Goal: Task Accomplishment & Management: Use online tool/utility

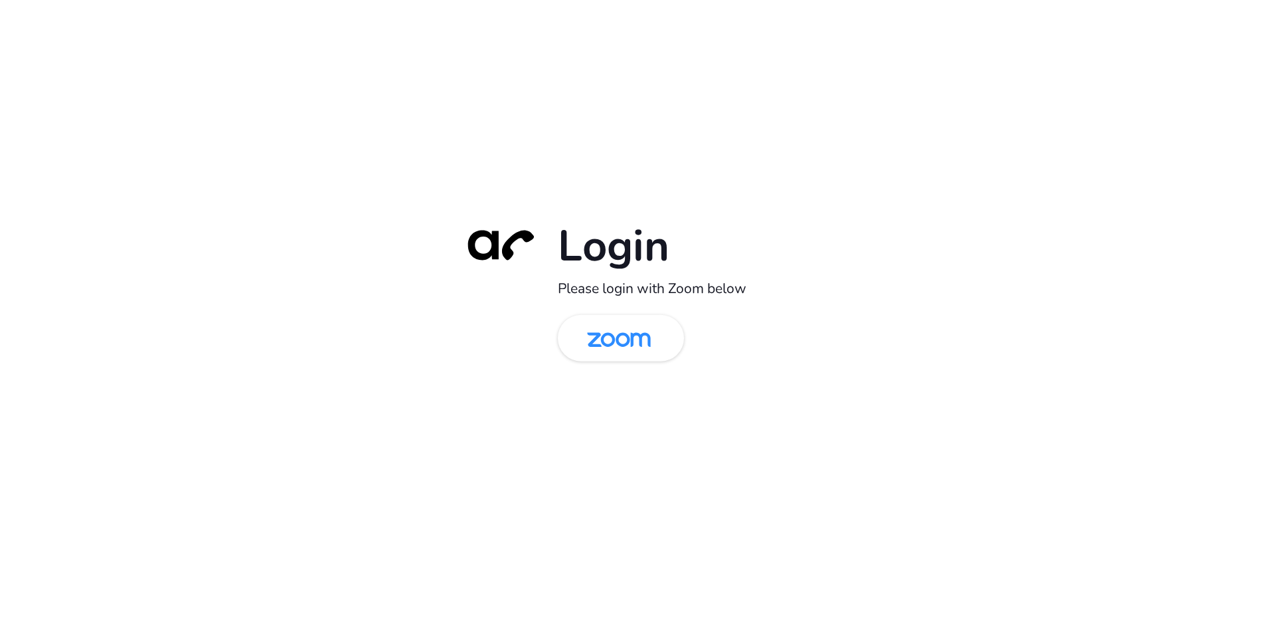
click at [575, 312] on div "Login Please login with Zoom below" at bounding box center [638, 314] width 372 height 191
click at [589, 331] on img at bounding box center [619, 338] width 92 height 43
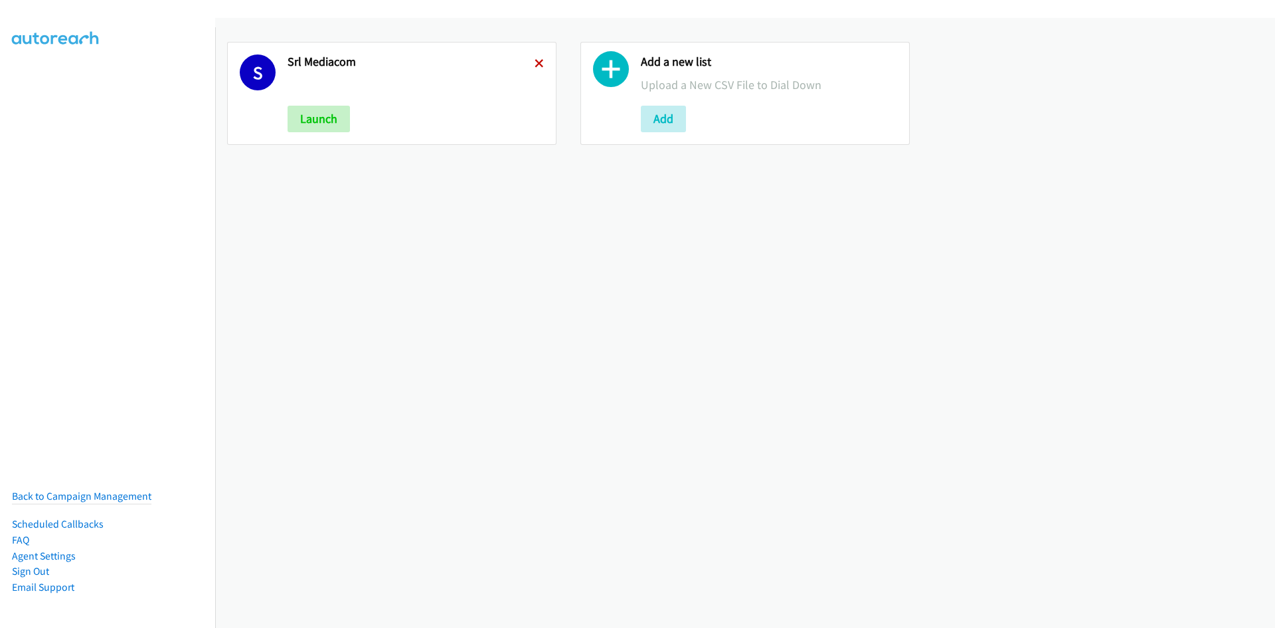
click at [535, 68] on icon at bounding box center [539, 64] width 9 height 9
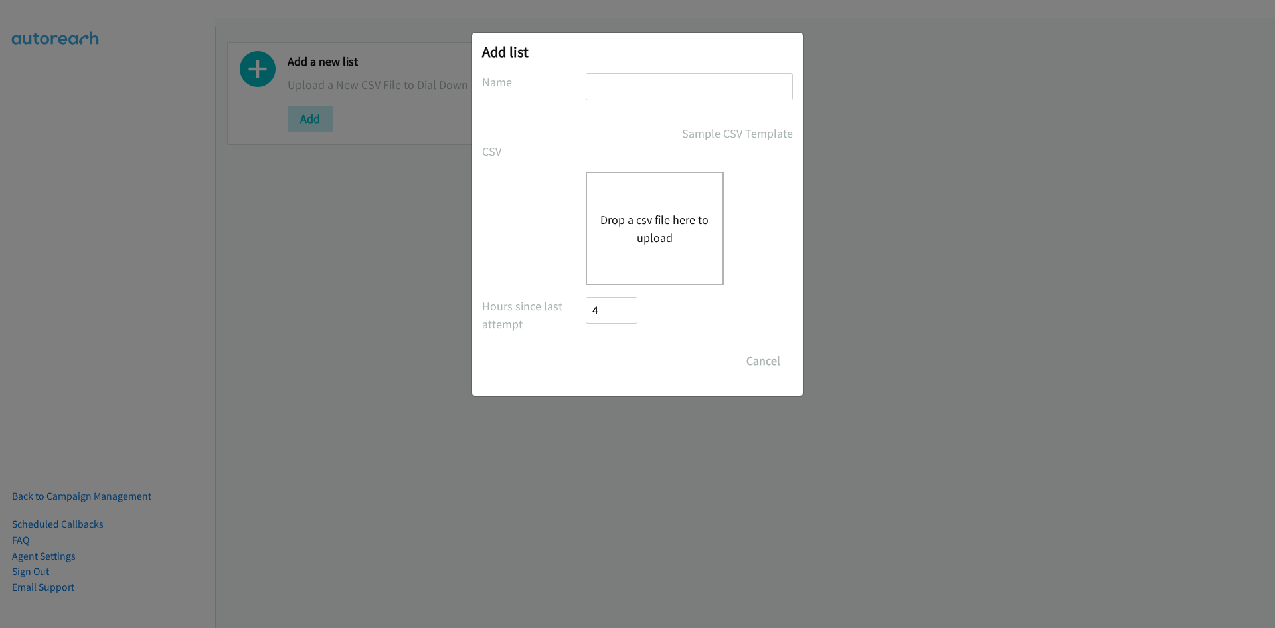
click at [634, 212] on button "Drop a csv file here to upload" at bounding box center [654, 229] width 109 height 36
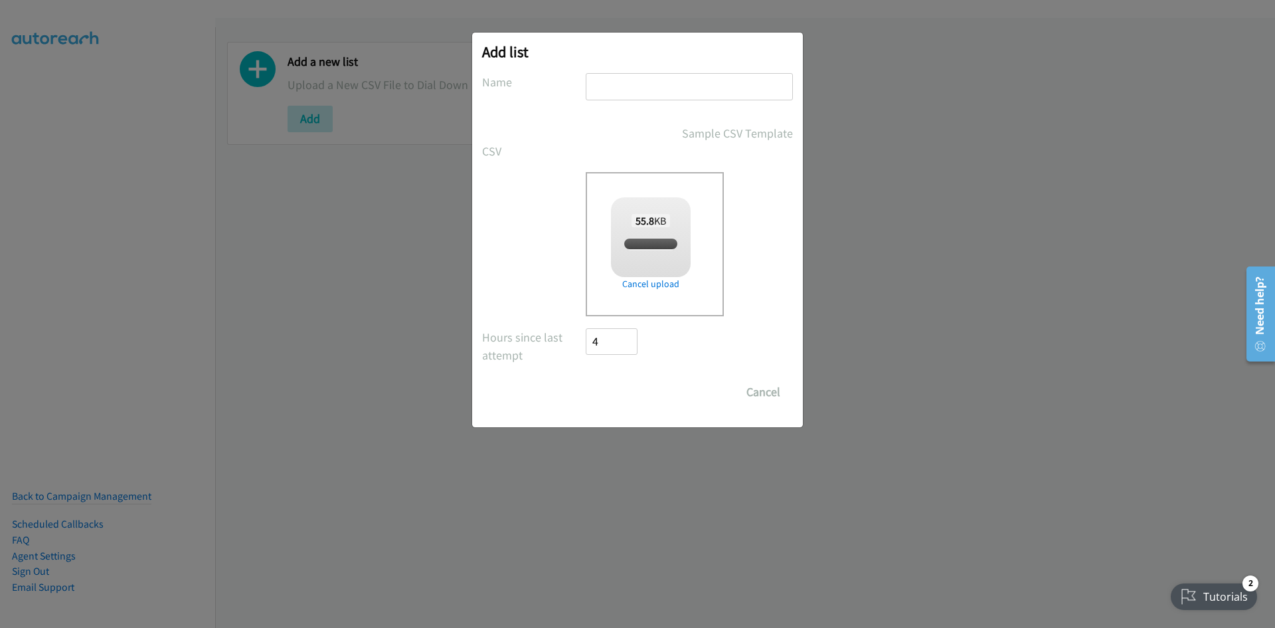
click at [615, 88] on input "text" at bounding box center [689, 86] width 207 height 27
checkbox input "true"
type input "lit com"
click at [616, 388] on input "Save List" at bounding box center [621, 392] width 70 height 27
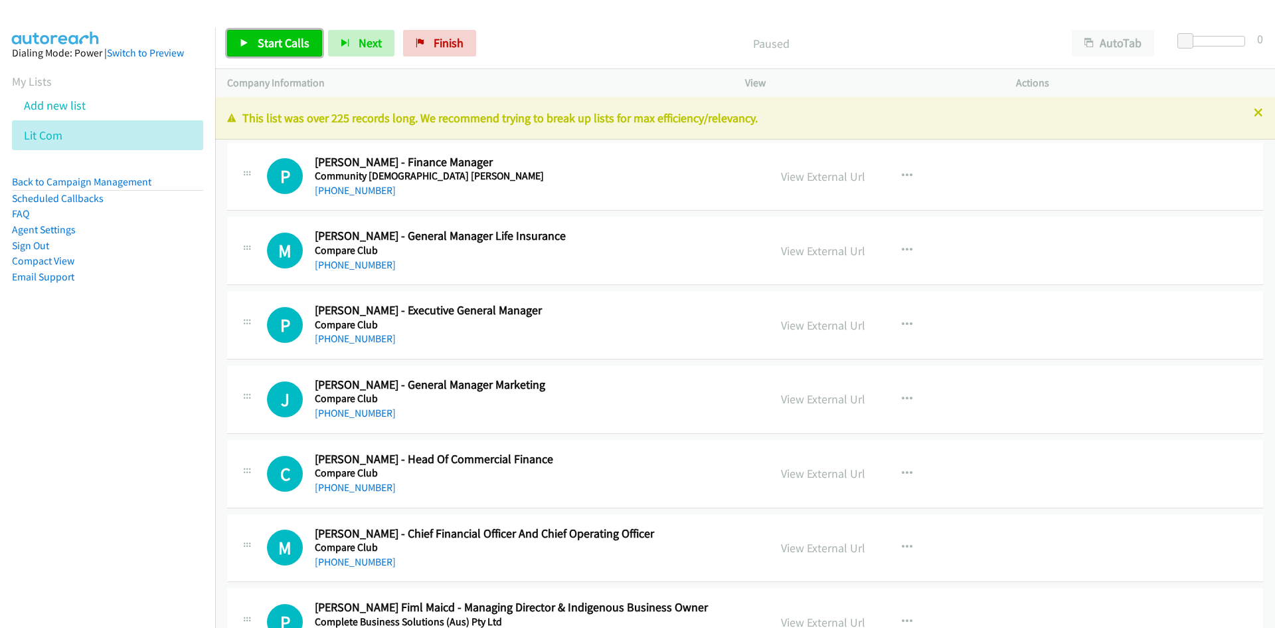
click at [276, 49] on span "Start Calls" at bounding box center [284, 42] width 52 height 15
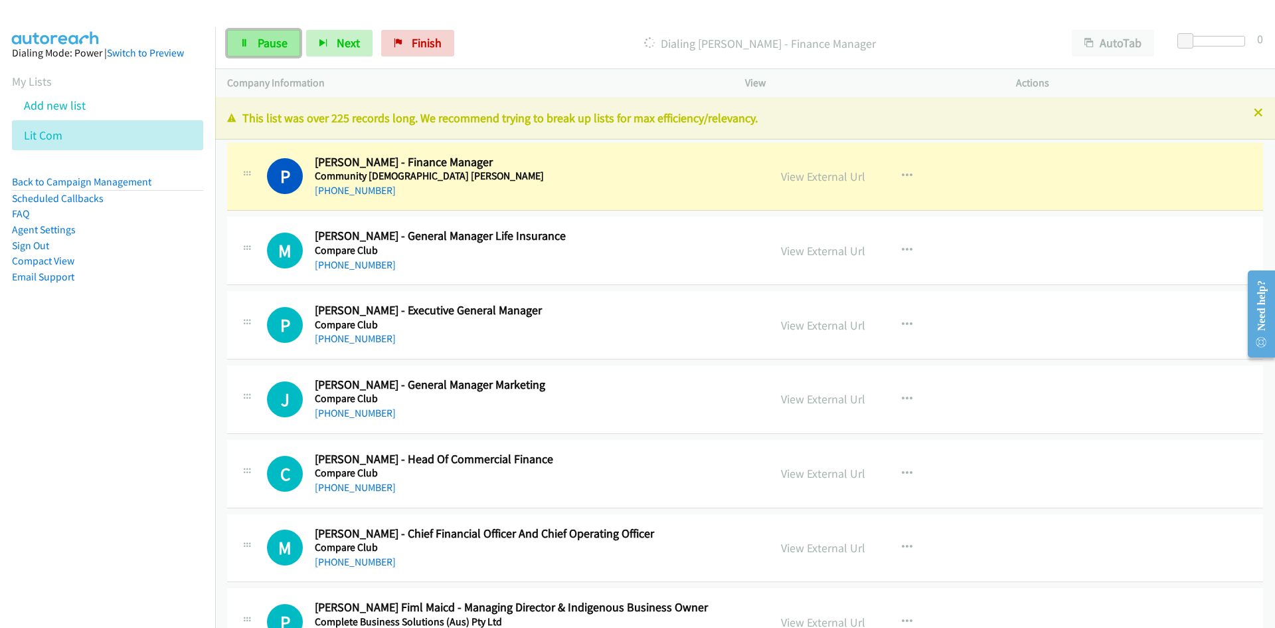
click at [276, 49] on span "Pause" at bounding box center [273, 42] width 30 height 15
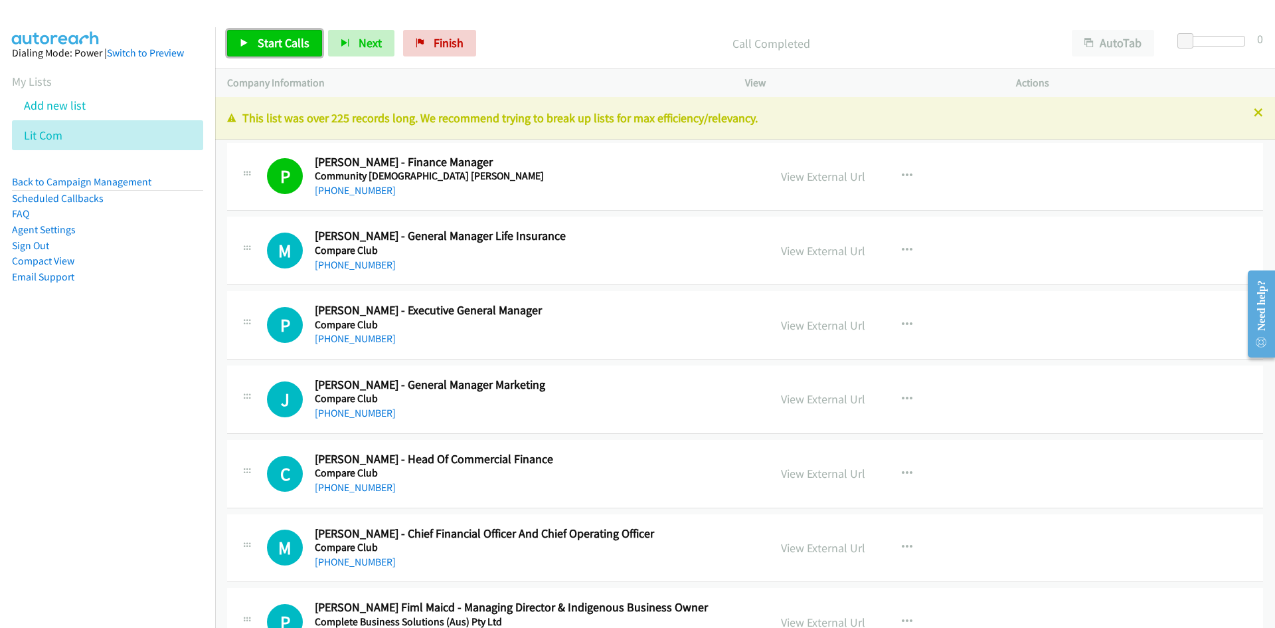
click at [272, 45] on span "Start Calls" at bounding box center [284, 42] width 52 height 15
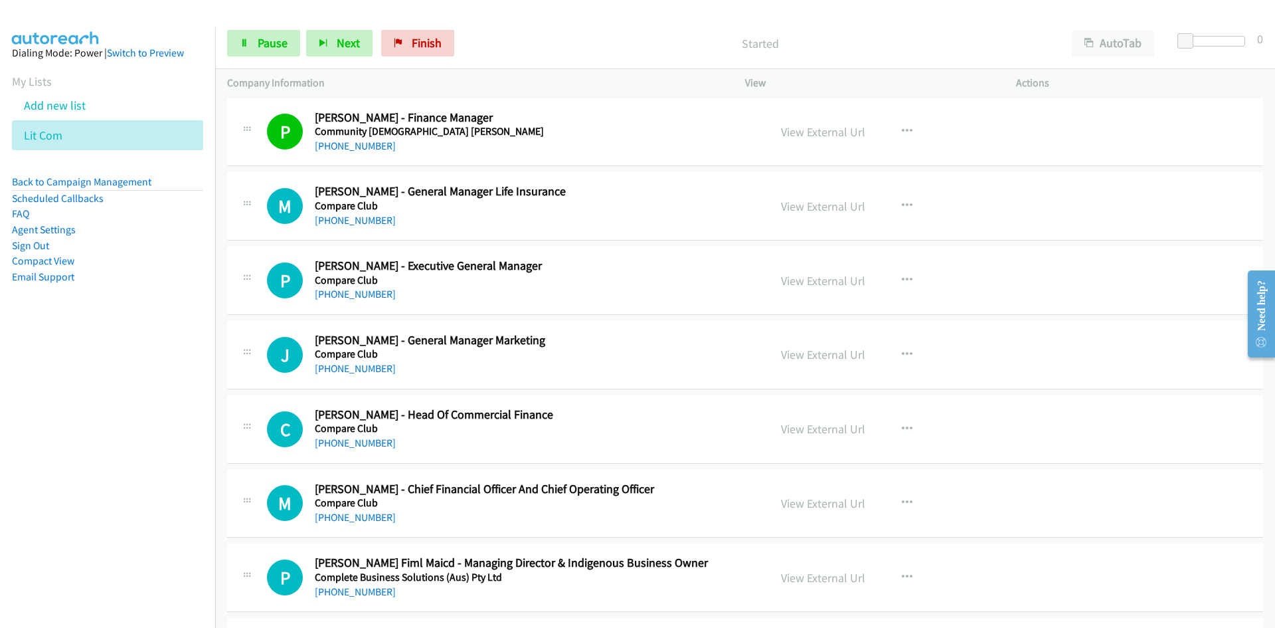
scroll to position [66, 0]
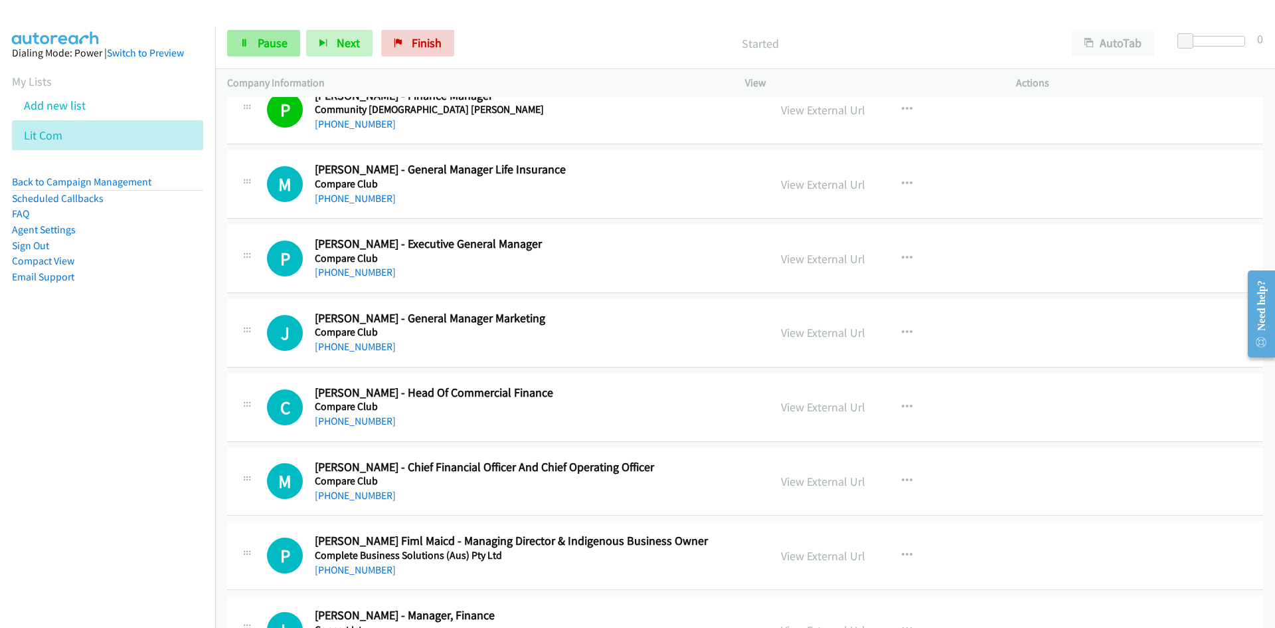
click at [252, 37] on link "Pause" at bounding box center [263, 43] width 73 height 27
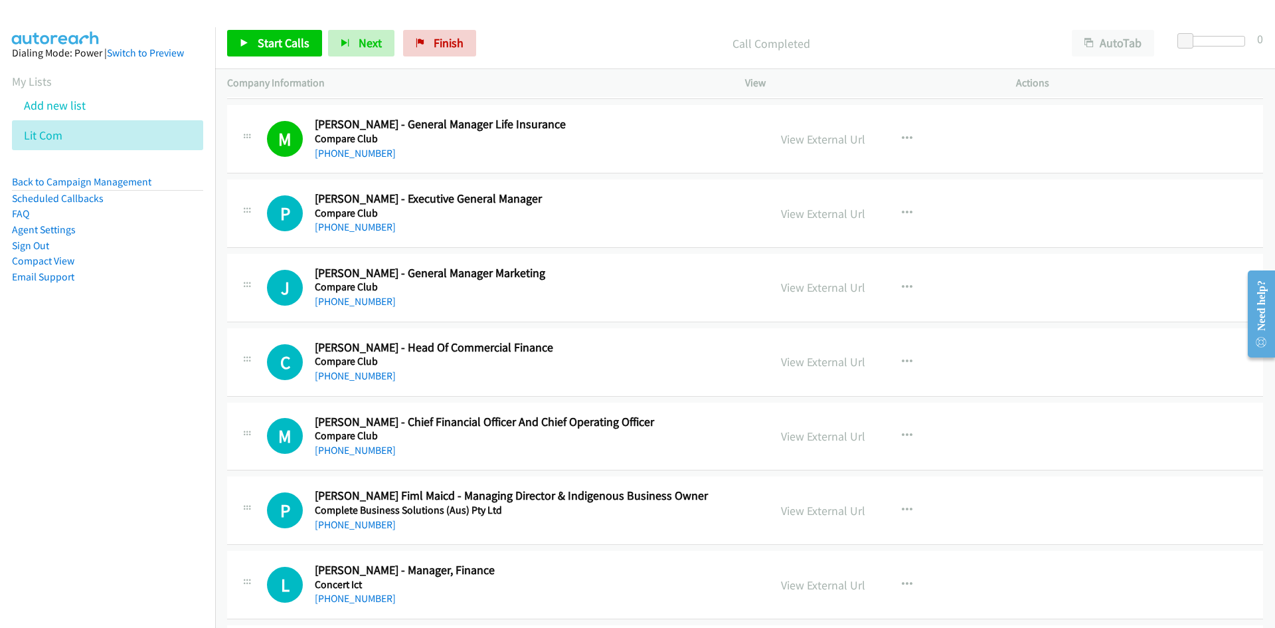
scroll to position [133, 0]
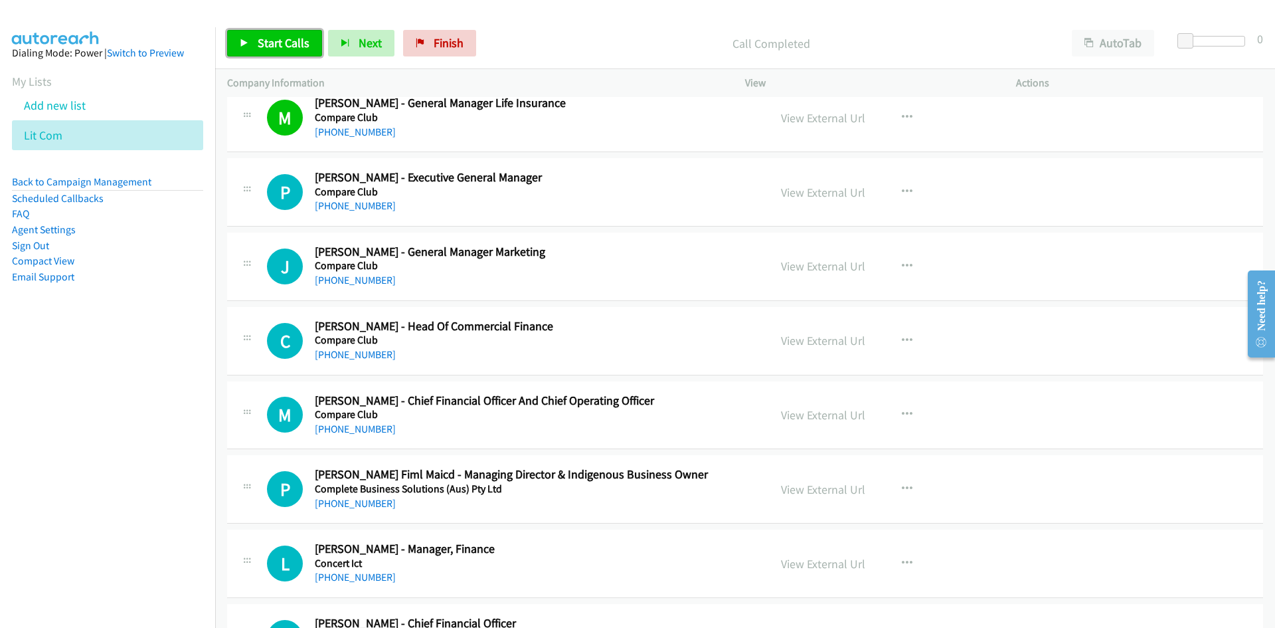
click at [306, 54] on link "Start Calls" at bounding box center [274, 43] width 95 height 27
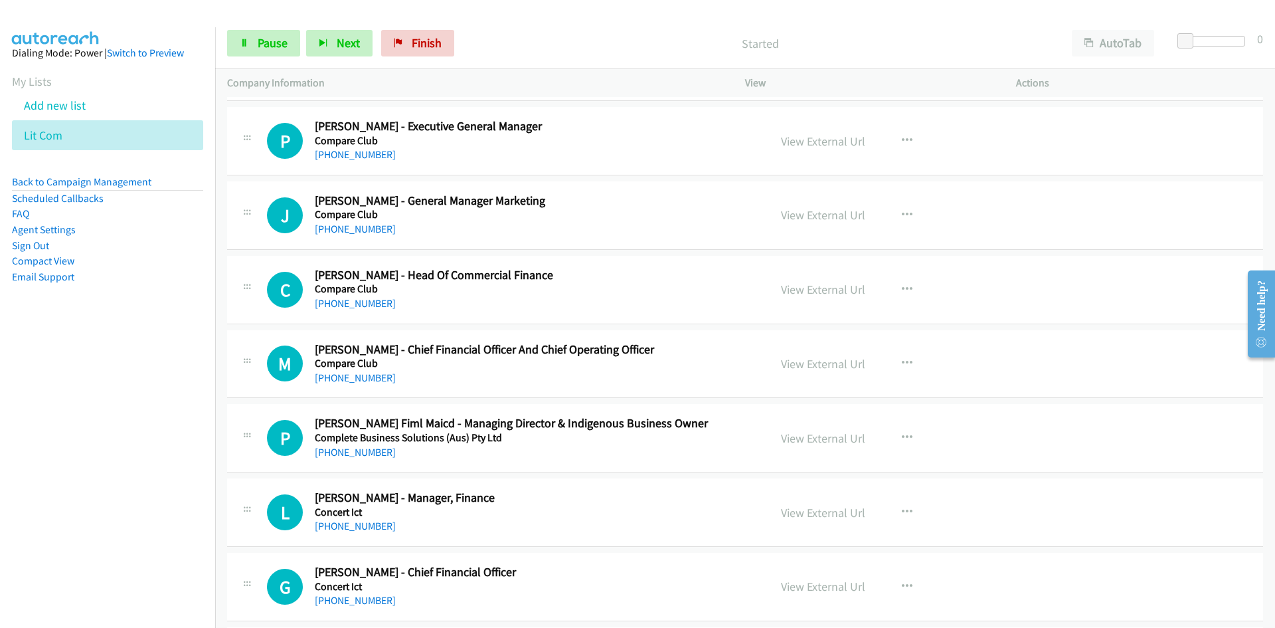
scroll to position [199, 0]
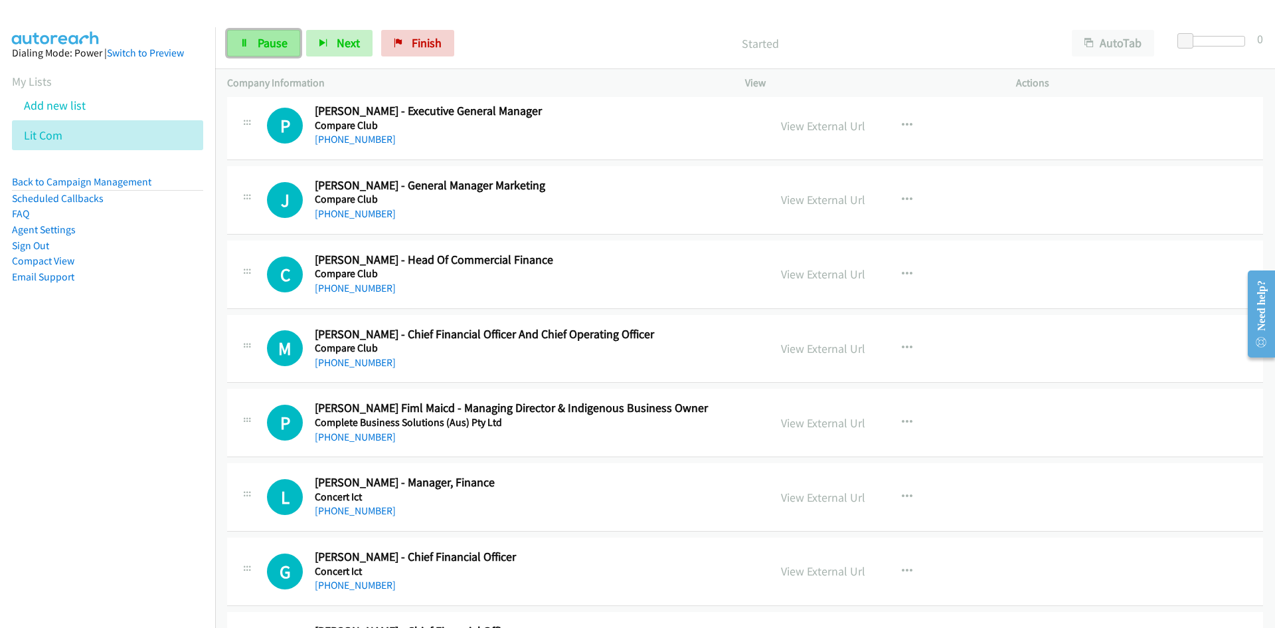
click at [264, 48] on span "Pause" at bounding box center [273, 42] width 30 height 15
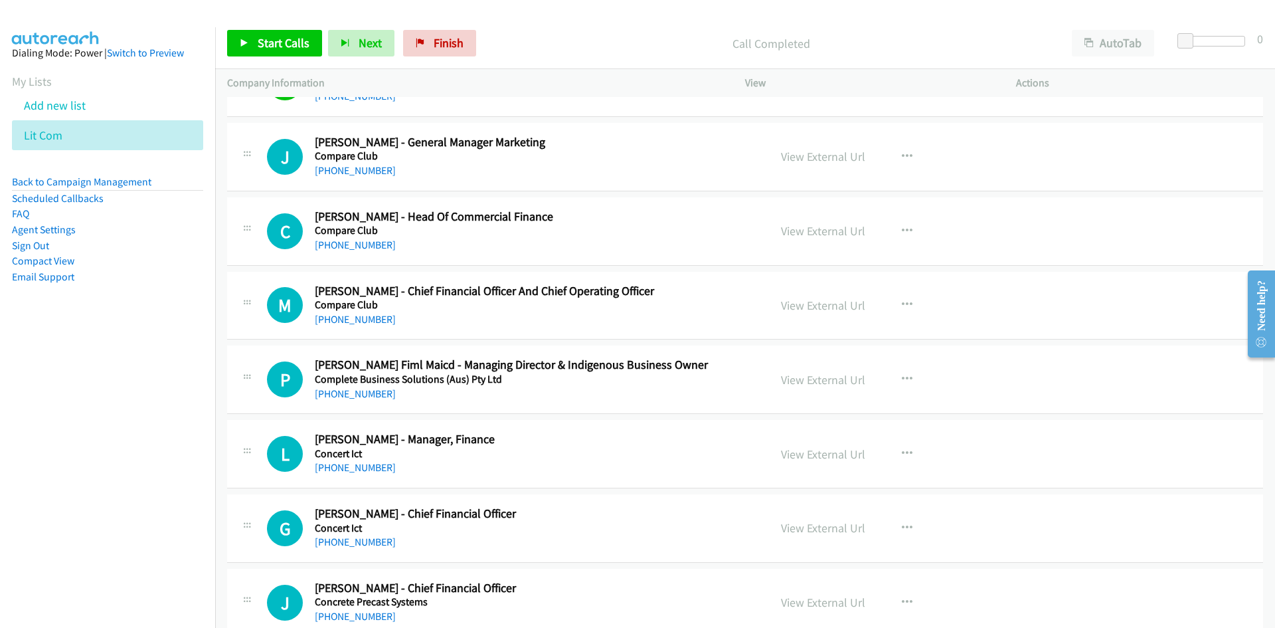
scroll to position [266, 0]
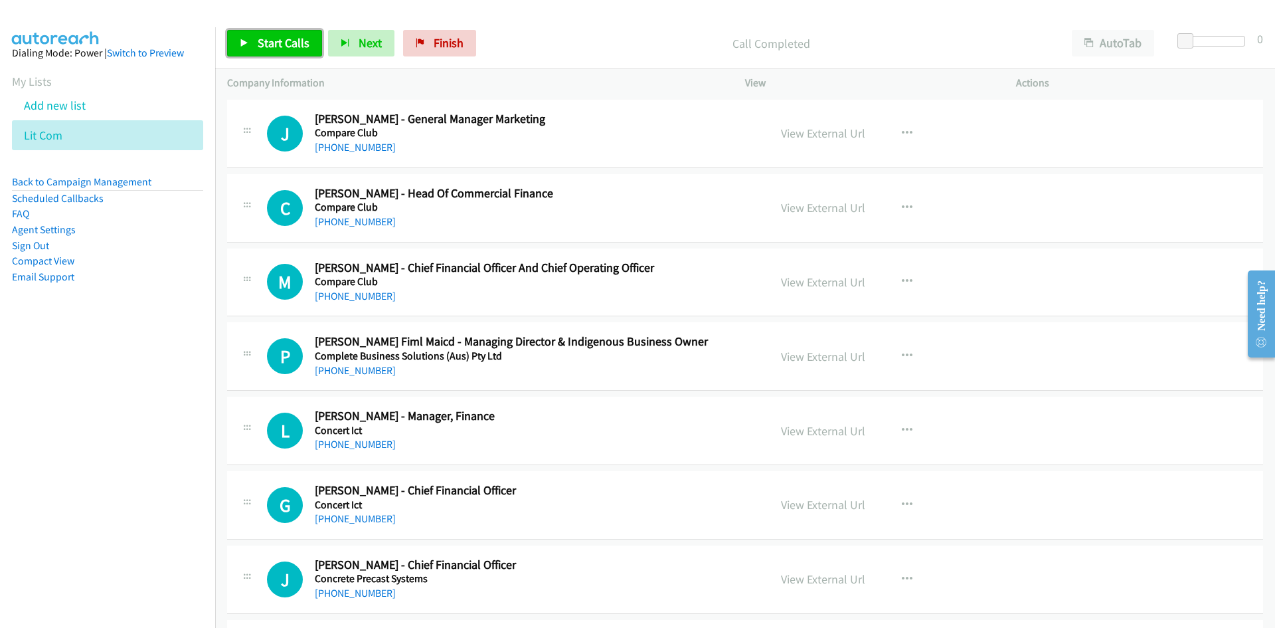
click at [286, 50] on span "Start Calls" at bounding box center [284, 42] width 52 height 15
click at [290, 52] on link "Pause" at bounding box center [263, 43] width 73 height 27
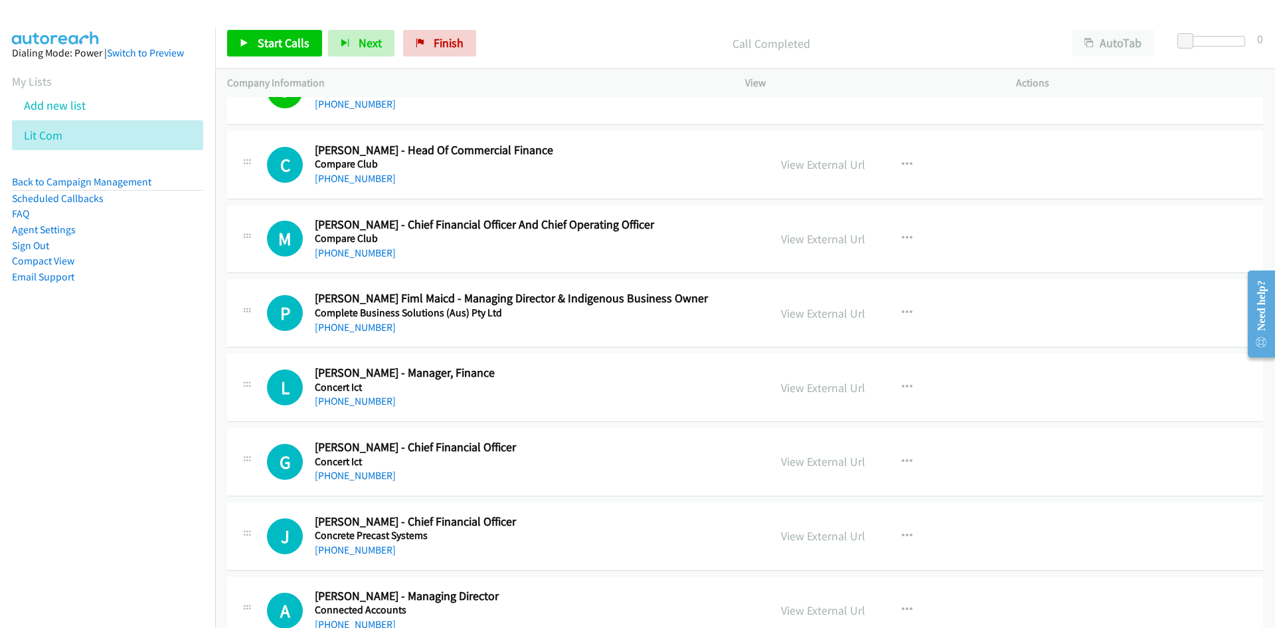
scroll to position [332, 0]
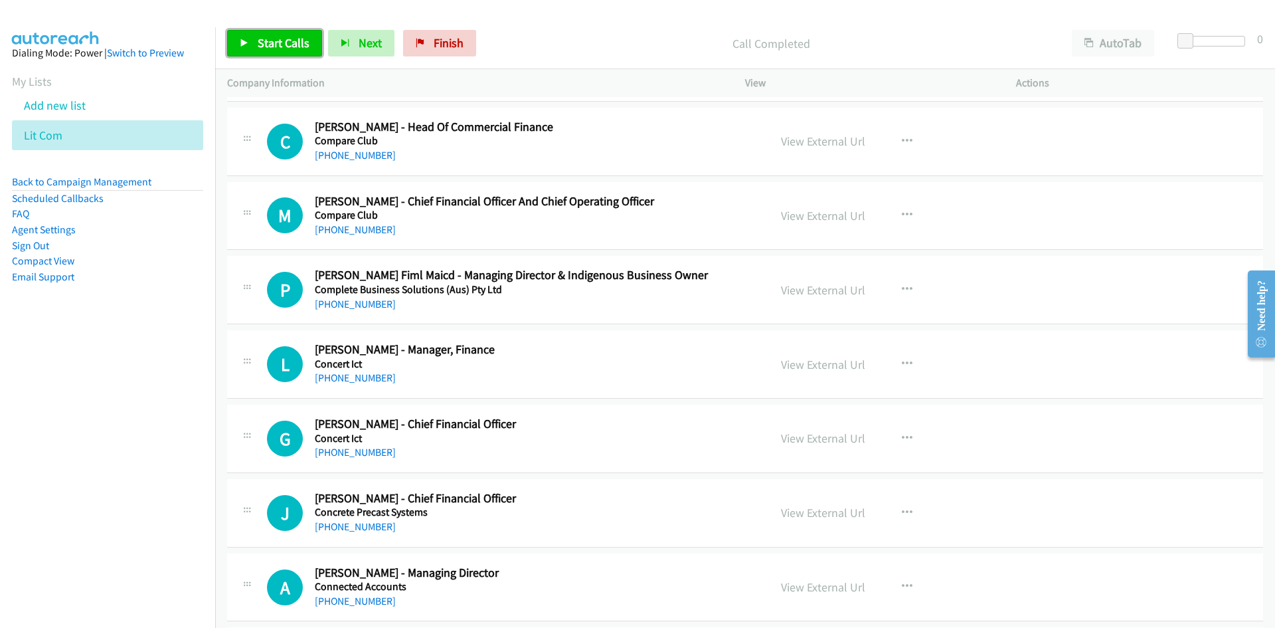
click at [295, 53] on link "Start Calls" at bounding box center [274, 43] width 95 height 27
click at [272, 51] on link "Pause" at bounding box center [263, 43] width 73 height 27
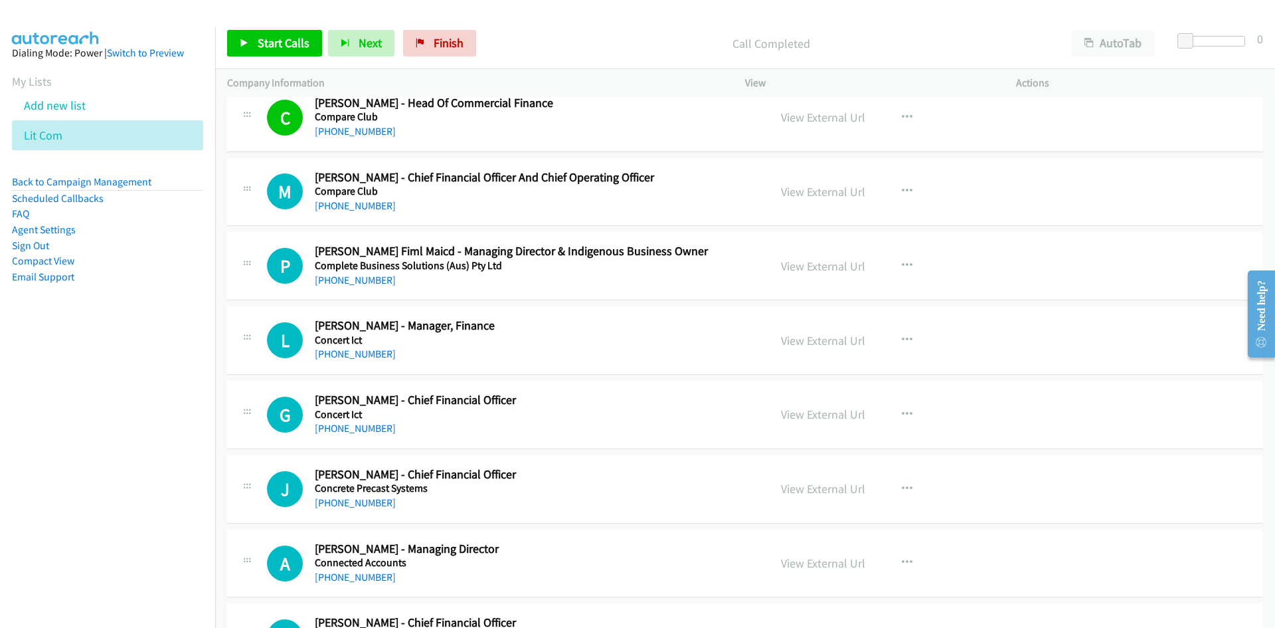
scroll to position [399, 0]
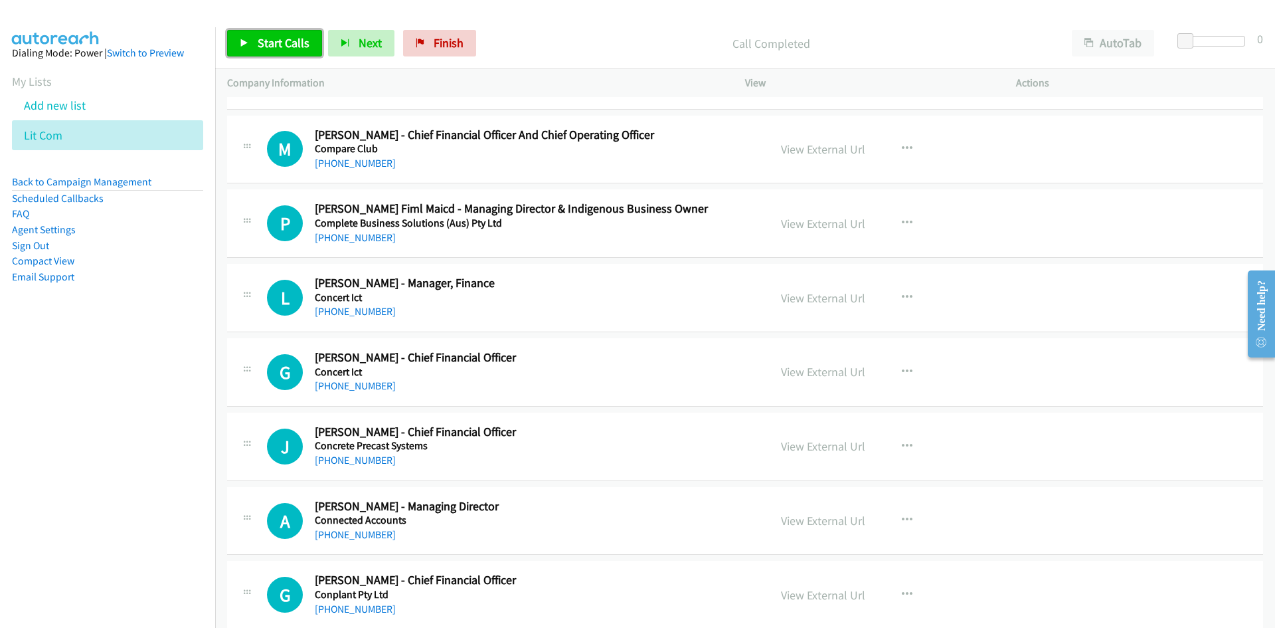
click at [294, 43] on span "Start Calls" at bounding box center [284, 42] width 52 height 15
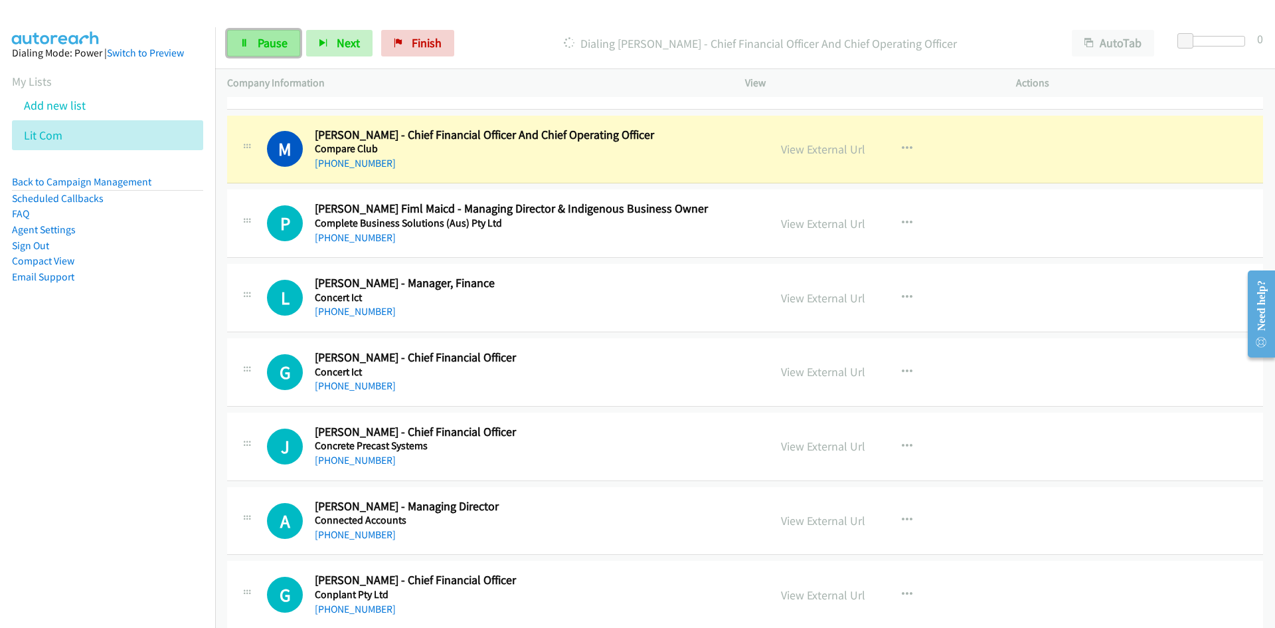
click at [287, 45] on link "Pause" at bounding box center [263, 43] width 73 height 27
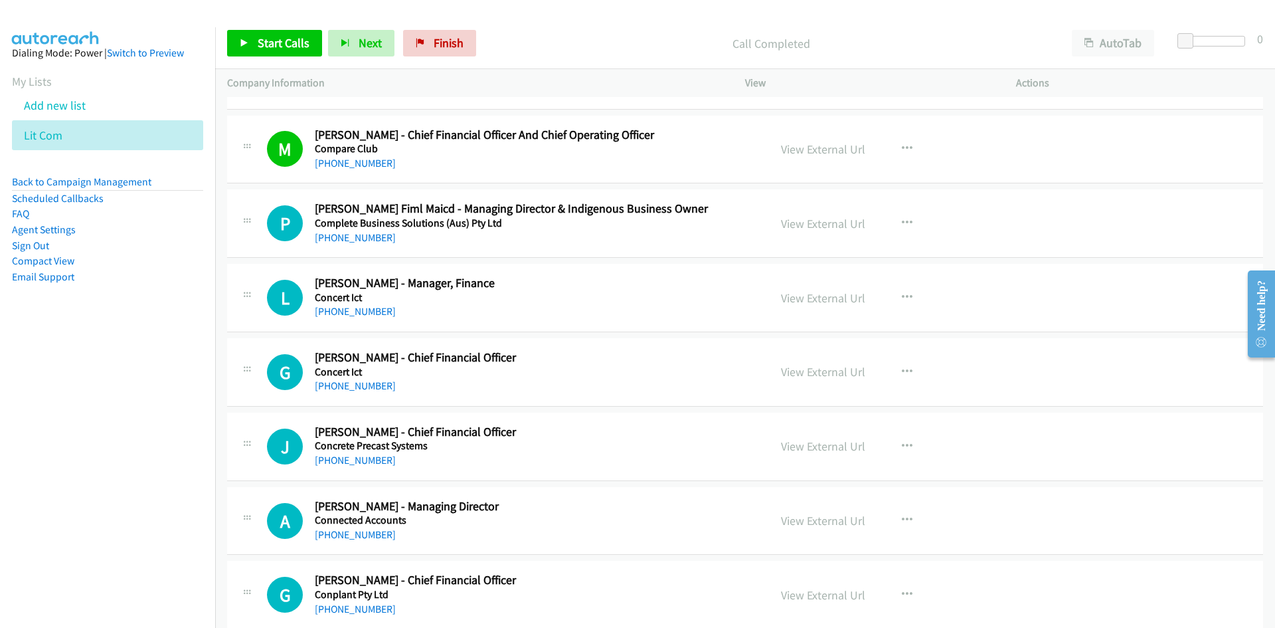
scroll to position [465, 0]
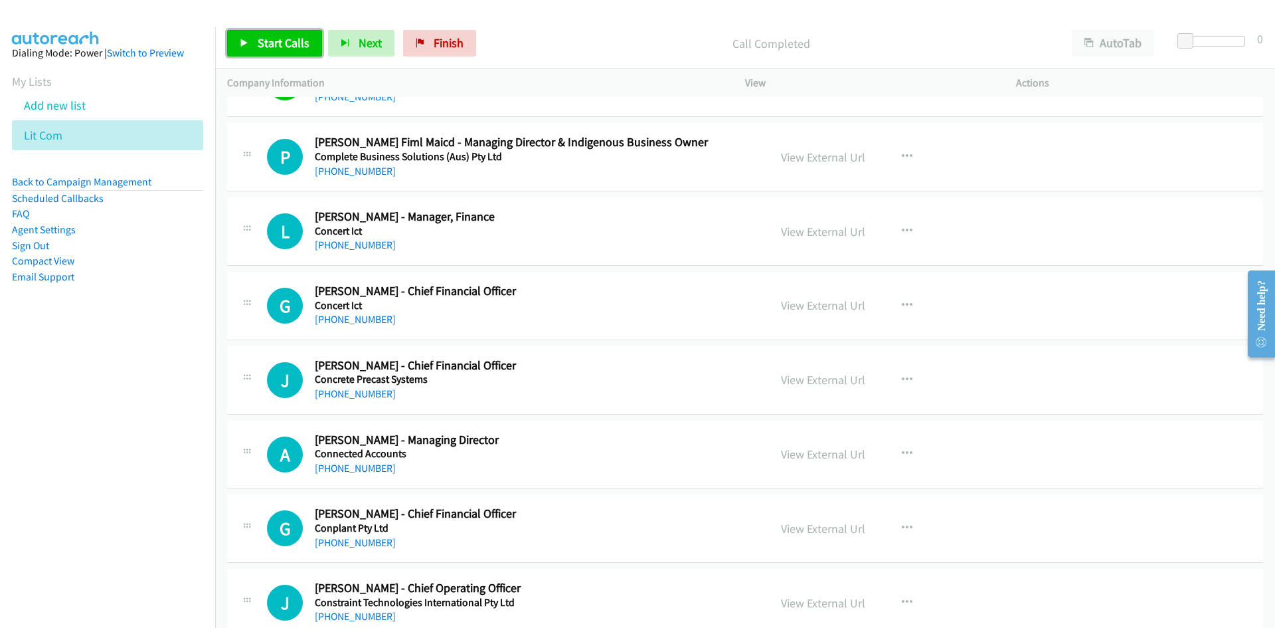
click at [267, 39] on span "Start Calls" at bounding box center [284, 42] width 52 height 15
click at [258, 47] on span "Pause" at bounding box center [273, 42] width 30 height 15
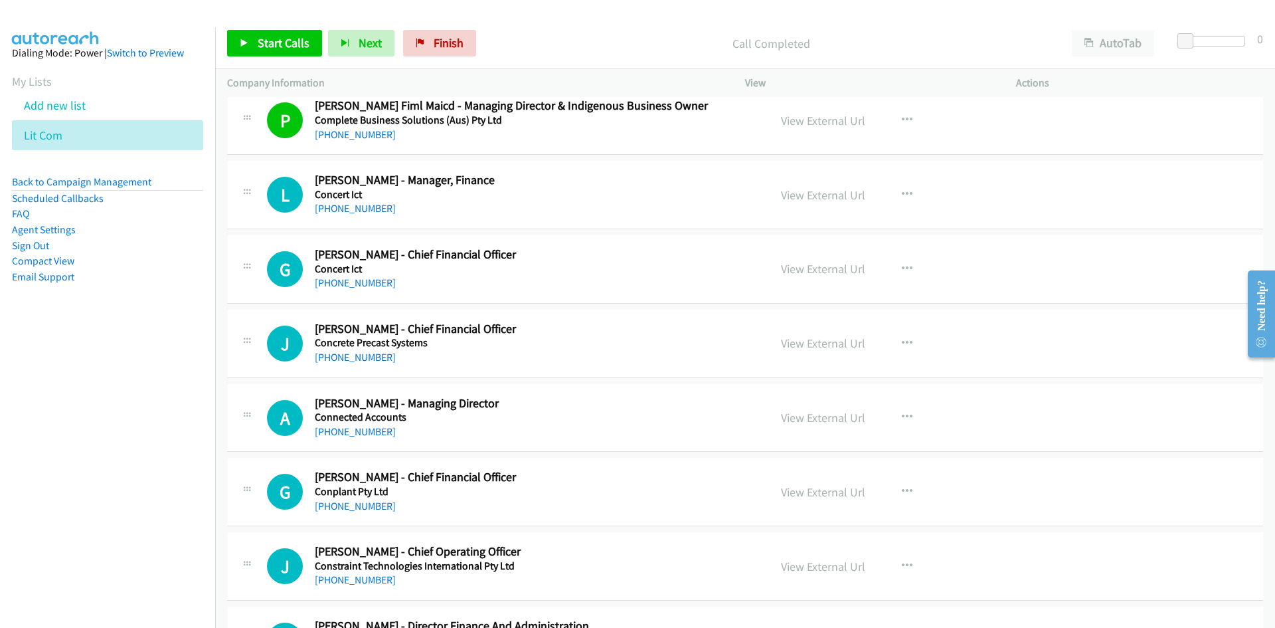
scroll to position [531, 0]
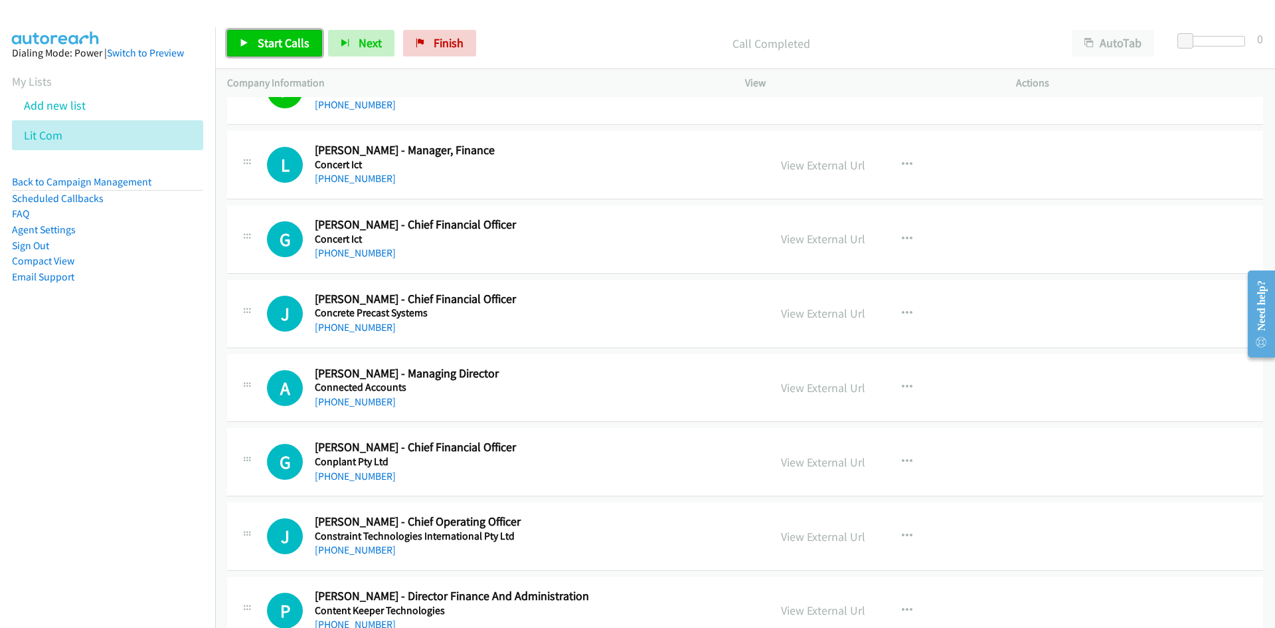
click at [247, 40] on icon at bounding box center [244, 43] width 9 height 9
click at [282, 44] on span "Pause" at bounding box center [273, 42] width 30 height 15
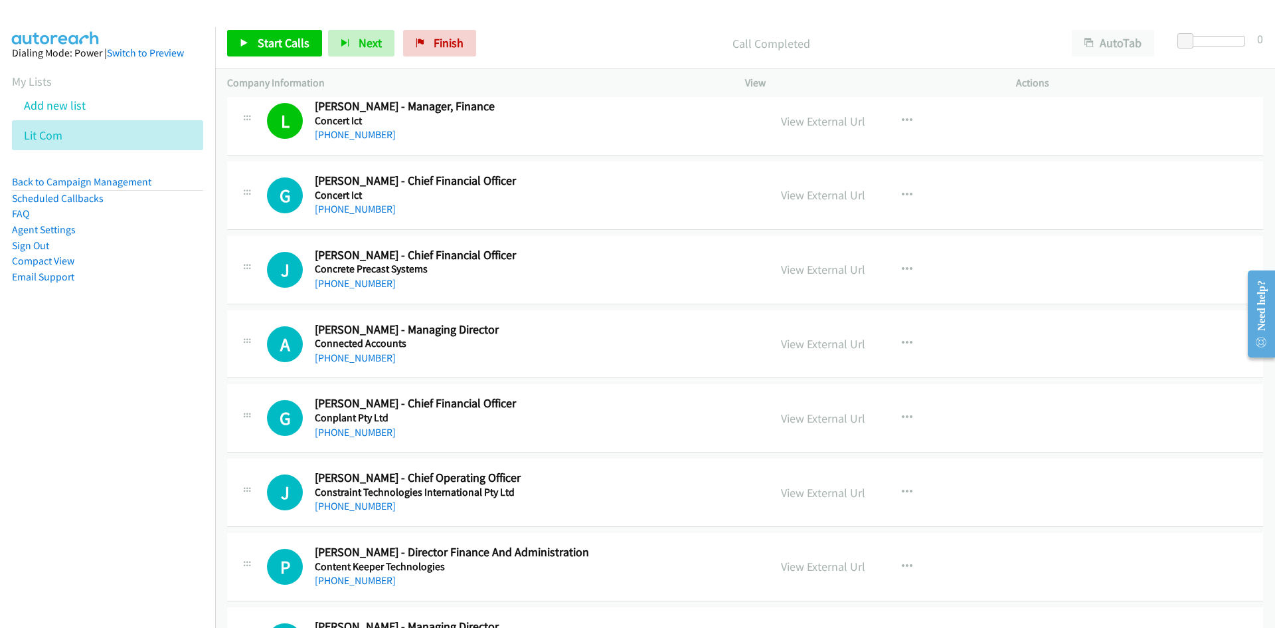
scroll to position [598, 0]
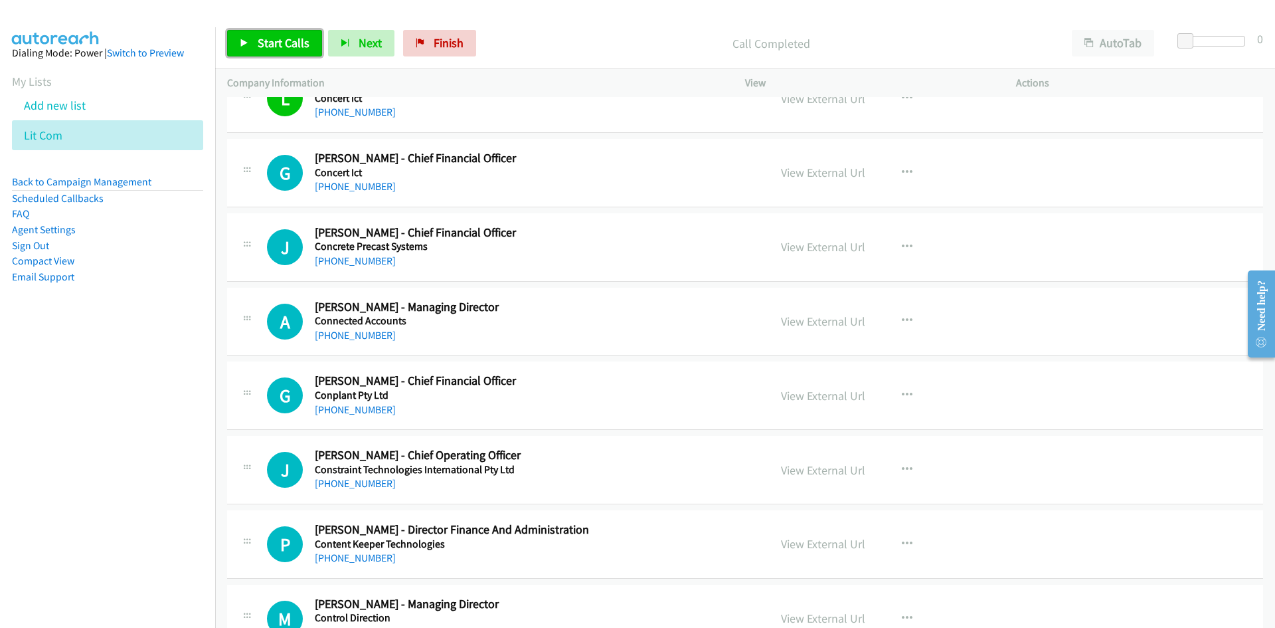
click at [259, 34] on link "Start Calls" at bounding box center [274, 43] width 95 height 27
click at [237, 43] on link "Pause" at bounding box center [263, 43] width 73 height 27
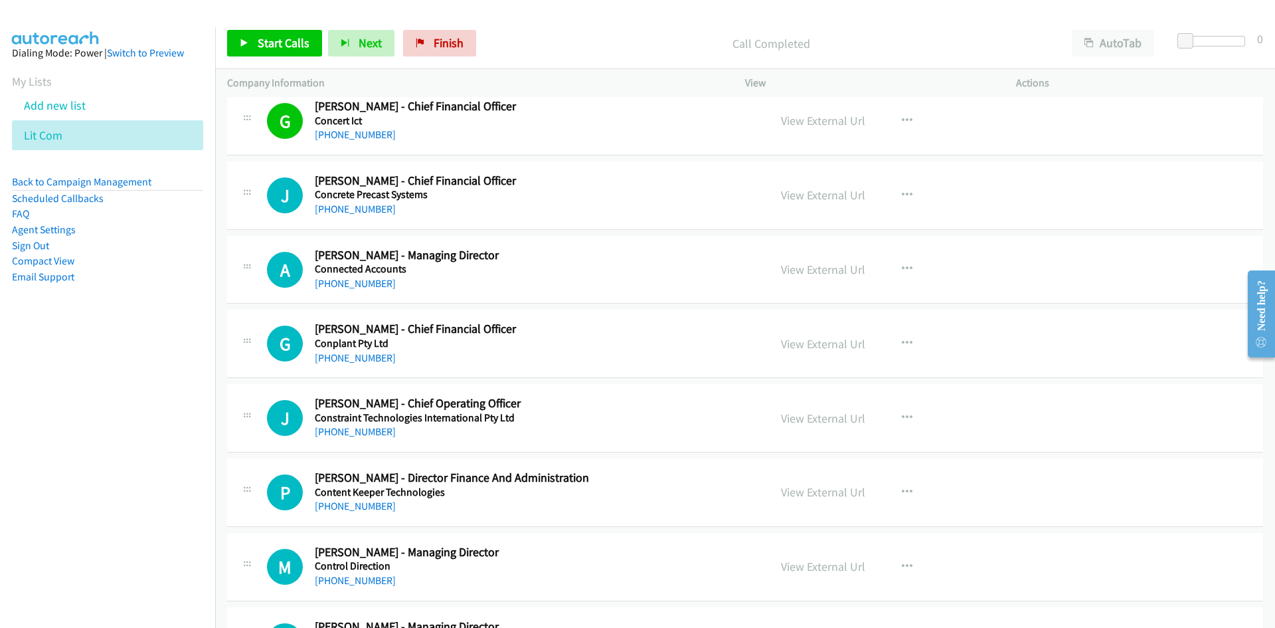
scroll to position [664, 0]
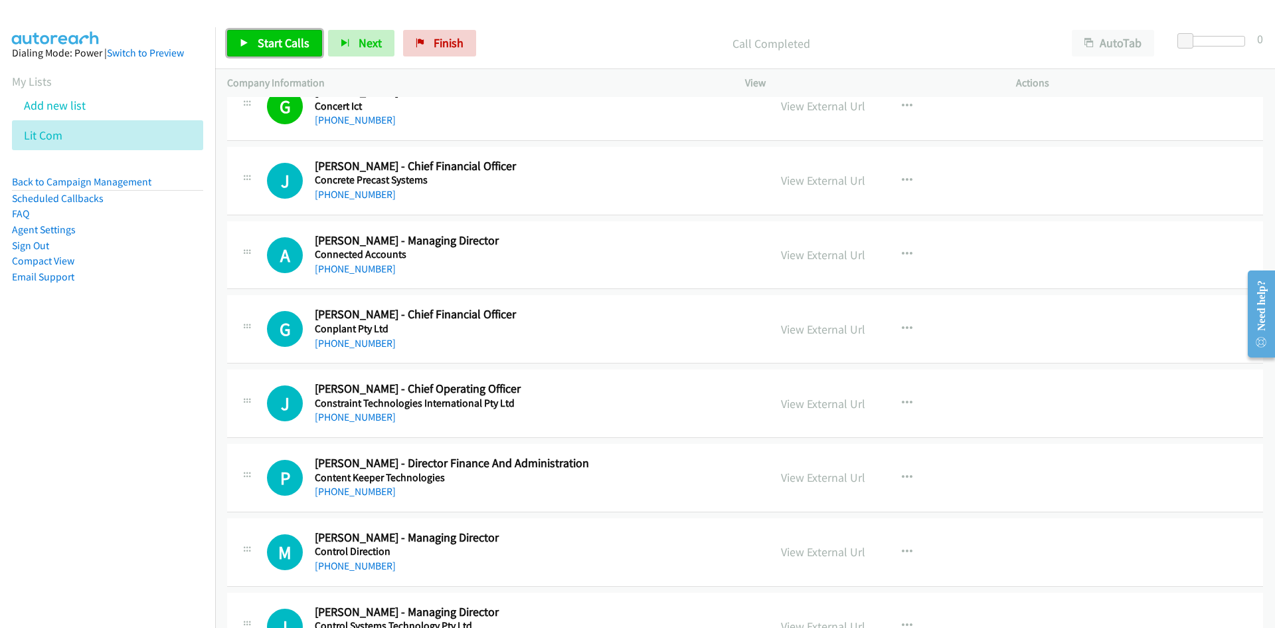
click at [300, 31] on link "Start Calls" at bounding box center [274, 43] width 95 height 27
click at [243, 41] on icon at bounding box center [244, 43] width 9 height 9
click at [230, 38] on link "Start Calls" at bounding box center [274, 43] width 95 height 27
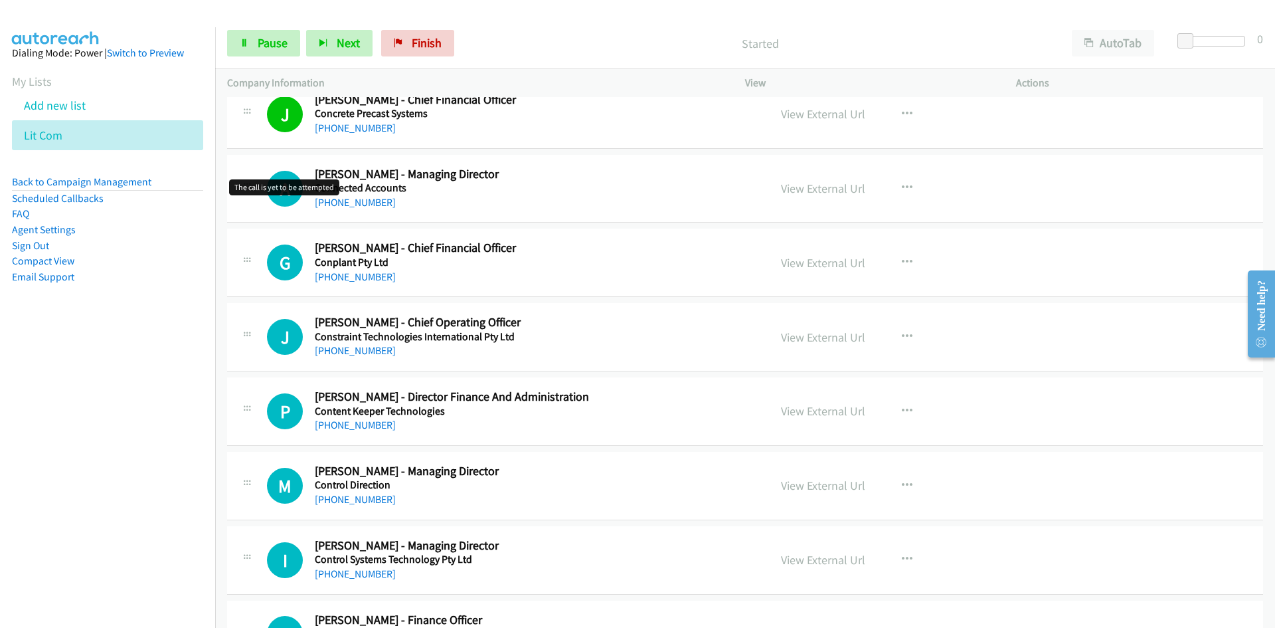
scroll to position [797, 0]
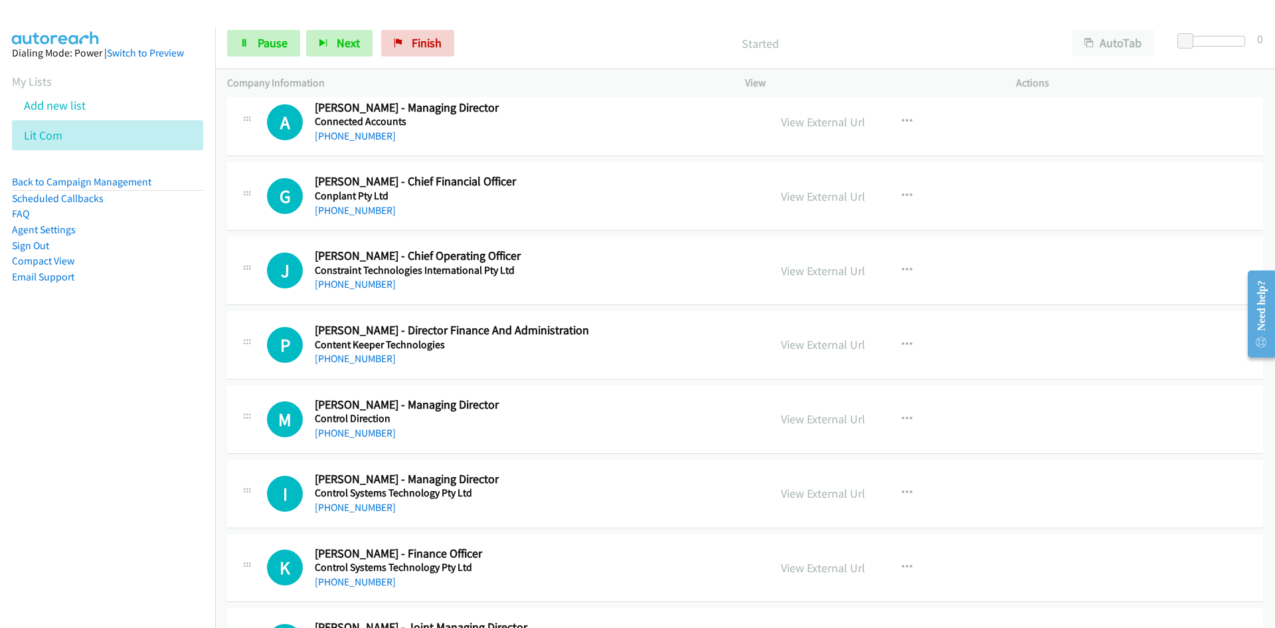
click at [249, 27] on div "Start Calls Pause Next Finish Started AutoTab AutoTab 0" at bounding box center [745, 43] width 1060 height 51
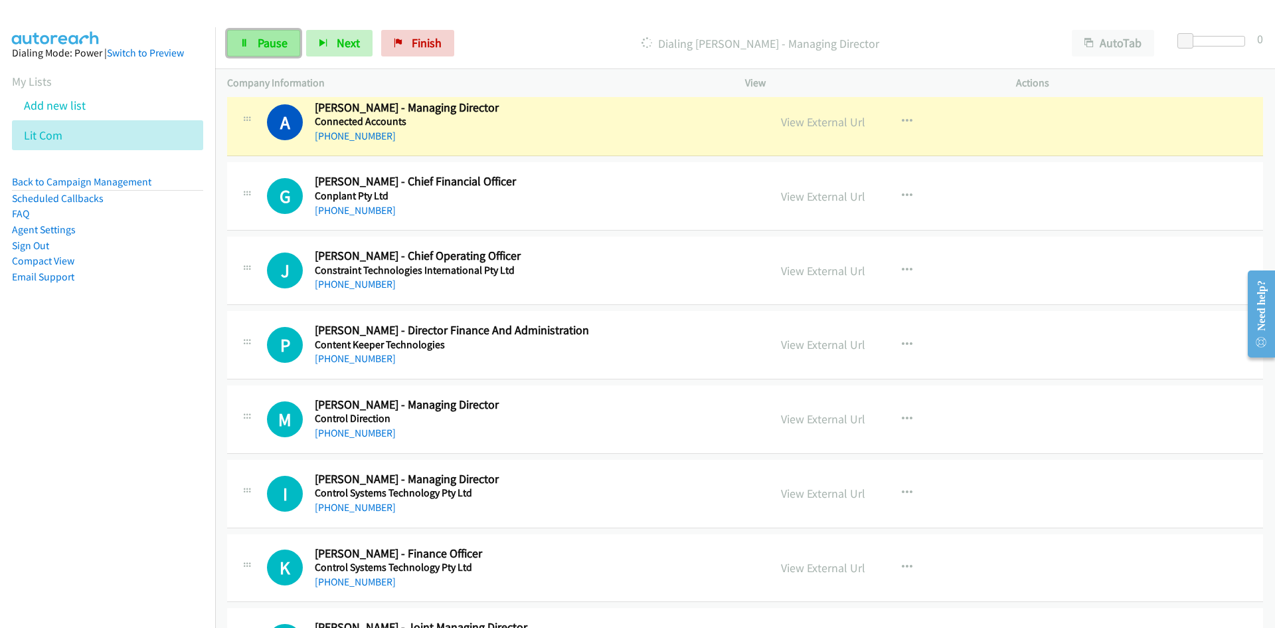
click at [272, 54] on link "Pause" at bounding box center [263, 43] width 73 height 27
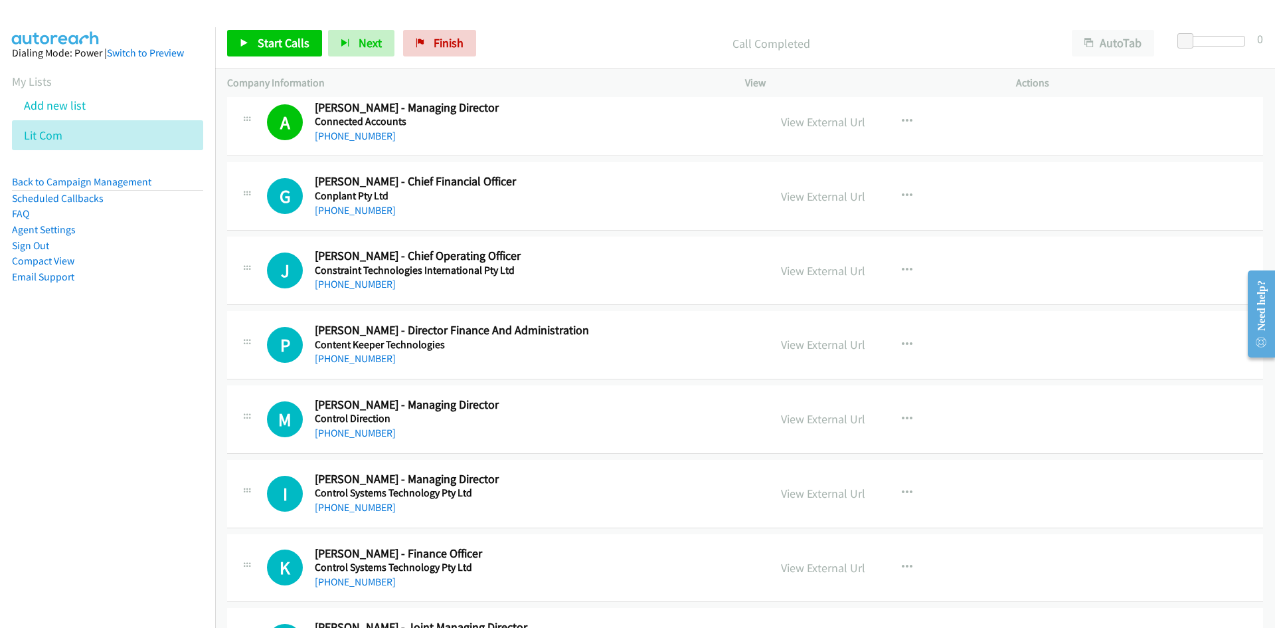
scroll to position [863, 0]
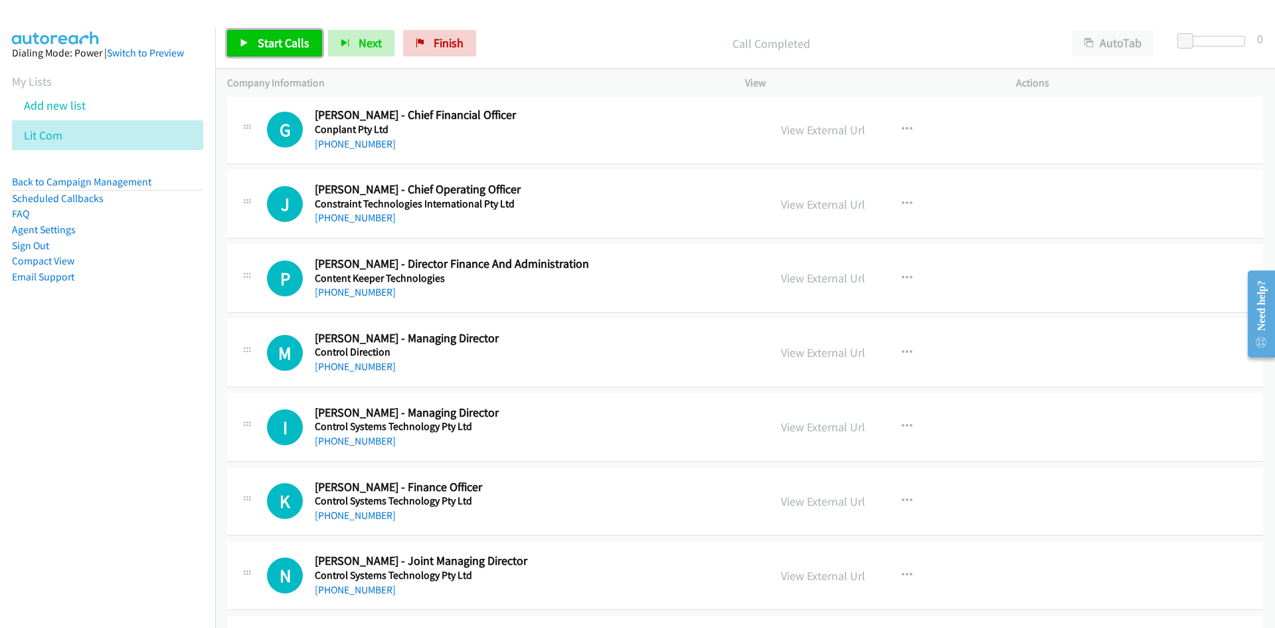
click at [280, 50] on link "Start Calls" at bounding box center [274, 43] width 95 height 27
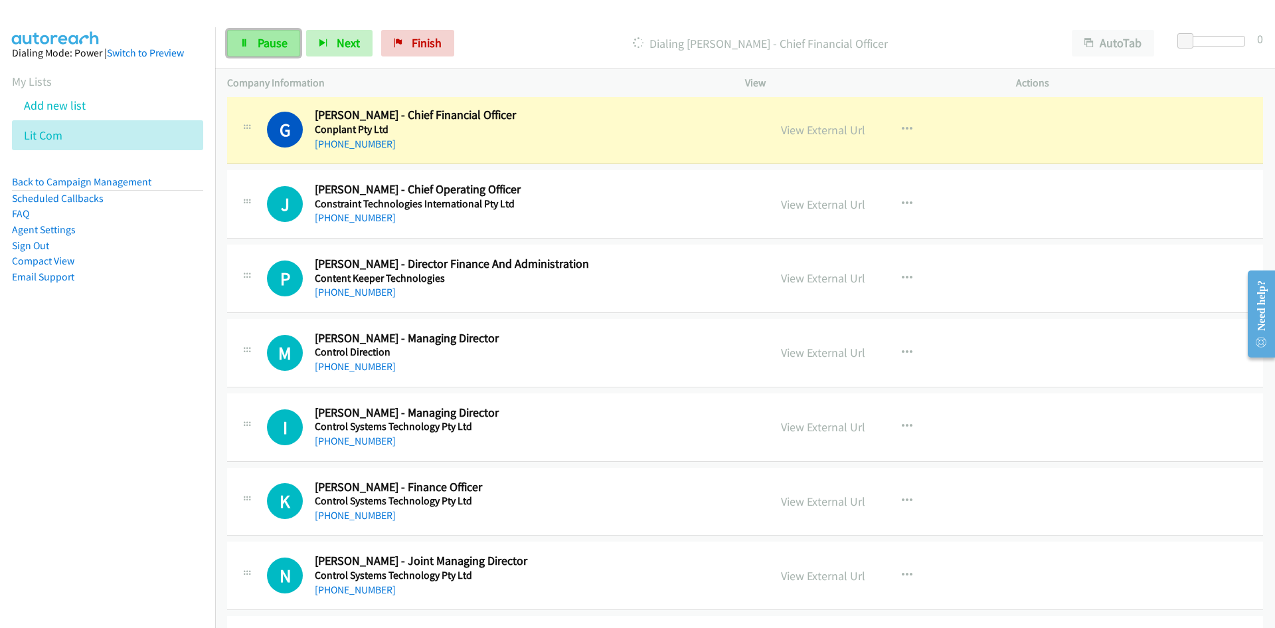
click at [277, 35] on link "Pause" at bounding box center [263, 43] width 73 height 27
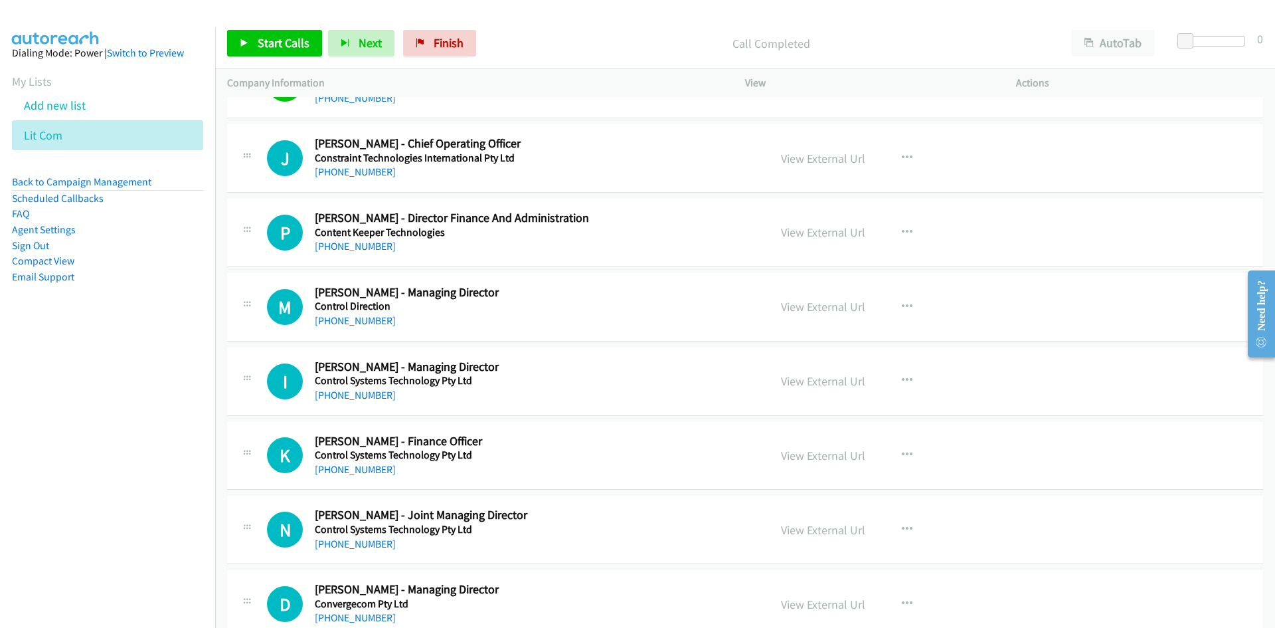
scroll to position [930, 0]
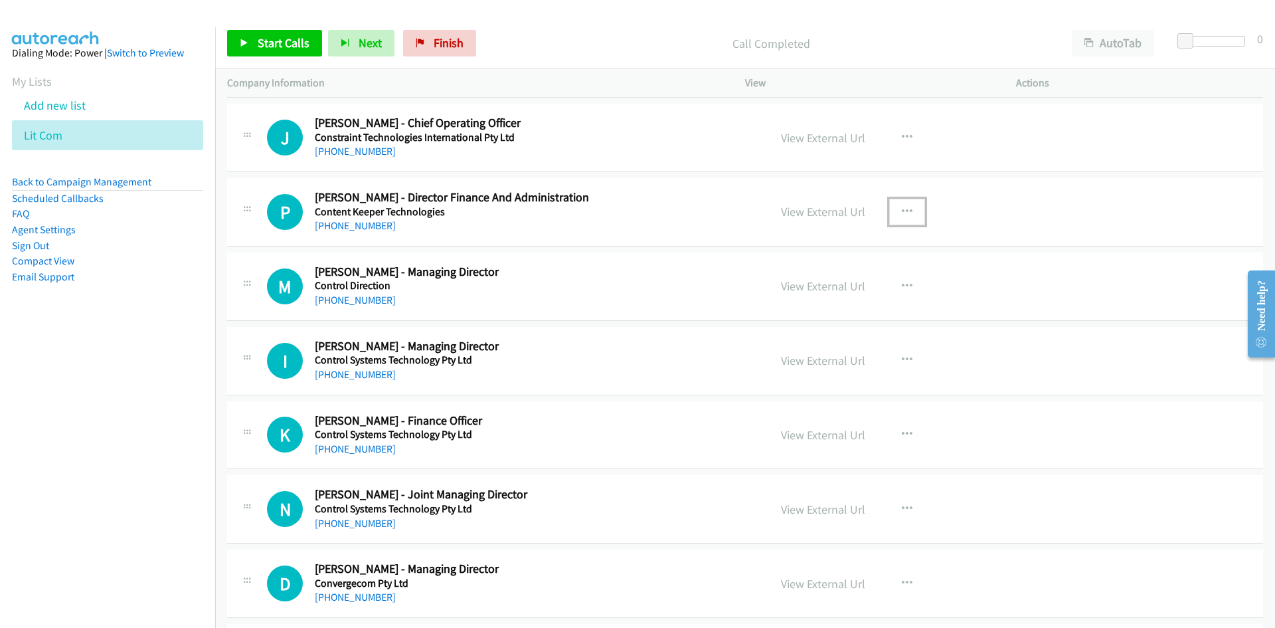
click at [903, 221] on button "button" at bounding box center [907, 212] width 36 height 27
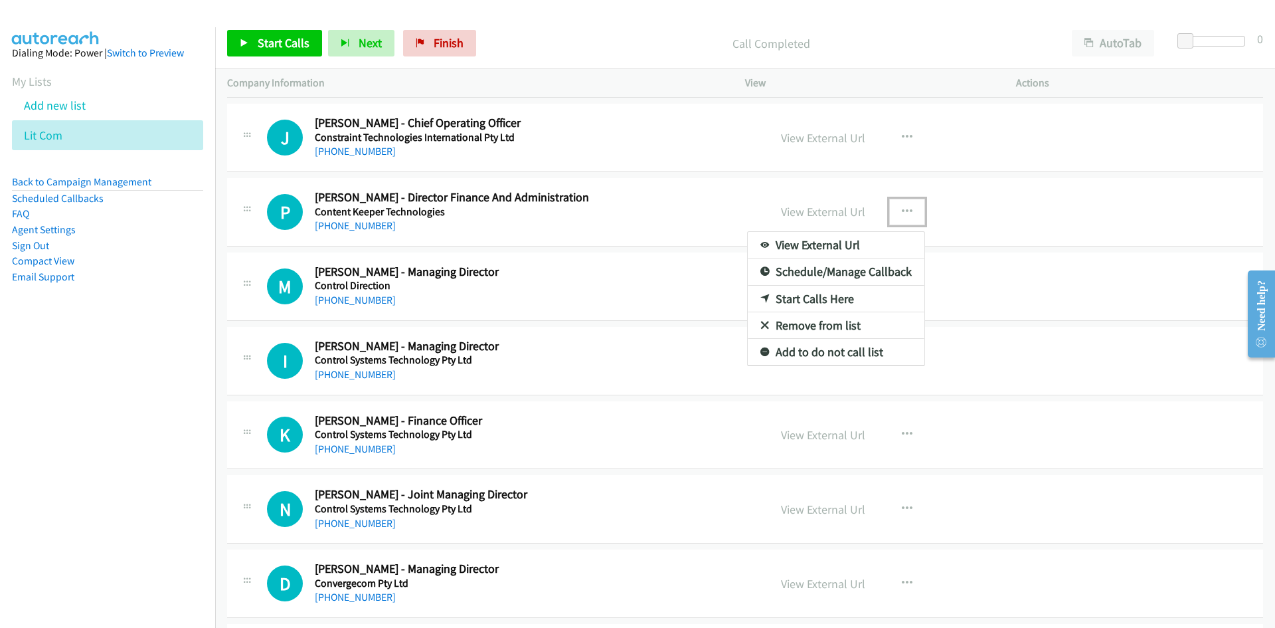
click at [803, 304] on link "Start Calls Here" at bounding box center [836, 299] width 177 height 27
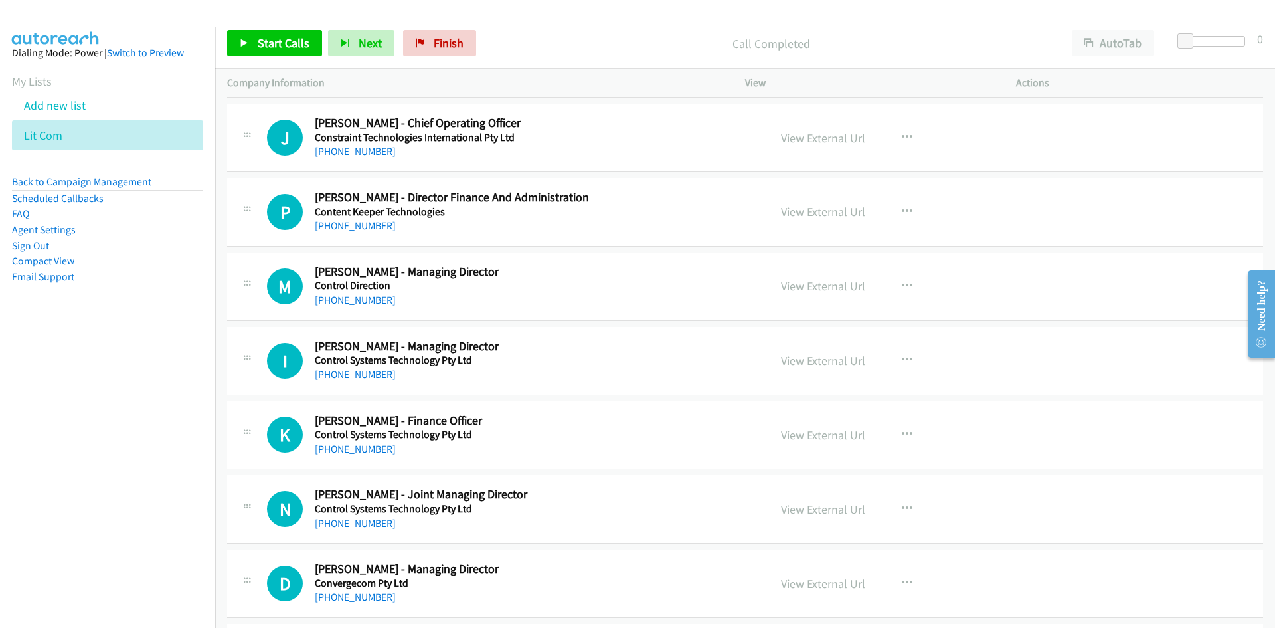
scroll to position [996, 0]
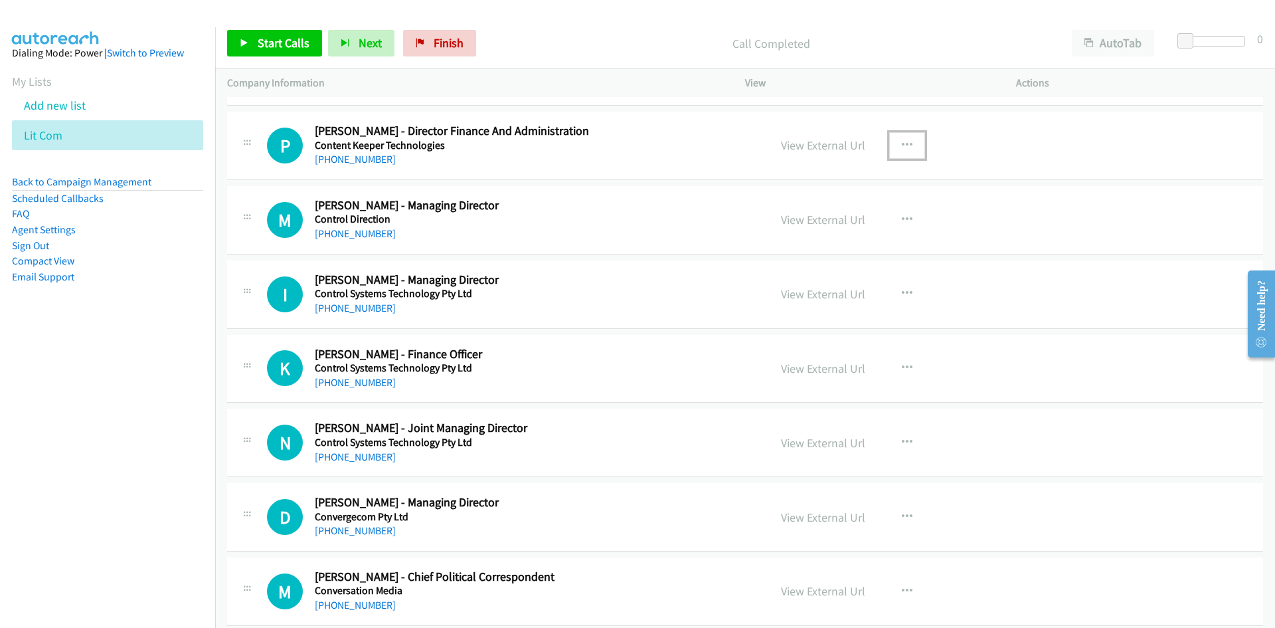
drag, startPoint x: 899, startPoint y: 137, endPoint x: 899, endPoint y: 145, distance: 8.7
click at [899, 137] on button "button" at bounding box center [907, 145] width 36 height 27
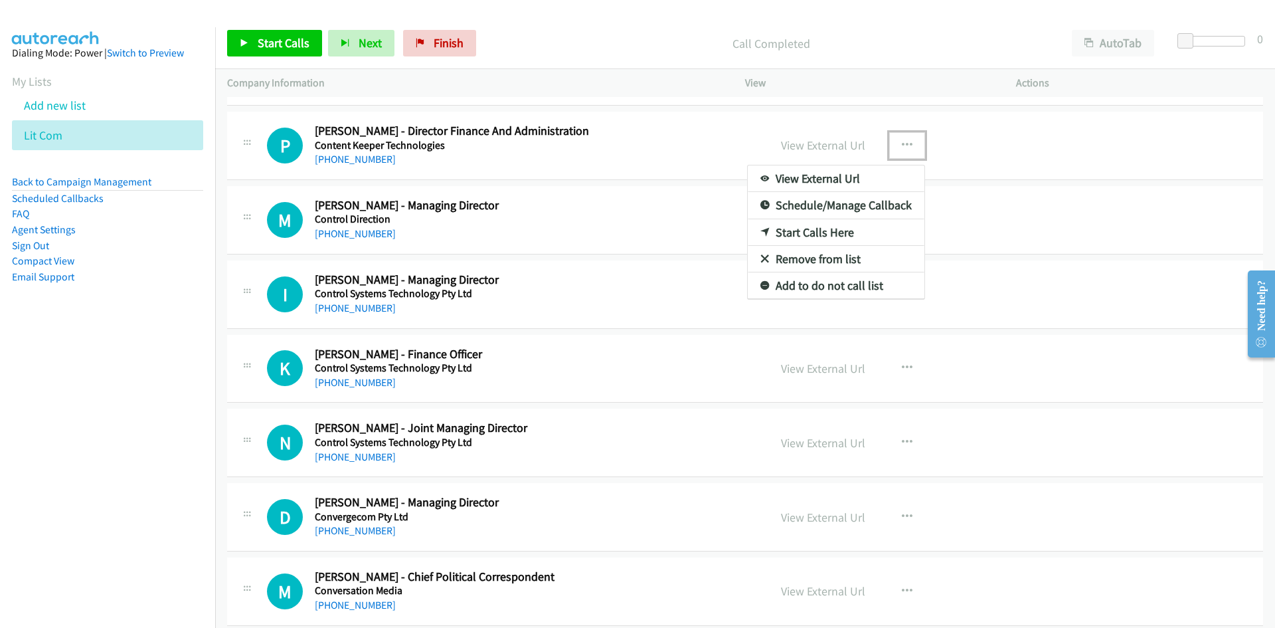
click at [760, 236] on icon at bounding box center [764, 232] width 9 height 9
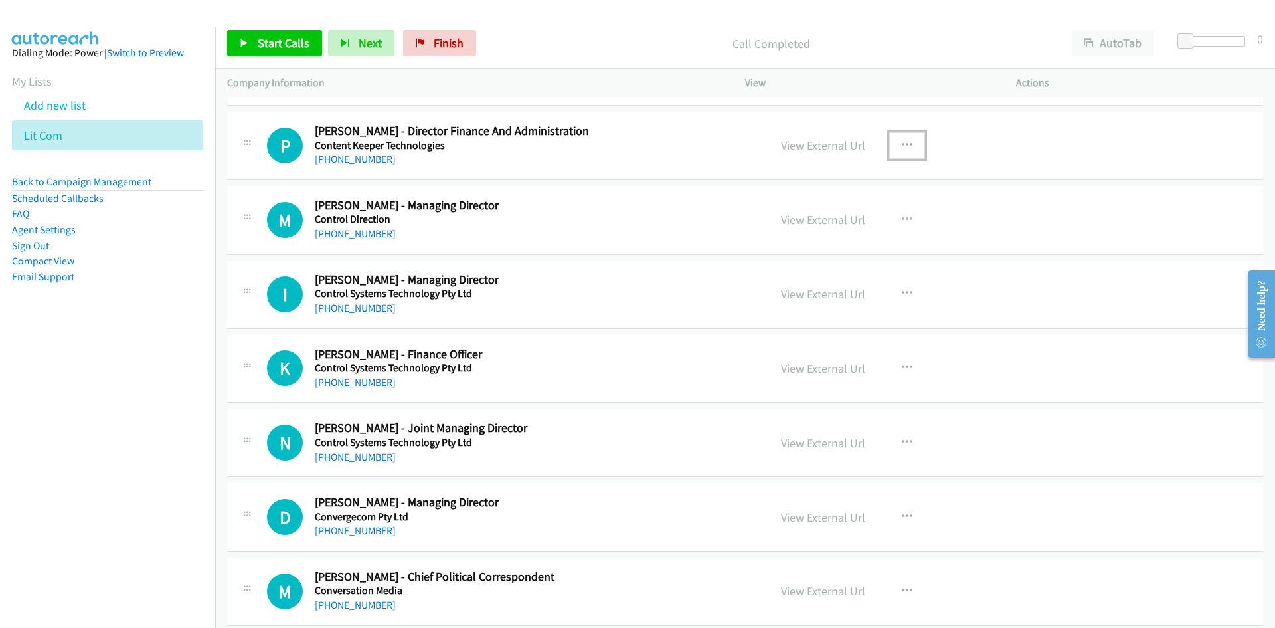
click at [907, 141] on button "button" at bounding box center [907, 145] width 36 height 27
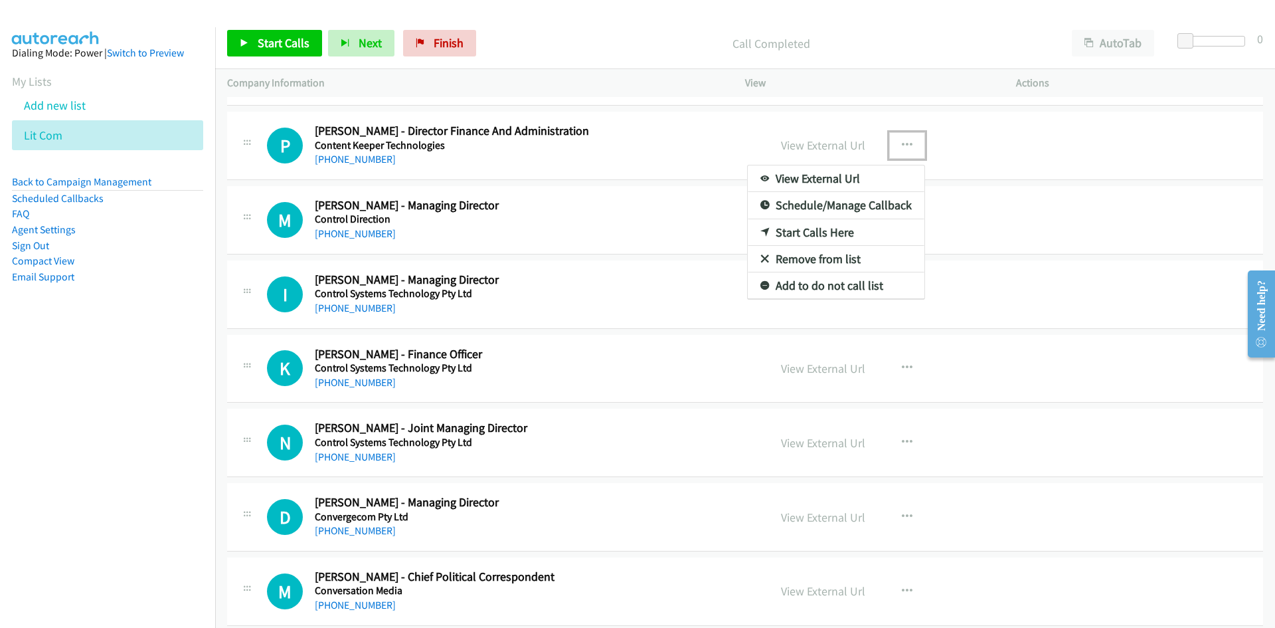
click at [763, 236] on link "Start Calls Here" at bounding box center [836, 232] width 177 height 27
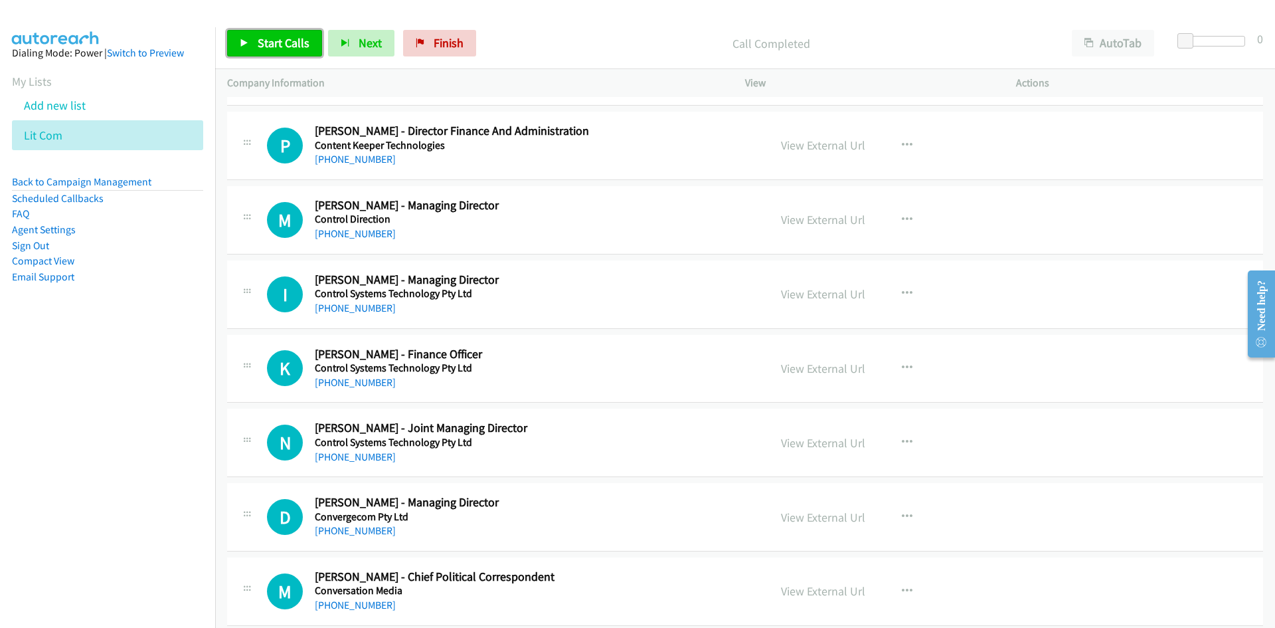
click at [298, 33] on link "Start Calls" at bounding box center [274, 43] width 95 height 27
click at [243, 41] on icon at bounding box center [244, 43] width 9 height 9
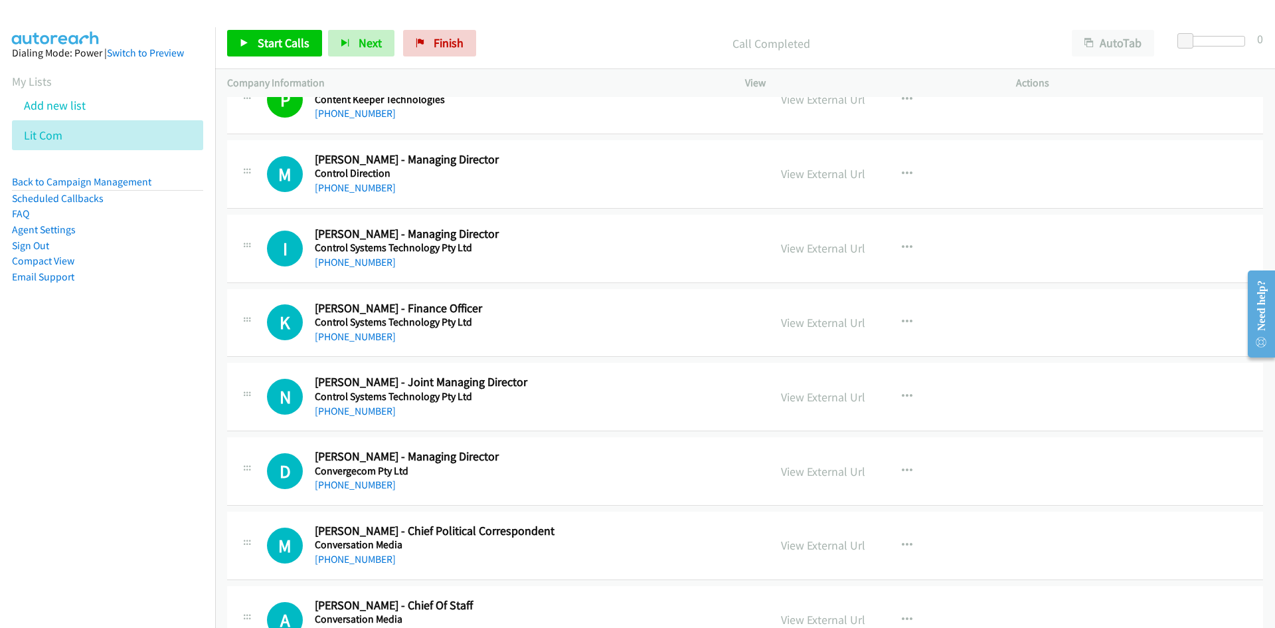
scroll to position [1063, 0]
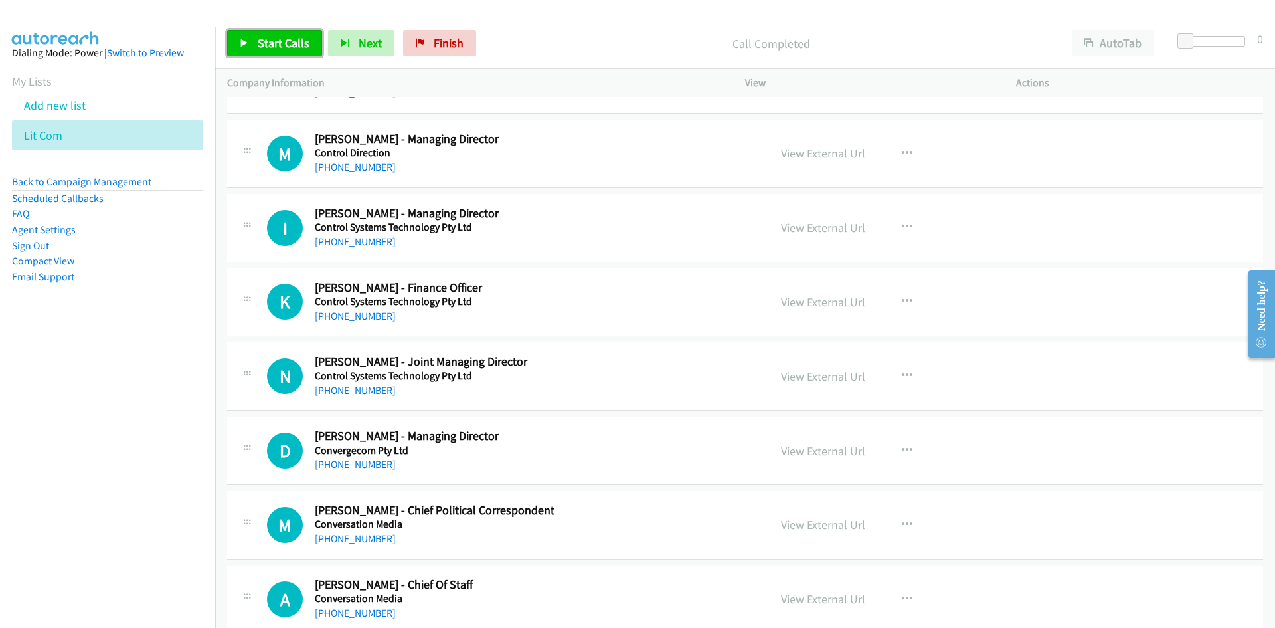
click at [240, 56] on link "Start Calls" at bounding box center [274, 43] width 95 height 27
click at [246, 36] on link "Pause" at bounding box center [263, 43] width 73 height 27
click at [856, 155] on link "View External Url" at bounding box center [823, 152] width 84 height 15
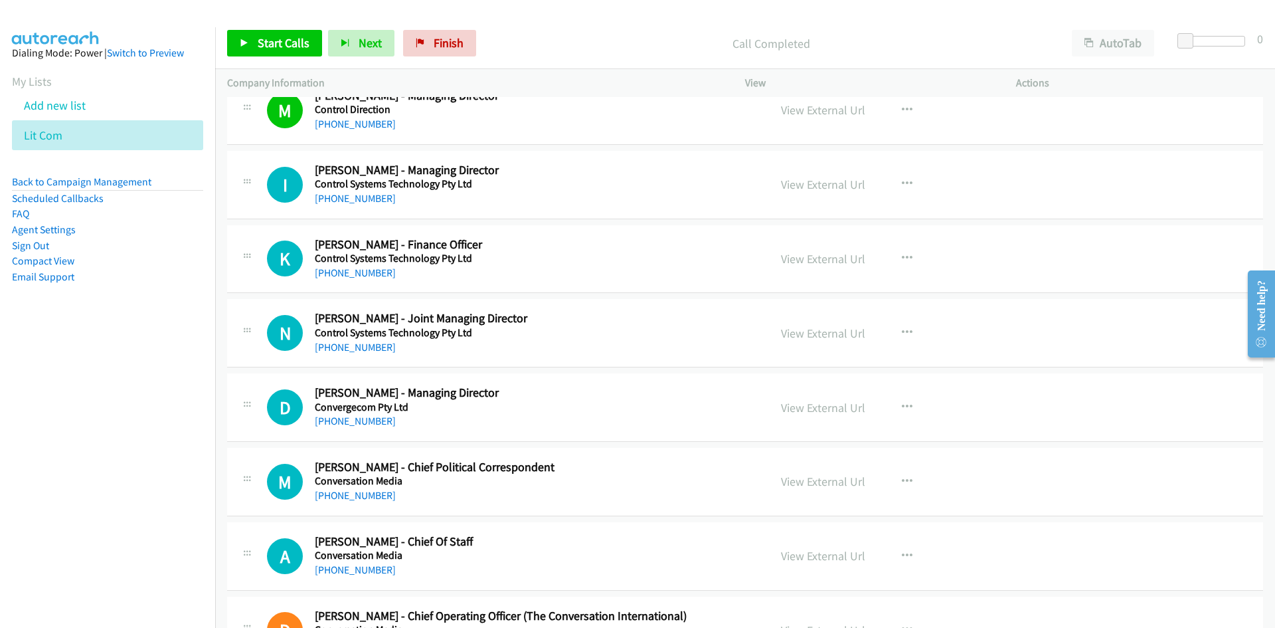
scroll to position [1129, 0]
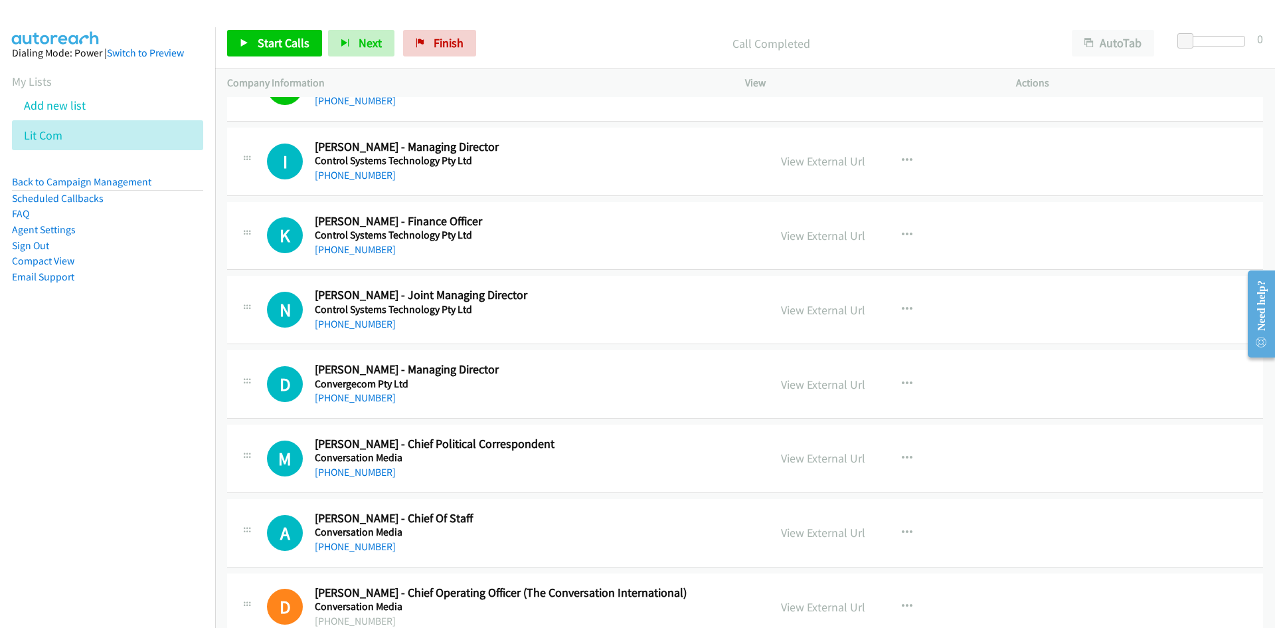
click at [282, 68] on div "Start Calls Pause Next Finish Call Completed AutoTab AutoTab 0" at bounding box center [745, 43] width 1060 height 51
click at [279, 56] on link "Start Calls" at bounding box center [274, 43] width 95 height 27
click at [270, 47] on span "Pause" at bounding box center [273, 42] width 30 height 15
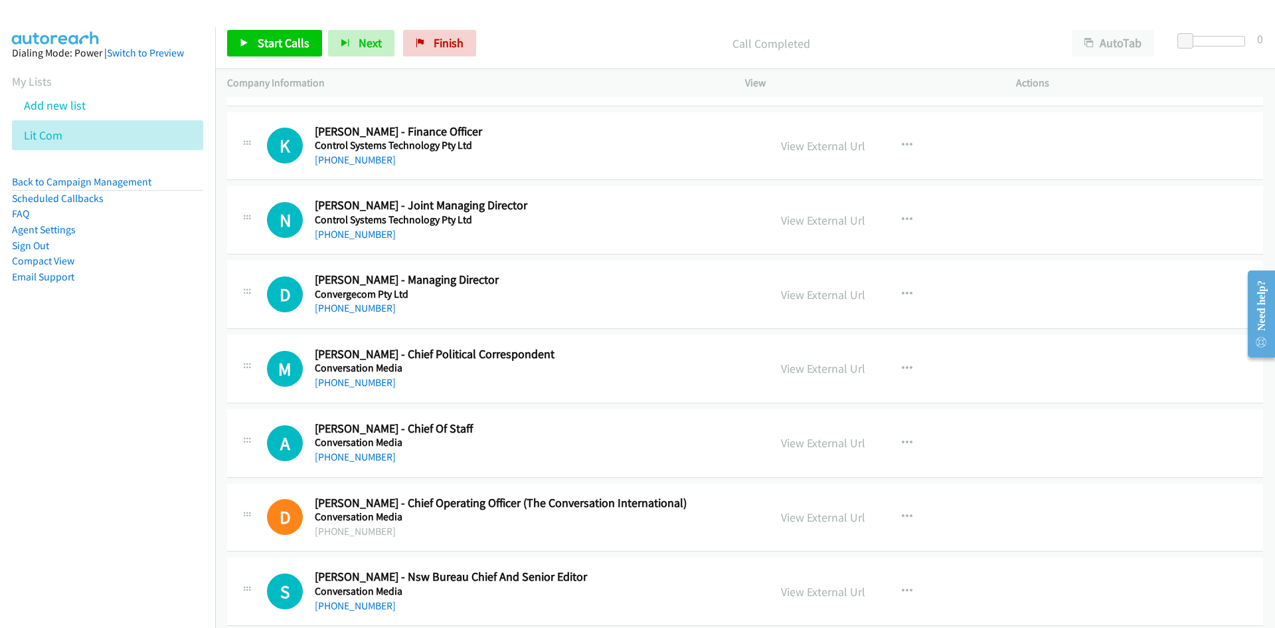
scroll to position [1196, 0]
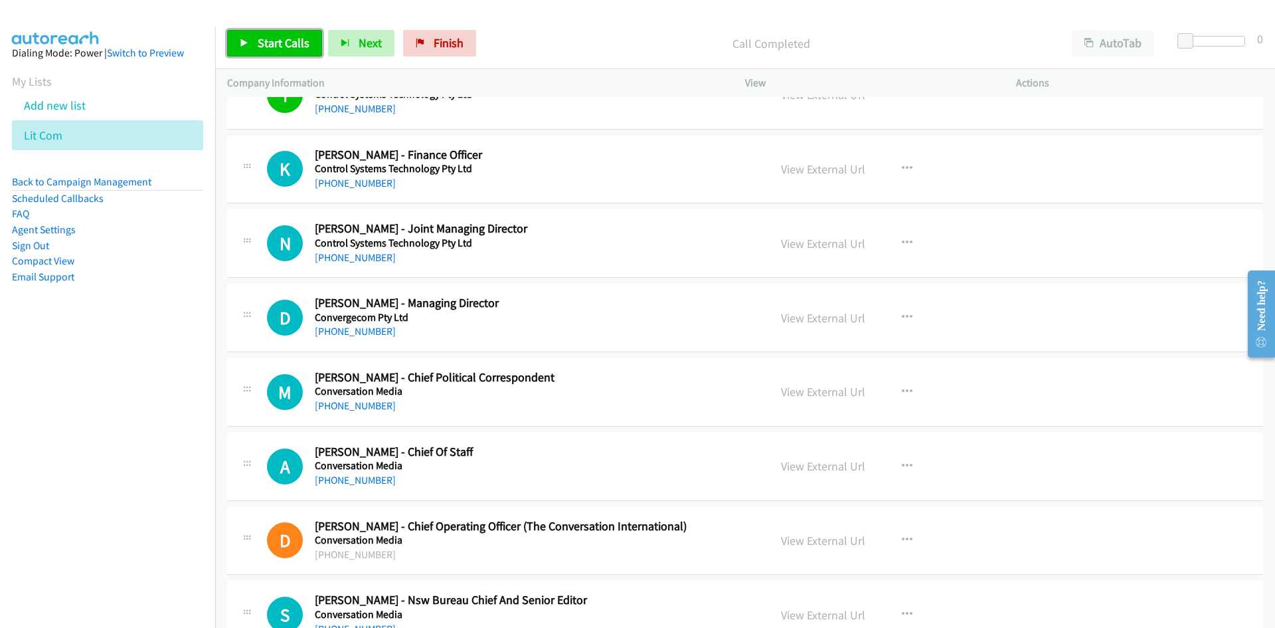
click at [306, 50] on link "Start Calls" at bounding box center [274, 43] width 95 height 27
click at [246, 39] on icon at bounding box center [244, 43] width 9 height 9
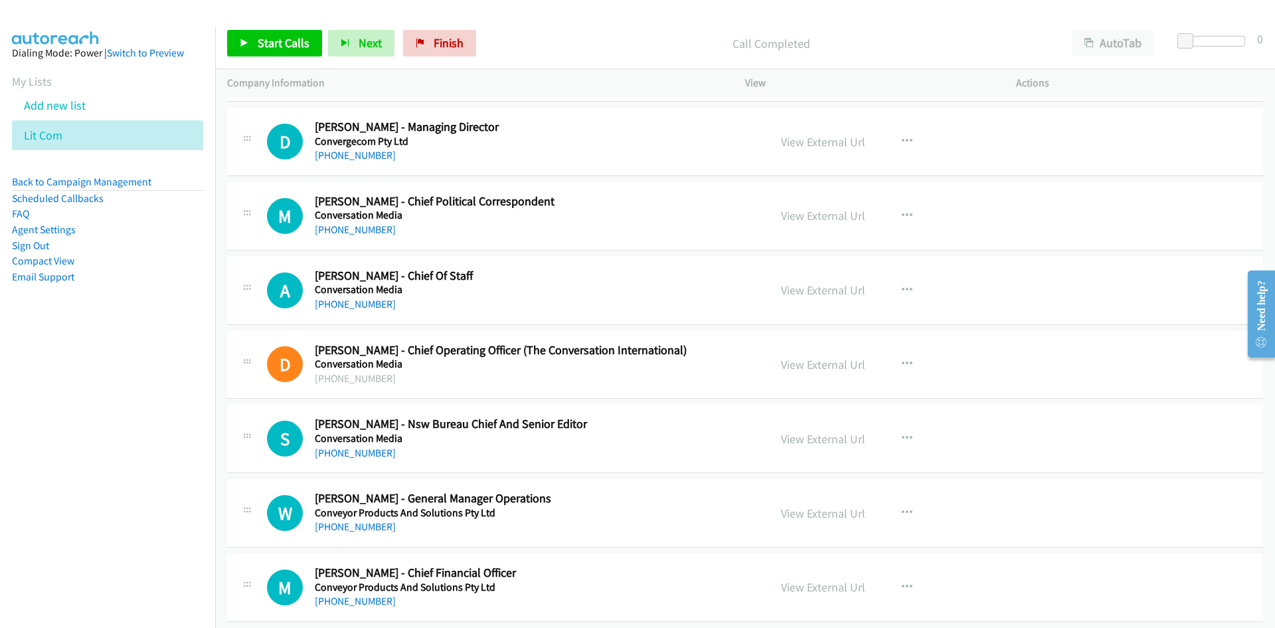
scroll to position [1395, 0]
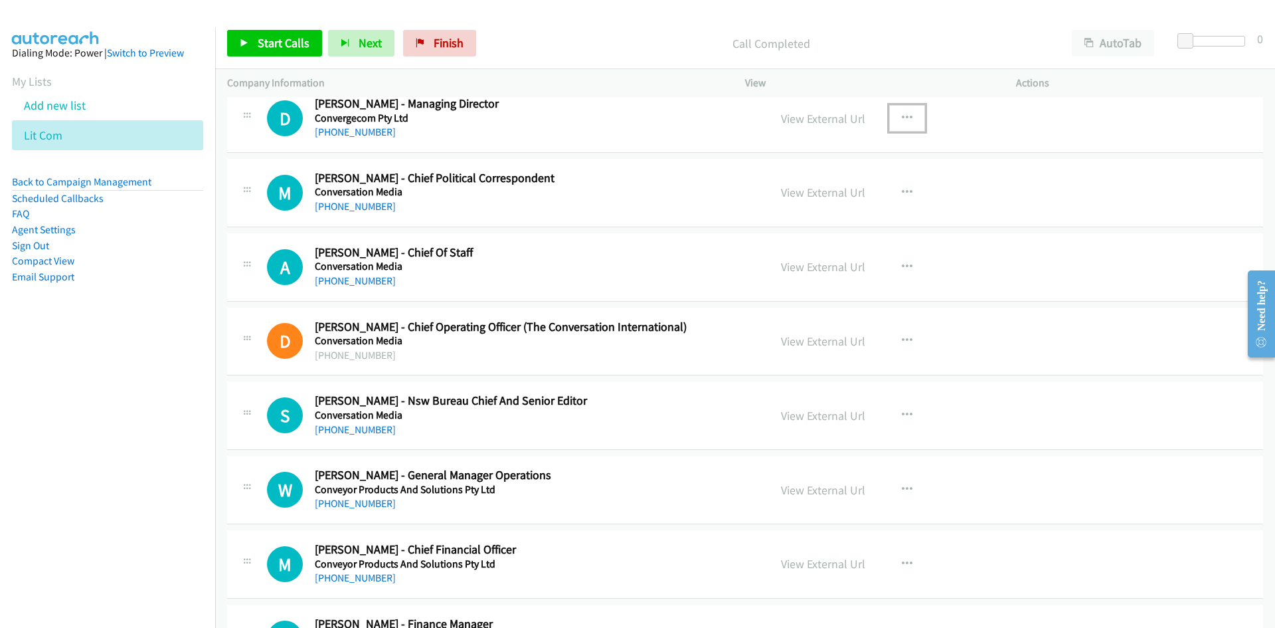
click at [895, 115] on button "button" at bounding box center [907, 118] width 36 height 27
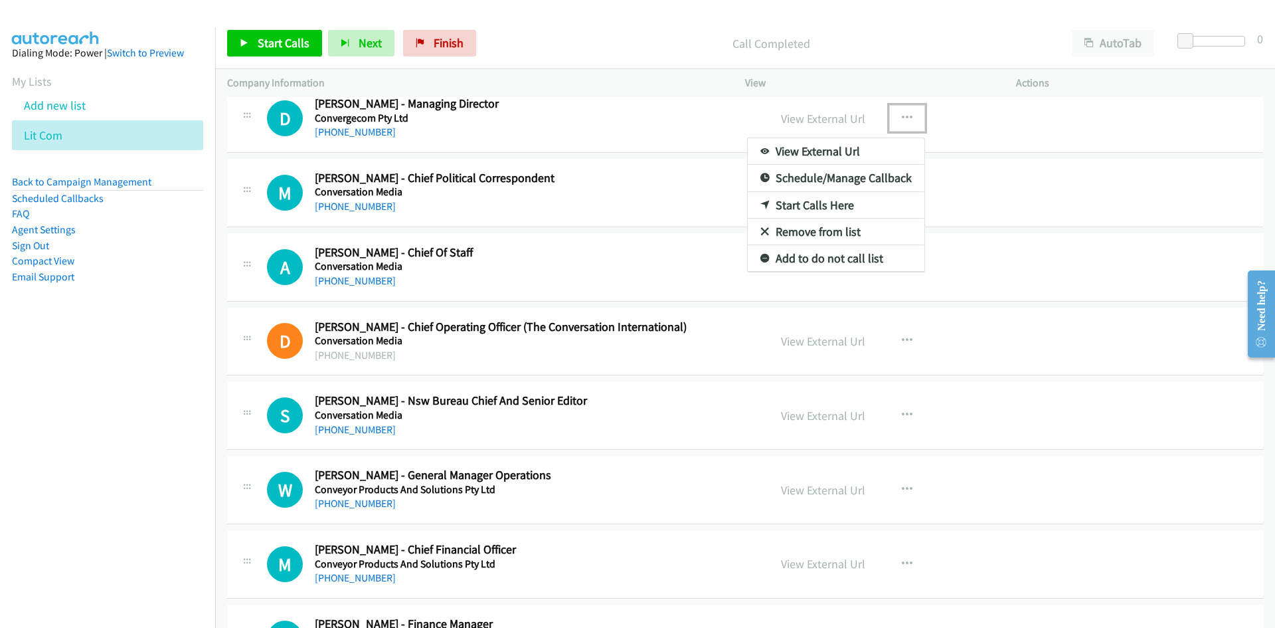
click at [753, 204] on link "Start Calls Here" at bounding box center [836, 205] width 177 height 27
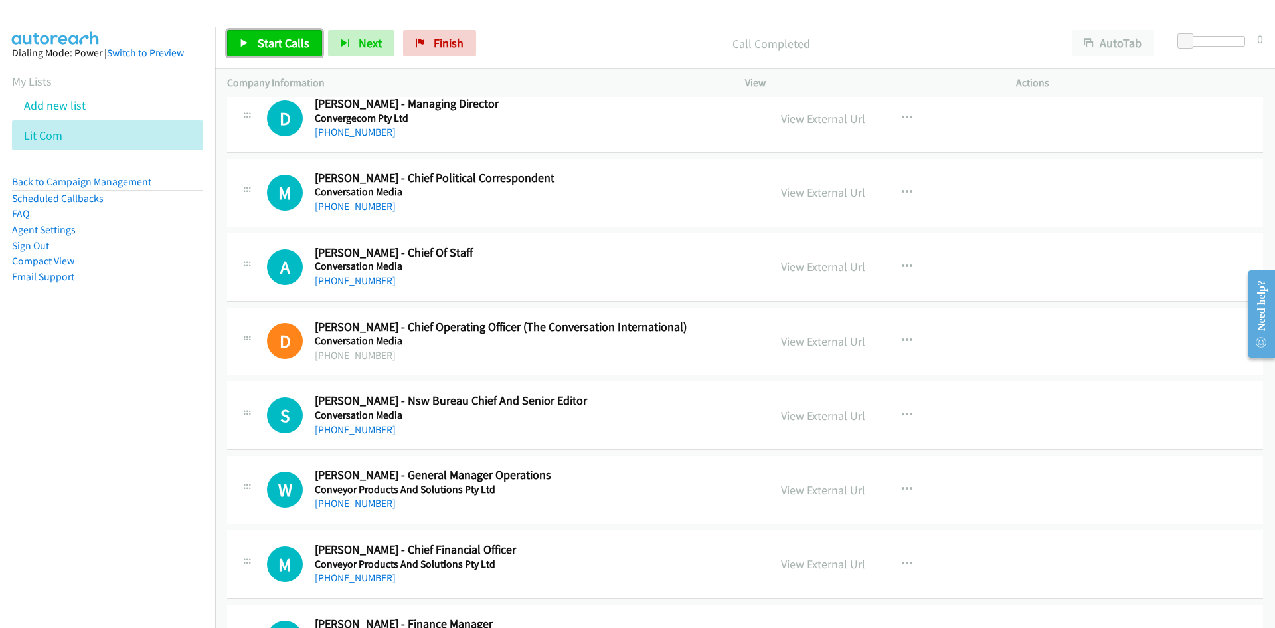
click at [306, 54] on link "Start Calls" at bounding box center [274, 43] width 95 height 27
click at [246, 40] on icon at bounding box center [244, 43] width 9 height 9
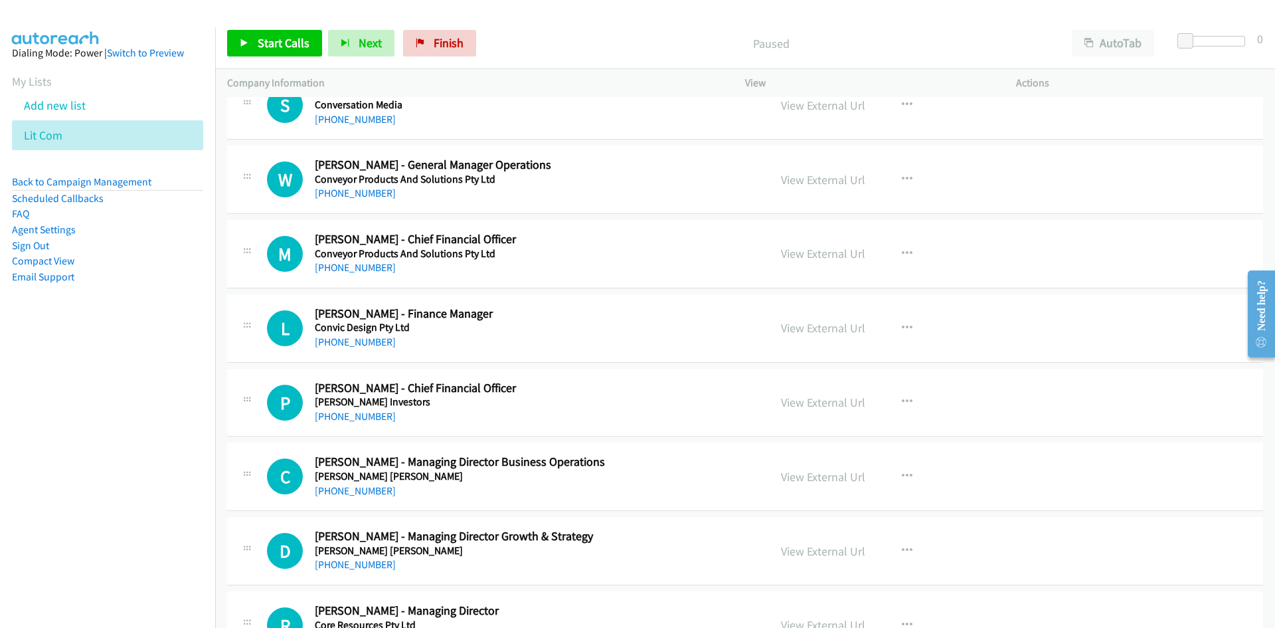
scroll to position [1727, 0]
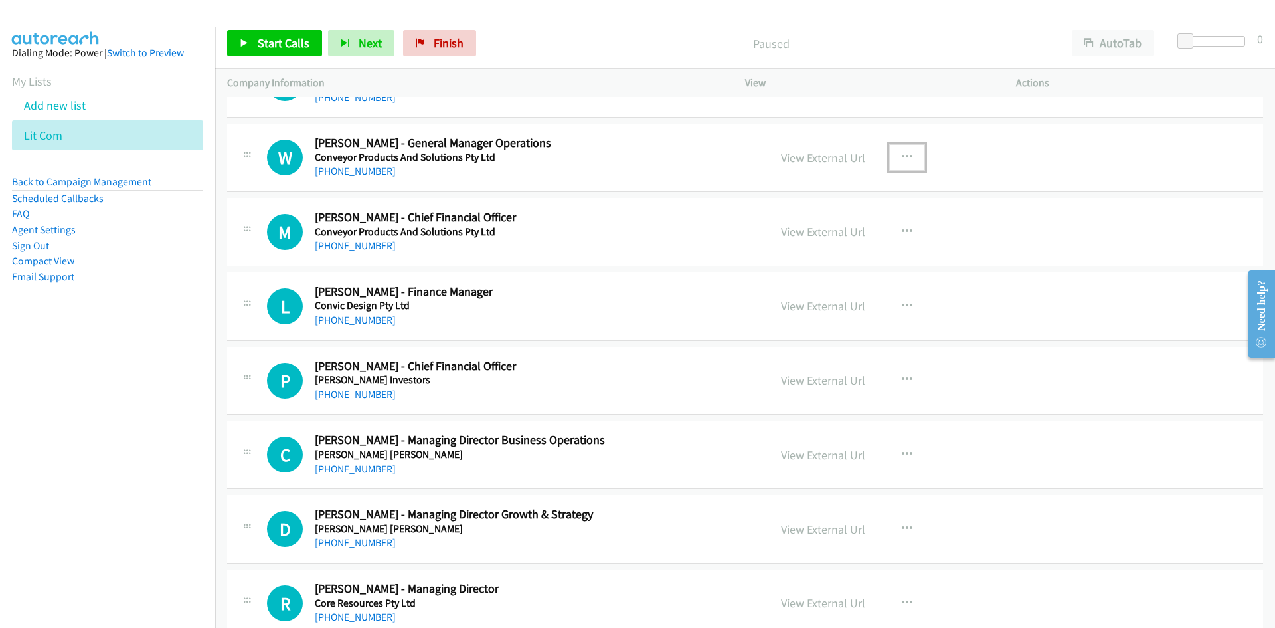
click at [897, 162] on button "button" at bounding box center [907, 157] width 36 height 27
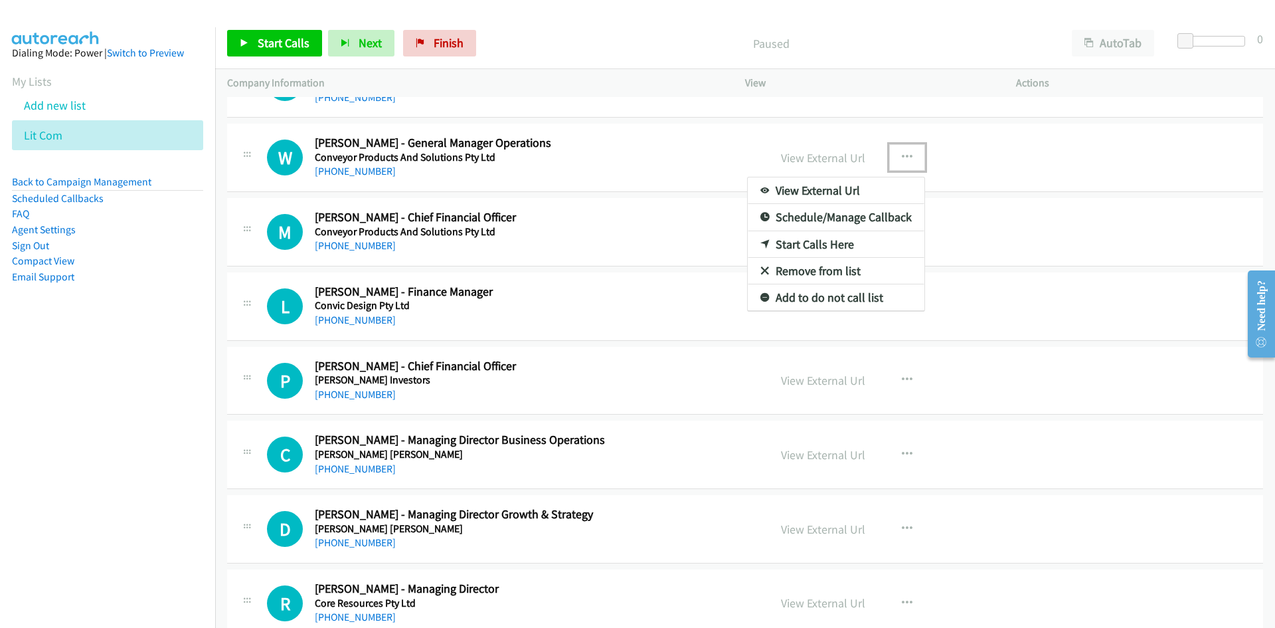
click at [762, 242] on icon at bounding box center [764, 244] width 9 height 9
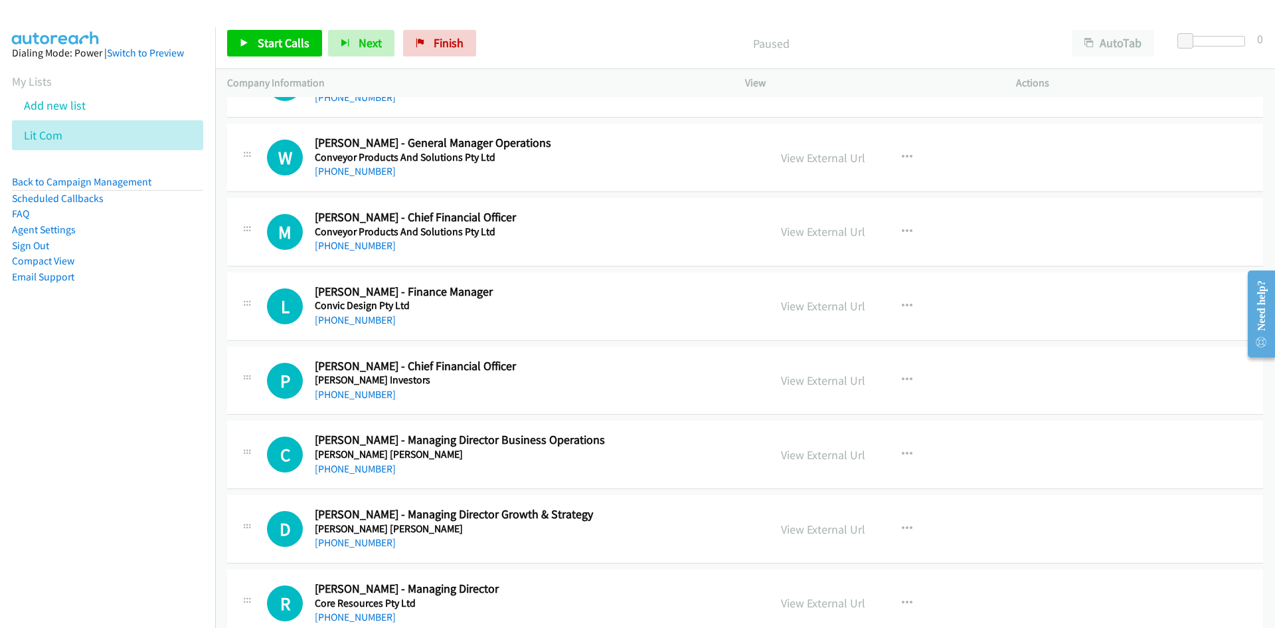
click at [319, 57] on div "Start Calls Pause Next Finish Paused AutoTab AutoTab 0" at bounding box center [745, 43] width 1060 height 51
click at [315, 56] on link "Start Calls" at bounding box center [274, 43] width 95 height 27
click at [244, 39] on icon at bounding box center [244, 43] width 9 height 9
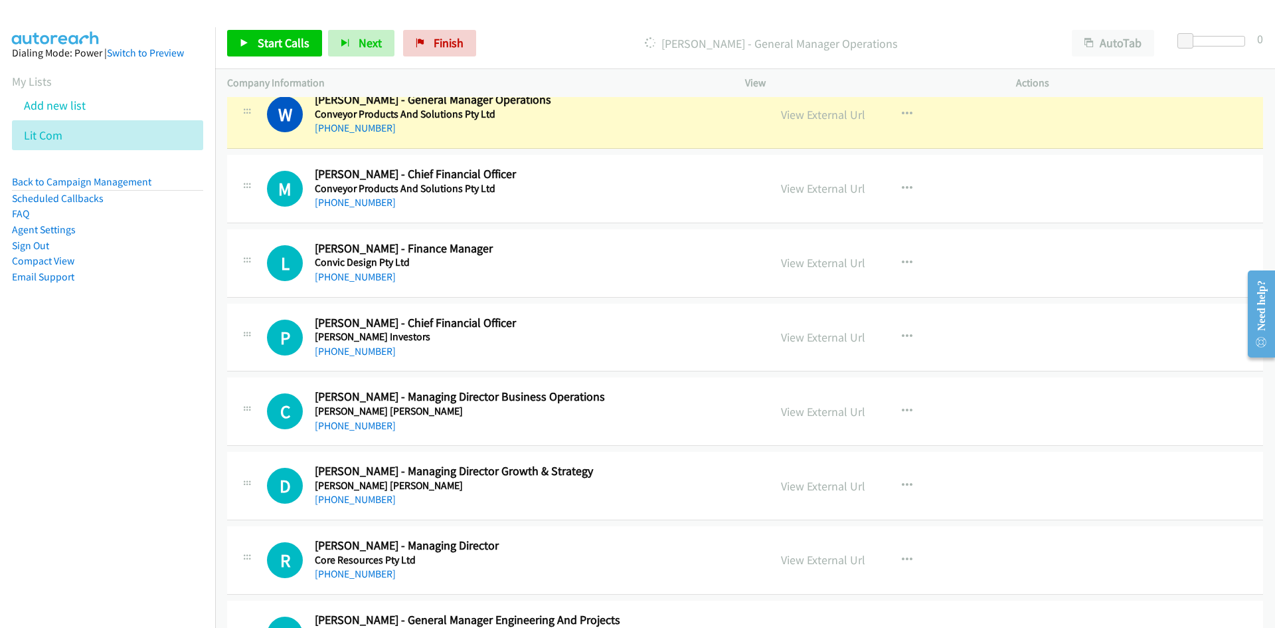
scroll to position [1793, 0]
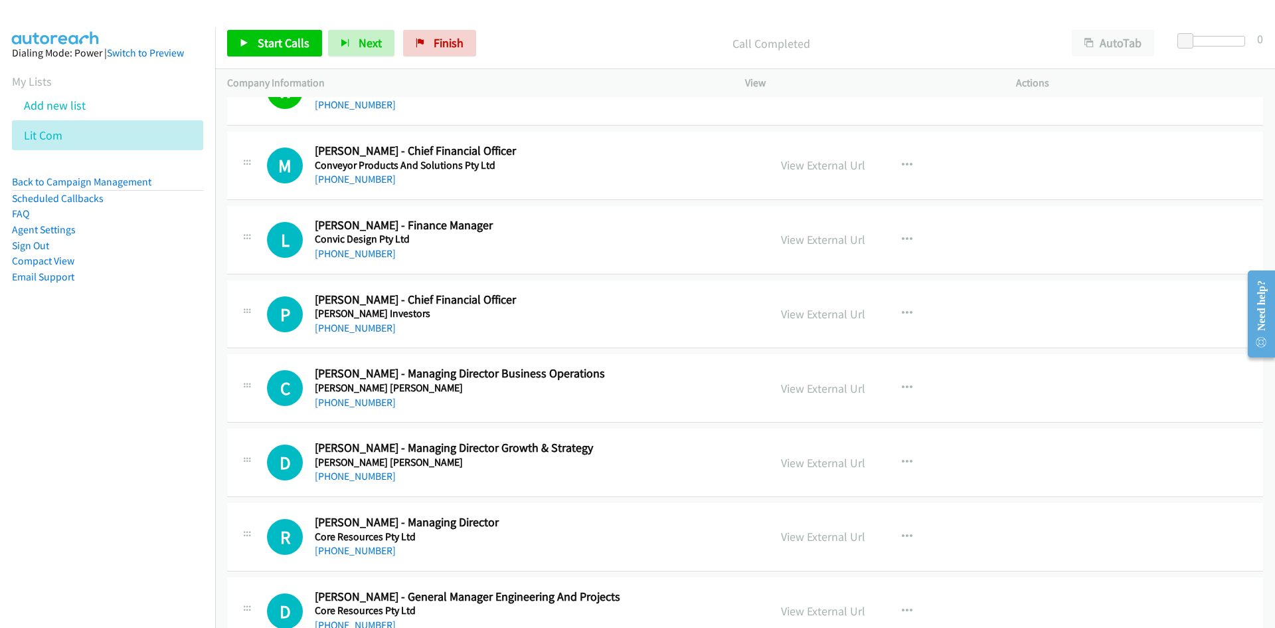
click at [300, 57] on div "Start Calls Pause Next Finish Call Completed AutoTab AutoTab 0" at bounding box center [745, 43] width 1060 height 51
click at [298, 51] on link "Start Calls" at bounding box center [274, 43] width 95 height 27
click at [246, 39] on icon at bounding box center [244, 43] width 9 height 9
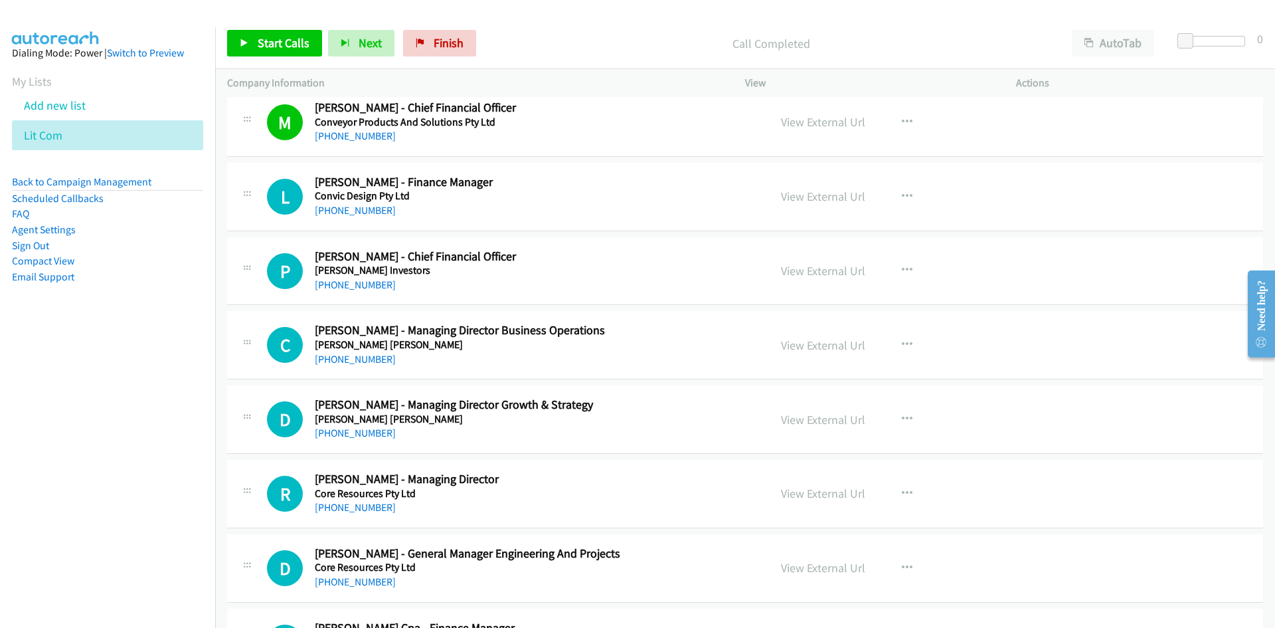
scroll to position [1860, 0]
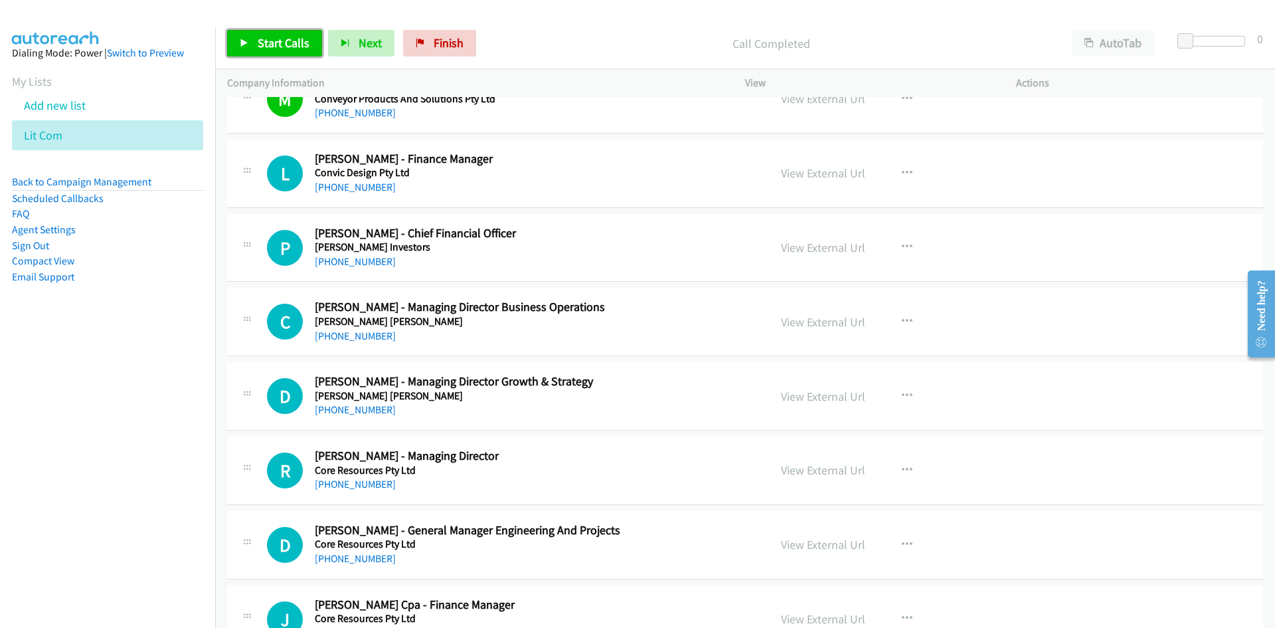
click at [294, 50] on span "Start Calls" at bounding box center [284, 42] width 52 height 15
click at [284, 45] on span "Pause" at bounding box center [273, 42] width 30 height 15
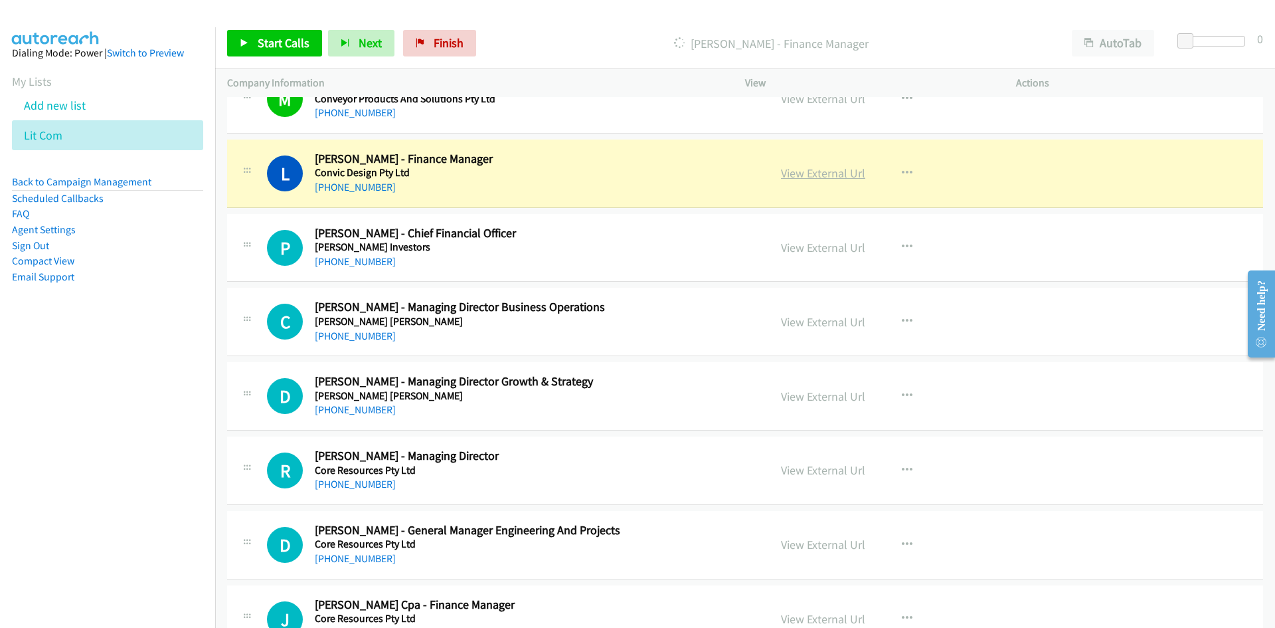
click at [853, 165] on link "View External Url" at bounding box center [823, 172] width 84 height 15
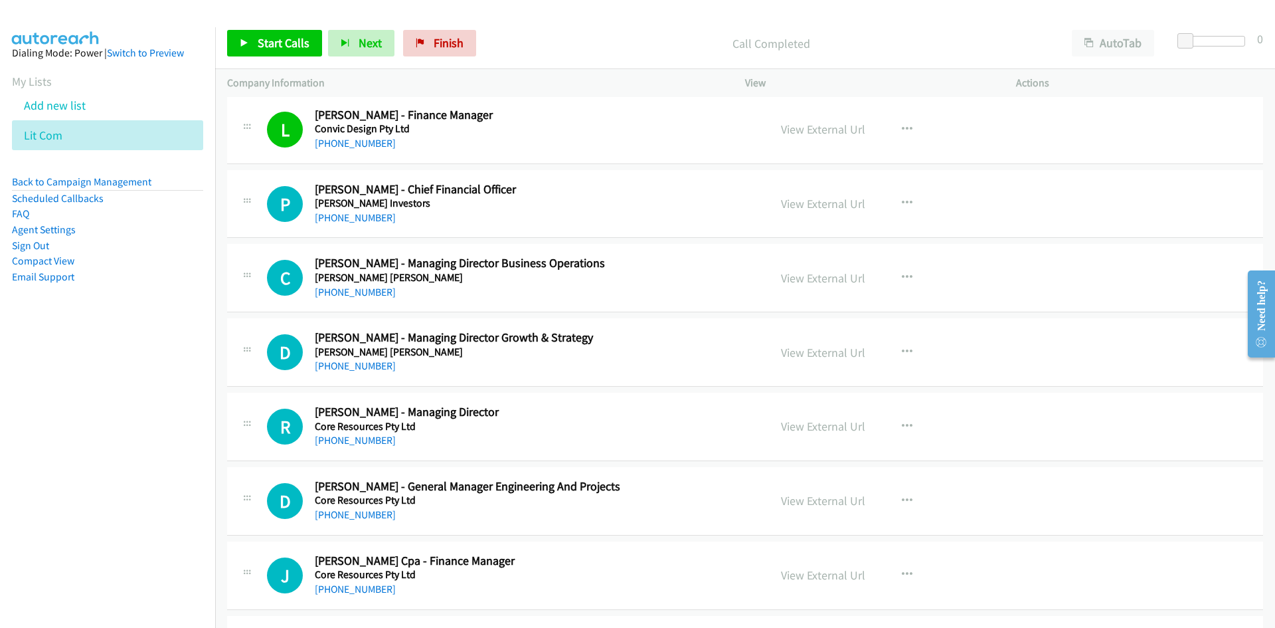
scroll to position [1926, 0]
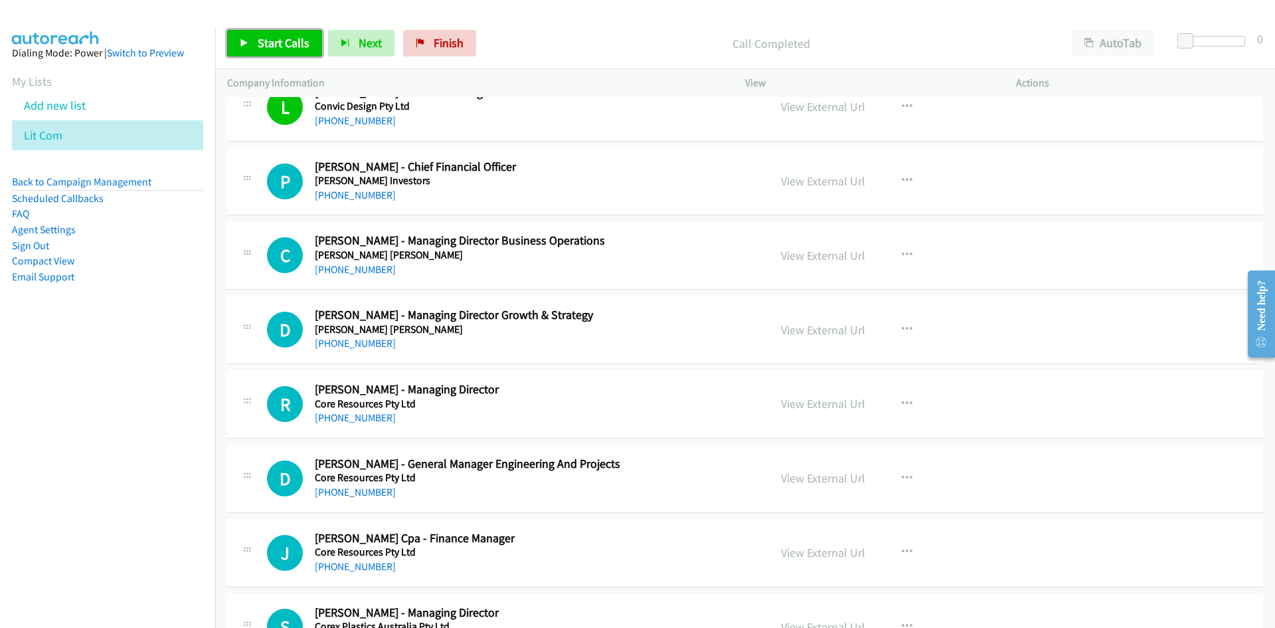
click at [290, 46] on span "Start Calls" at bounding box center [284, 42] width 52 height 15
drag, startPoint x: 290, startPoint y: 46, endPoint x: 295, endPoint y: 52, distance: 8.5
click at [290, 46] on link "Pause" at bounding box center [263, 43] width 73 height 27
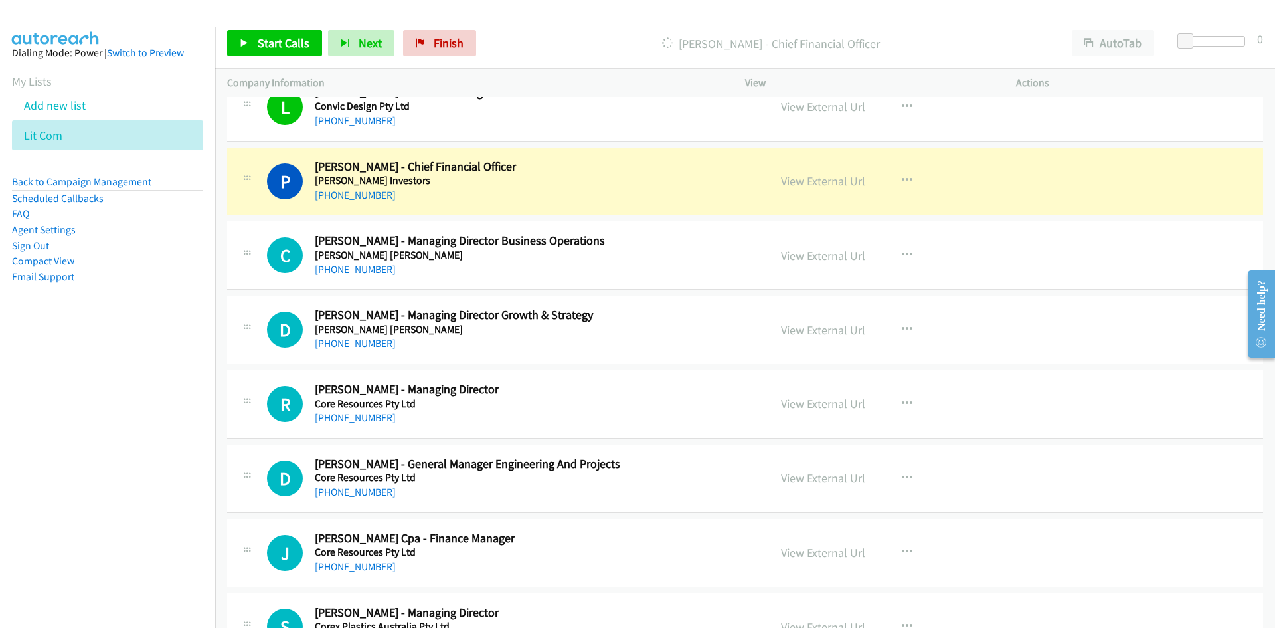
scroll to position [1993, 0]
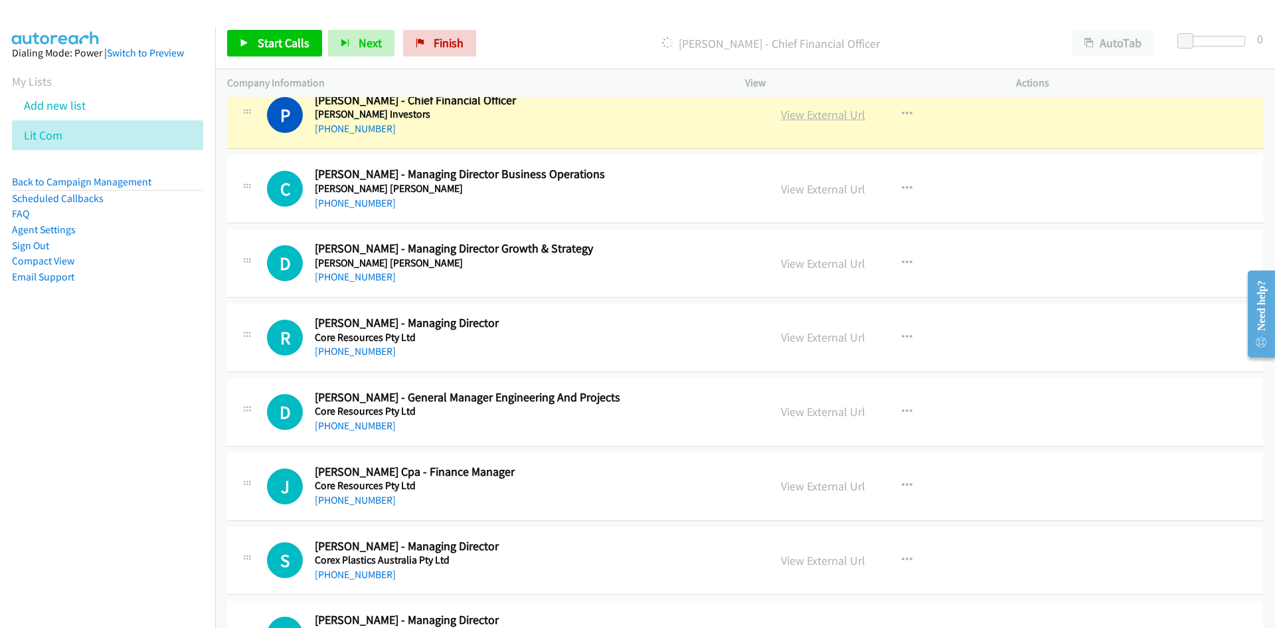
click at [842, 120] on link "View External Url" at bounding box center [823, 114] width 84 height 15
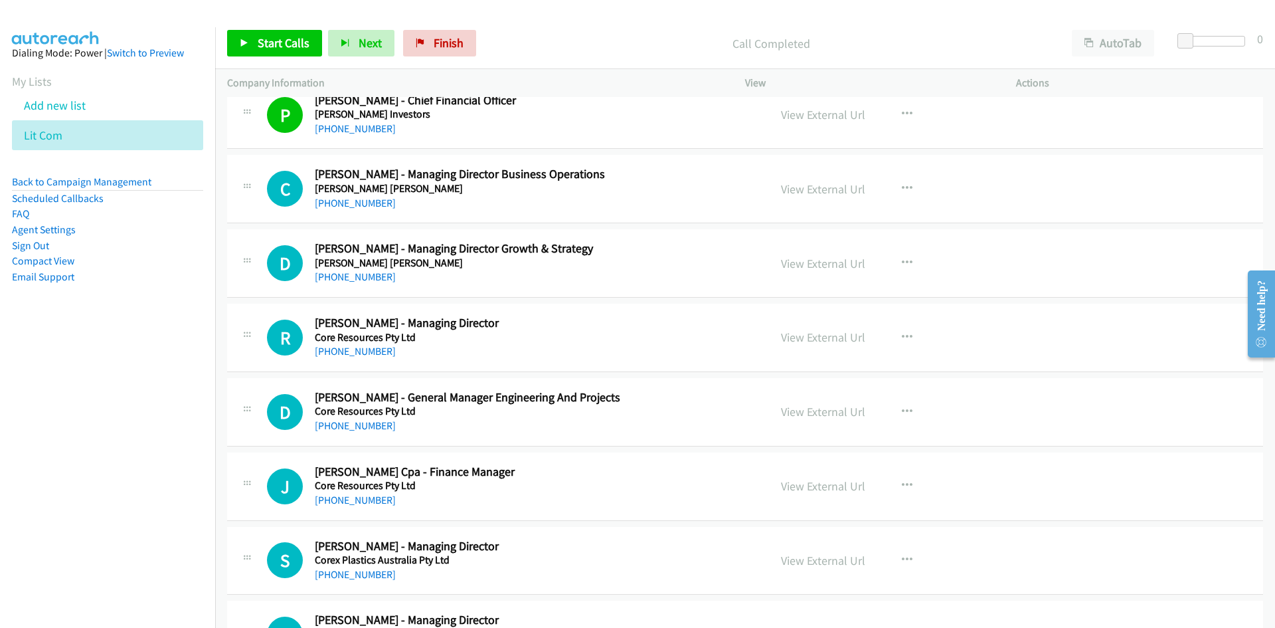
scroll to position [2059, 0]
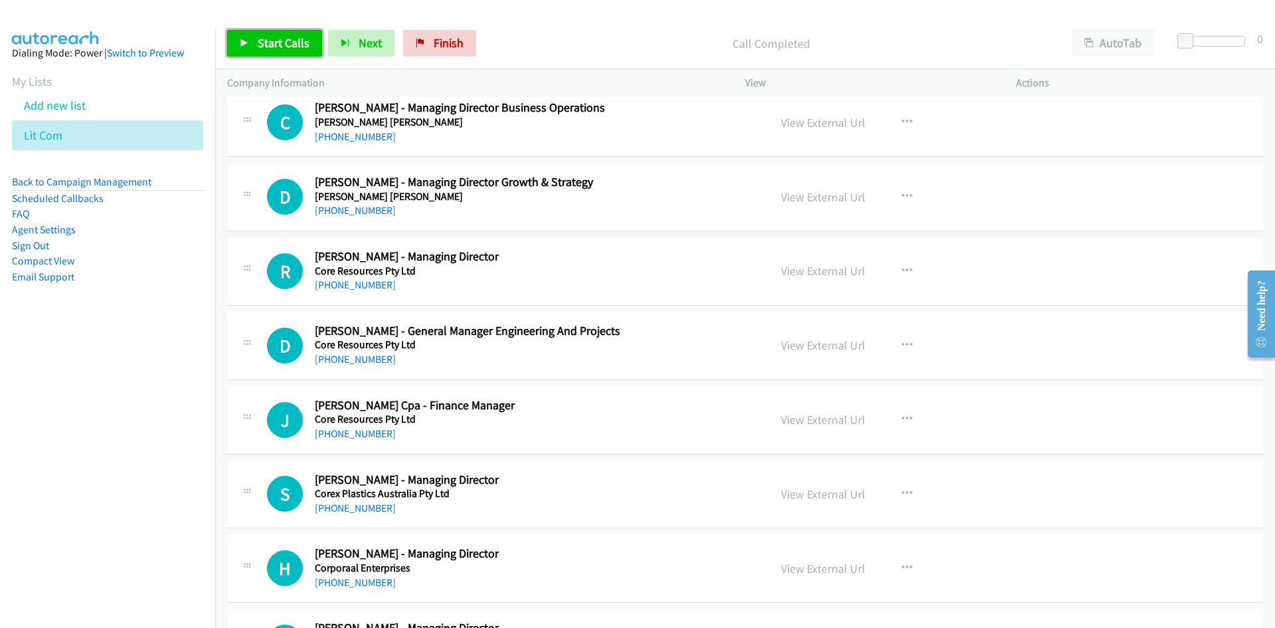
click at [310, 48] on link "Start Calls" at bounding box center [274, 43] width 95 height 27
click at [293, 44] on link "Pause" at bounding box center [263, 43] width 73 height 27
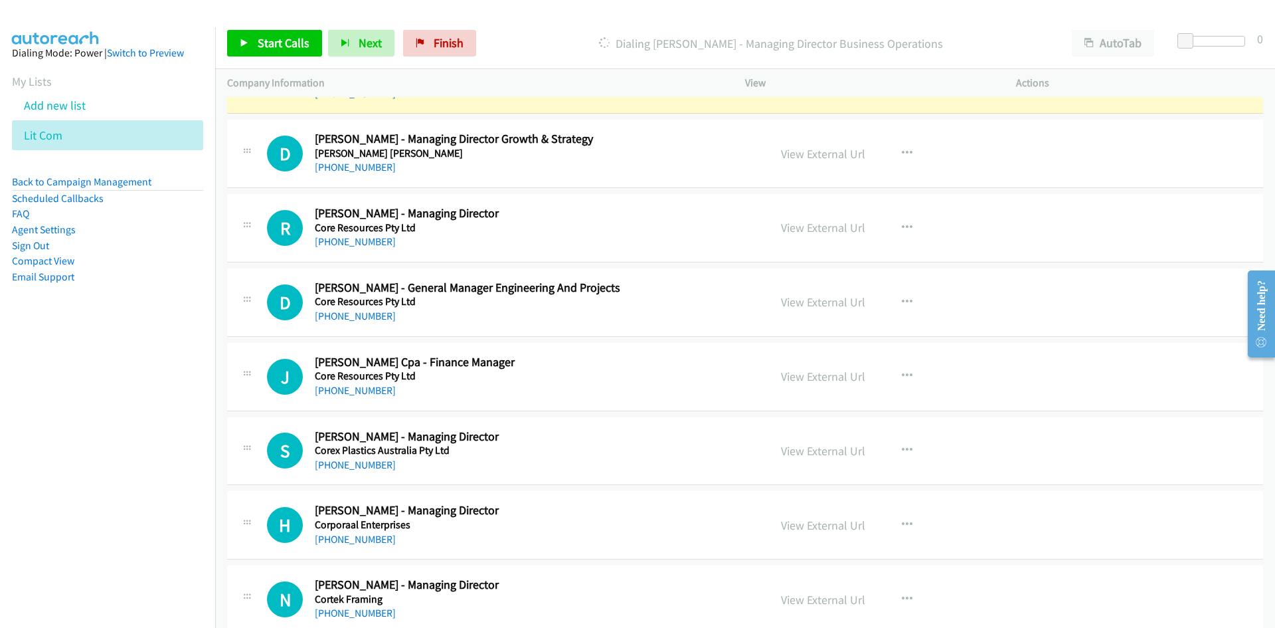
scroll to position [2125, 0]
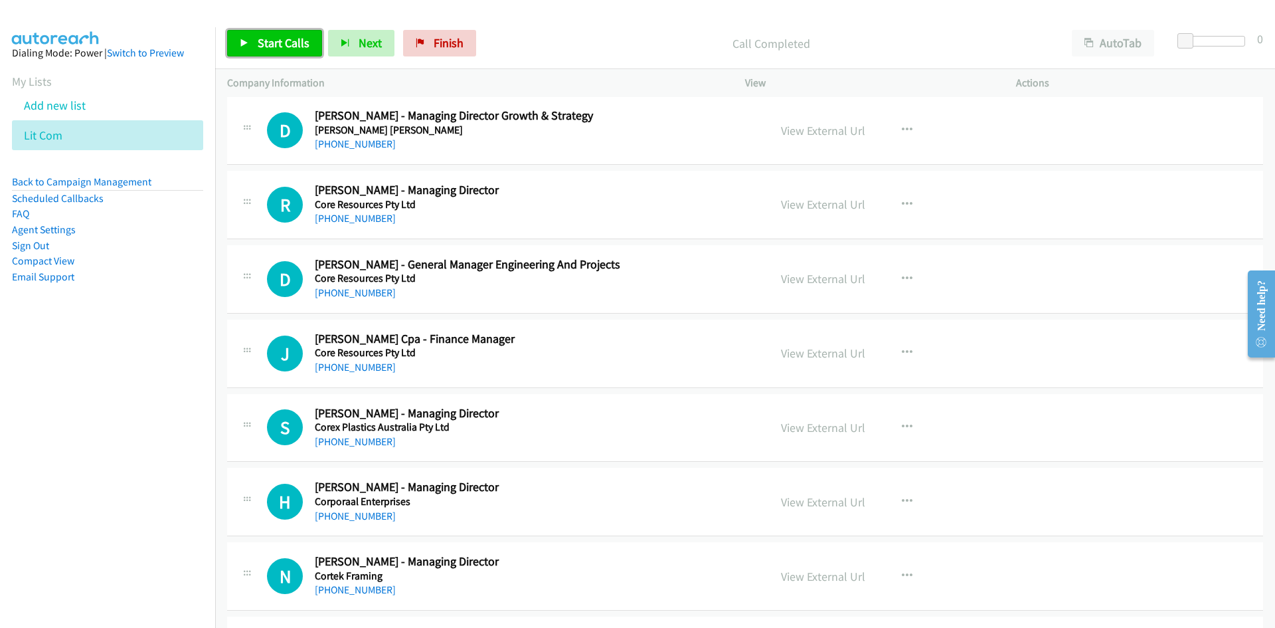
click at [308, 47] on span "Start Calls" at bounding box center [284, 42] width 52 height 15
click at [285, 47] on span "Pause" at bounding box center [273, 42] width 30 height 15
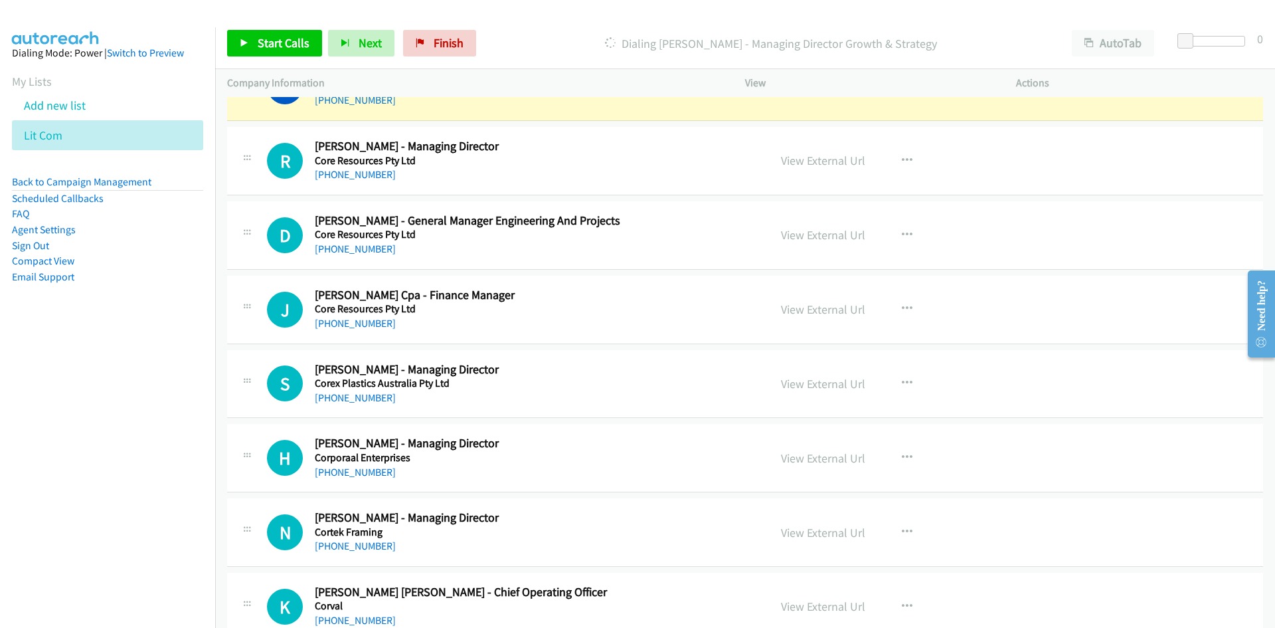
scroll to position [2192, 0]
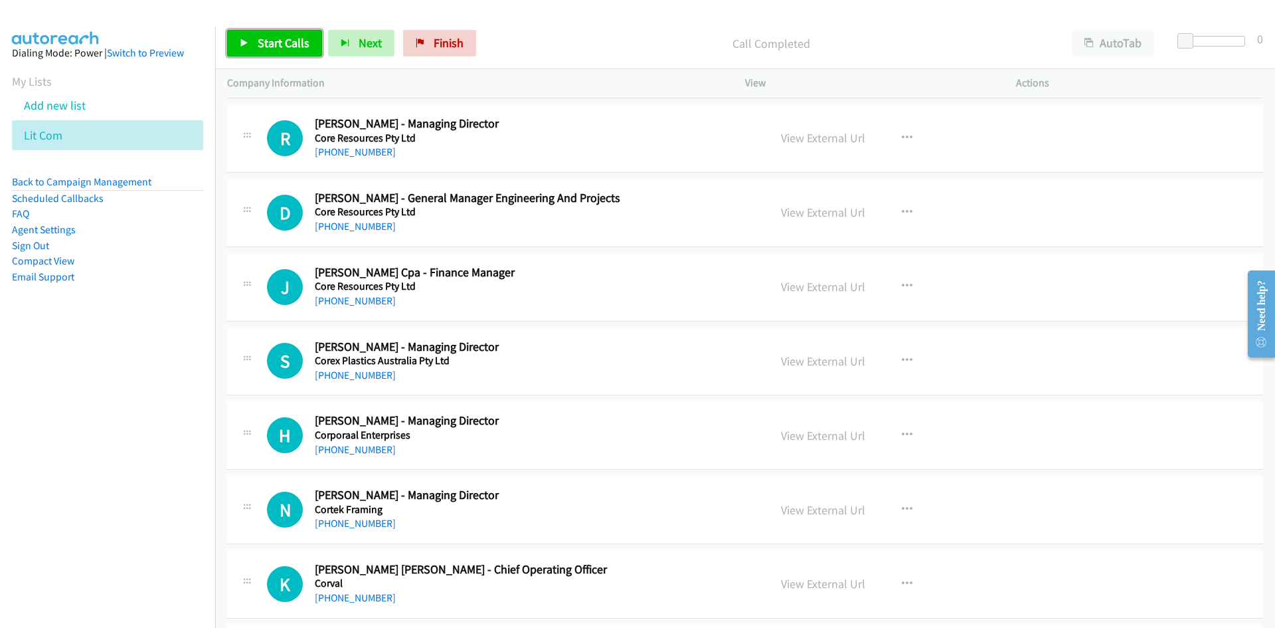
click at [294, 43] on span "Start Calls" at bounding box center [284, 42] width 52 height 15
click at [244, 40] on icon at bounding box center [244, 43] width 9 height 9
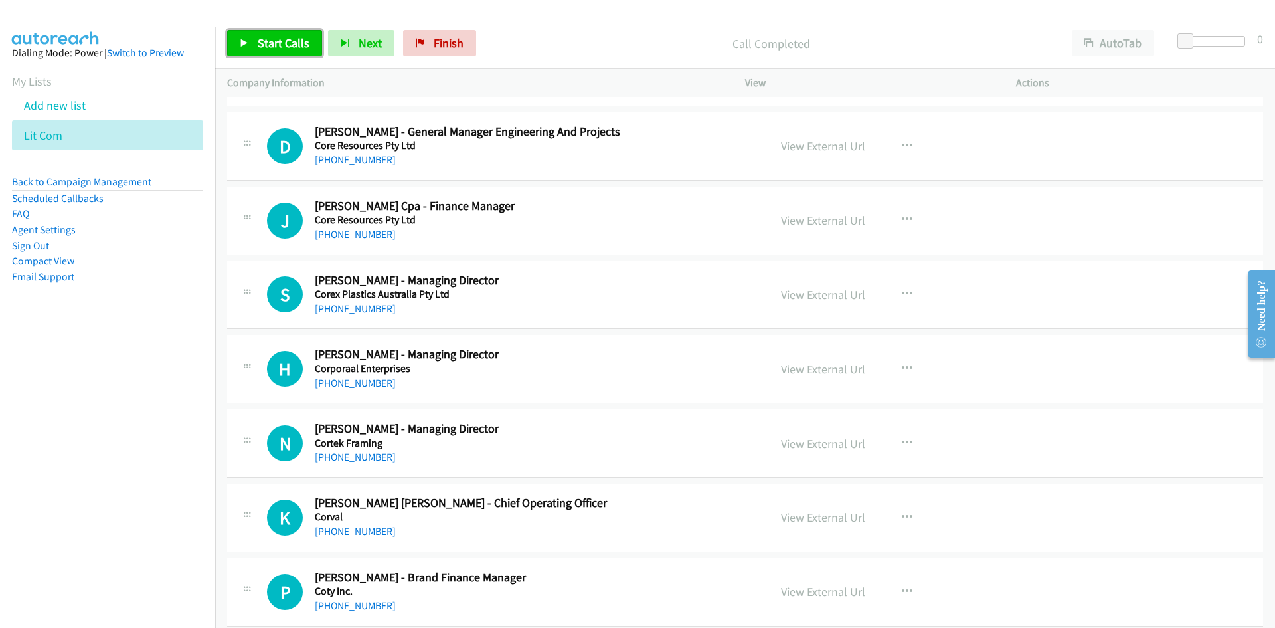
click at [315, 46] on link "Start Calls" at bounding box center [274, 43] width 95 height 27
click at [244, 39] on icon at bounding box center [244, 43] width 9 height 9
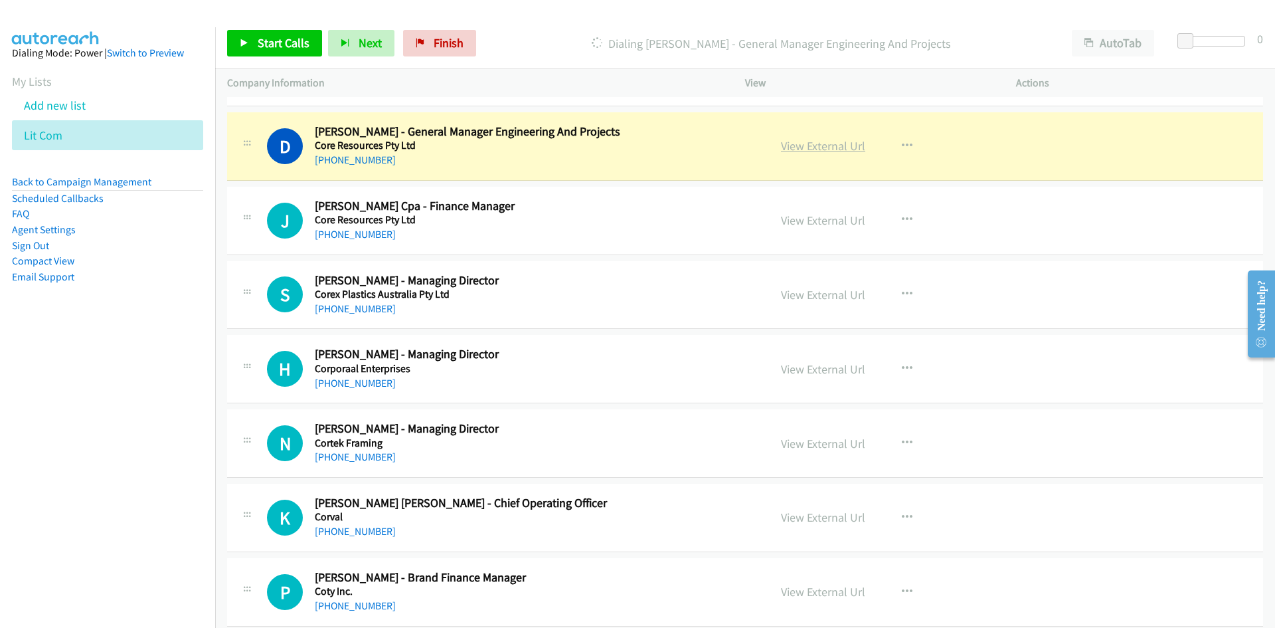
click at [849, 141] on link "View External Url" at bounding box center [823, 145] width 84 height 15
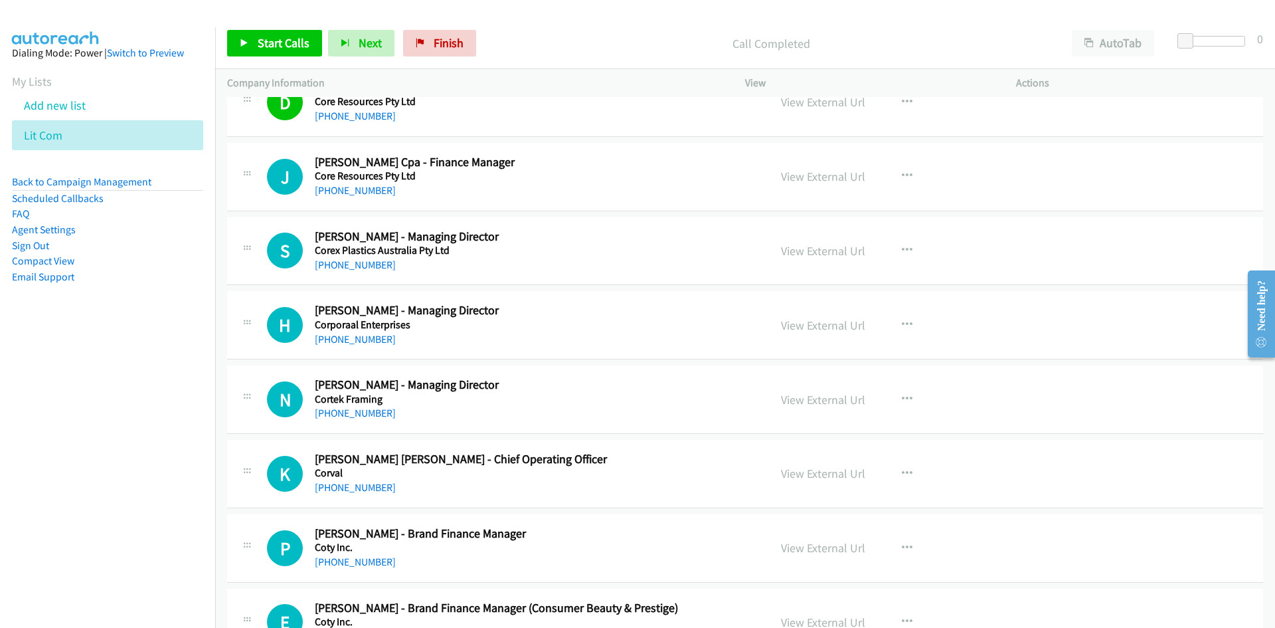
scroll to position [2325, 0]
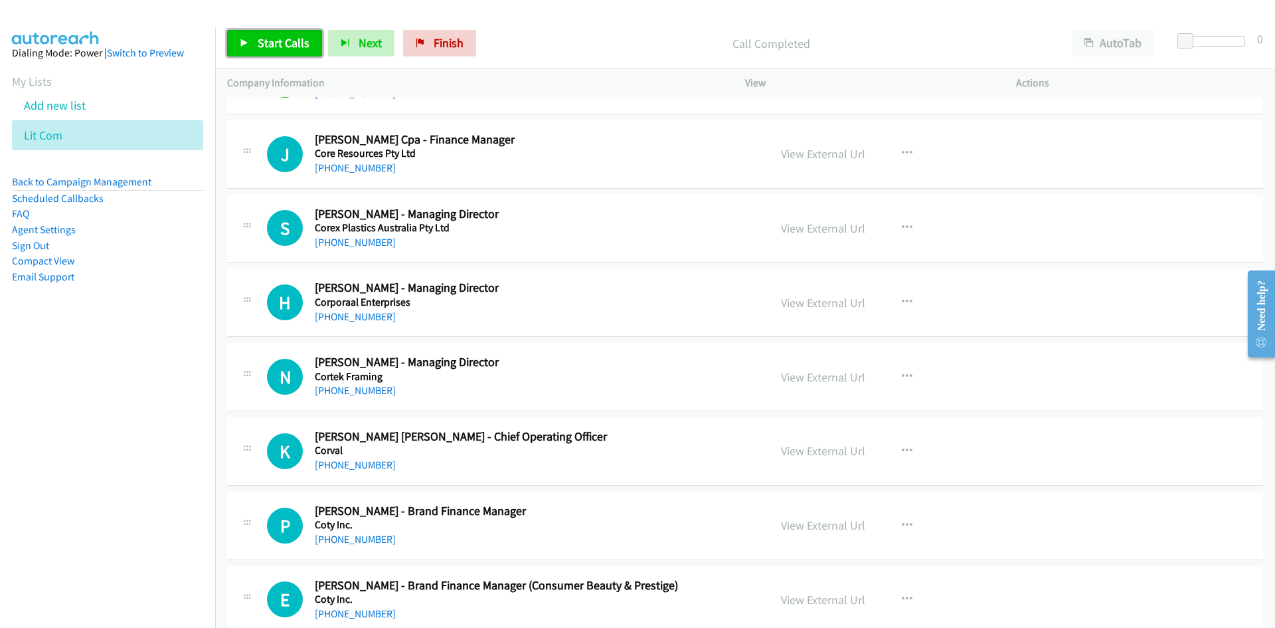
click at [297, 52] on link "Start Calls" at bounding box center [274, 43] width 95 height 27
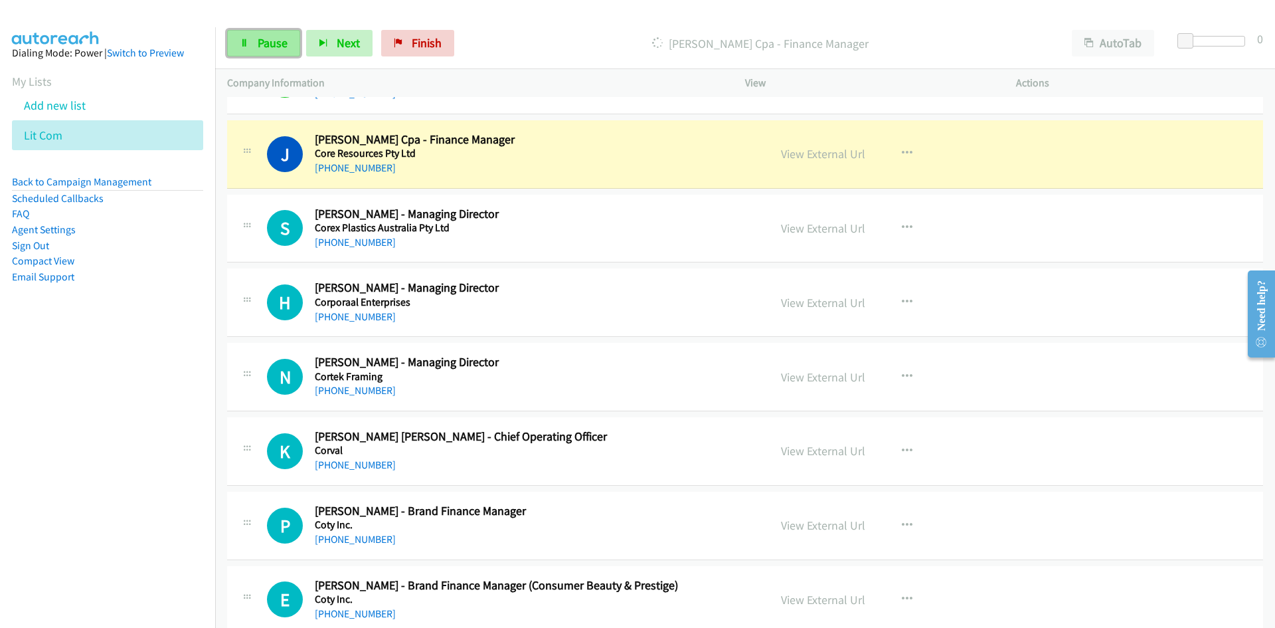
click at [299, 41] on link "Pause" at bounding box center [263, 43] width 73 height 27
click at [805, 154] on link "View External Url" at bounding box center [823, 153] width 84 height 15
click at [792, 156] on link "View External Url" at bounding box center [823, 153] width 84 height 15
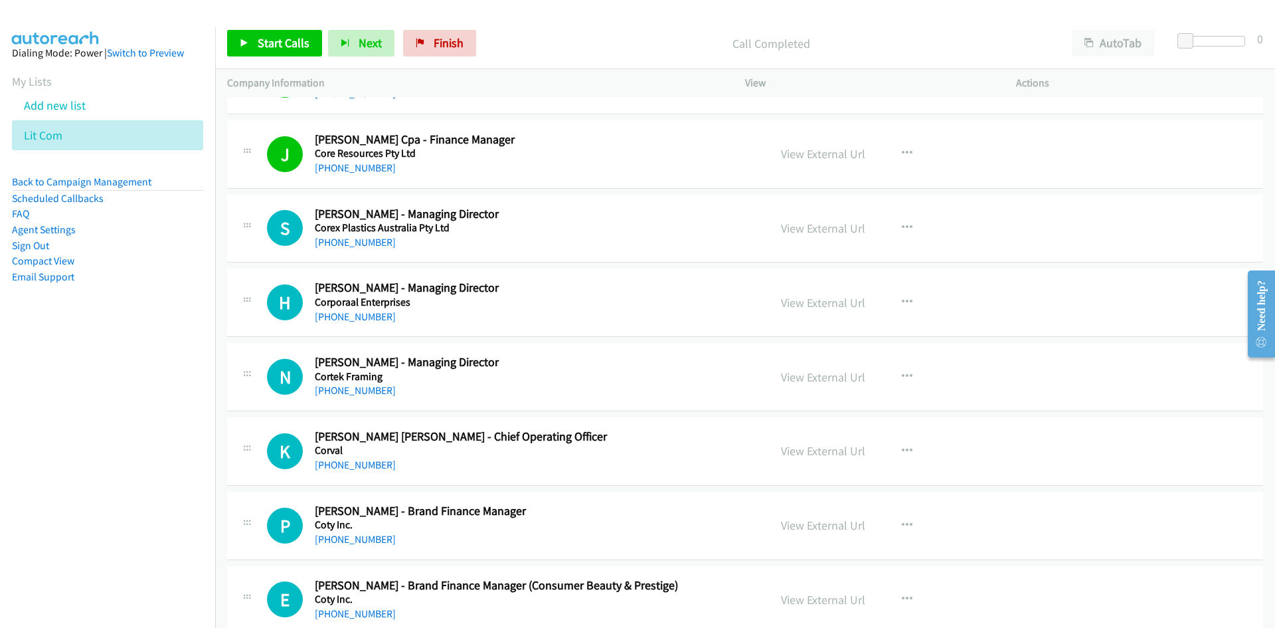
scroll to position [2391, 0]
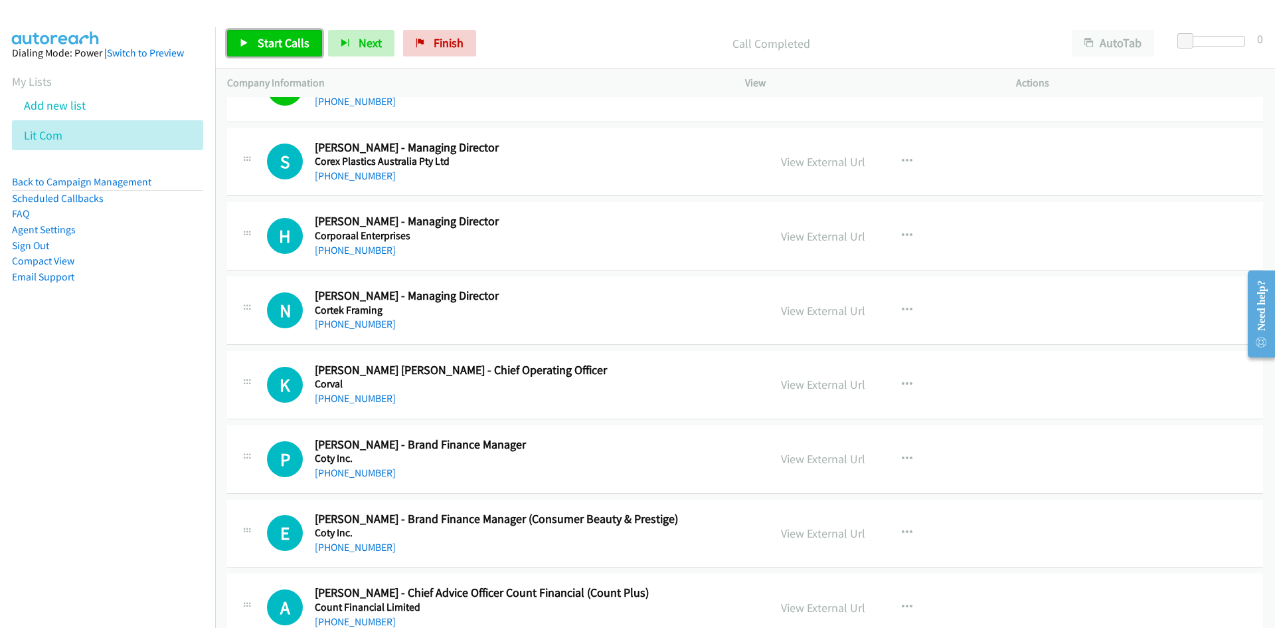
click at [304, 50] on link "Start Calls" at bounding box center [274, 43] width 95 height 27
click at [266, 43] on span "Pause" at bounding box center [273, 42] width 30 height 15
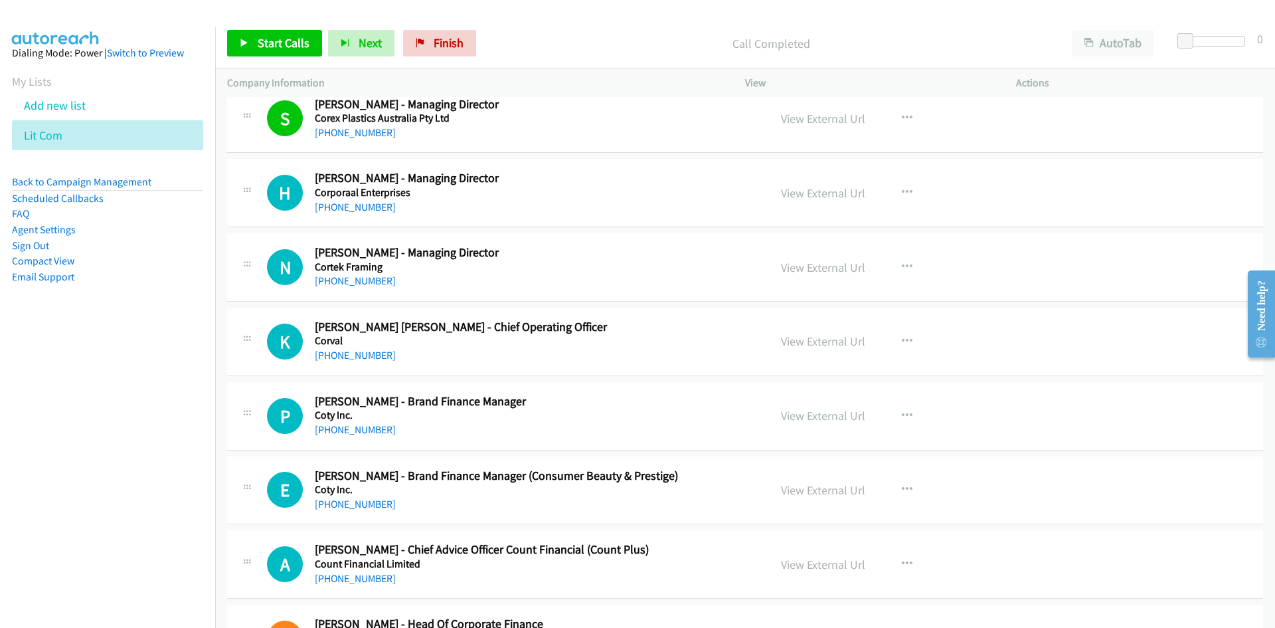
scroll to position [2457, 0]
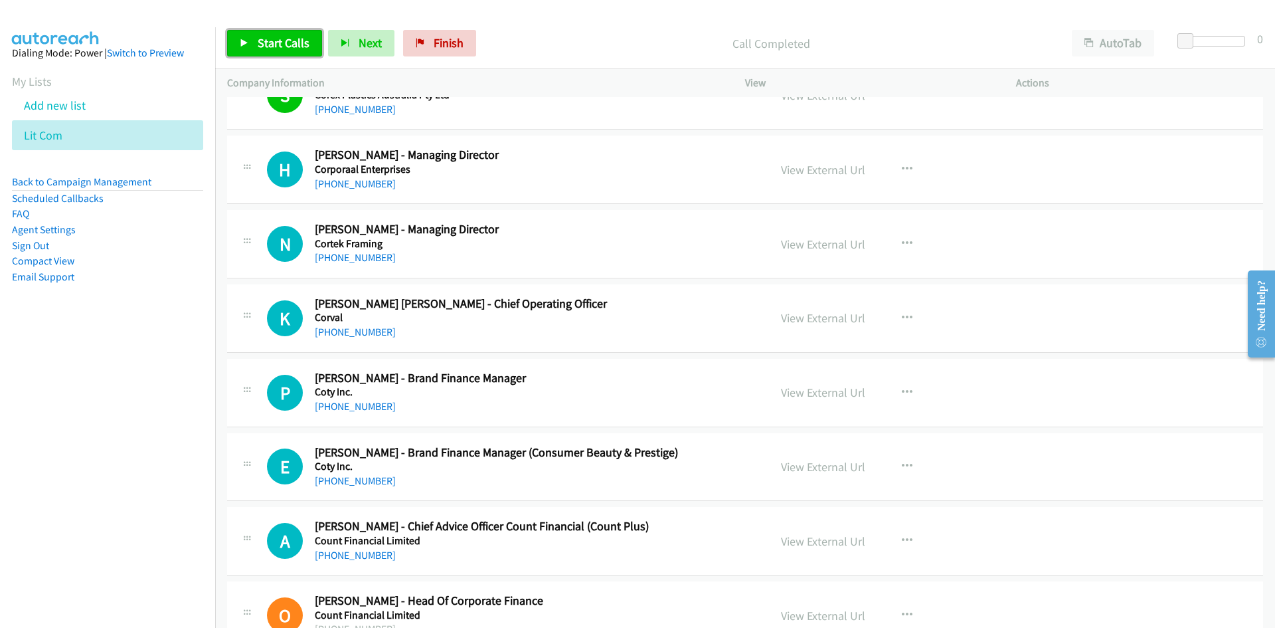
click at [267, 41] on span "Start Calls" at bounding box center [284, 42] width 52 height 15
click at [267, 41] on span "Pause" at bounding box center [273, 42] width 30 height 15
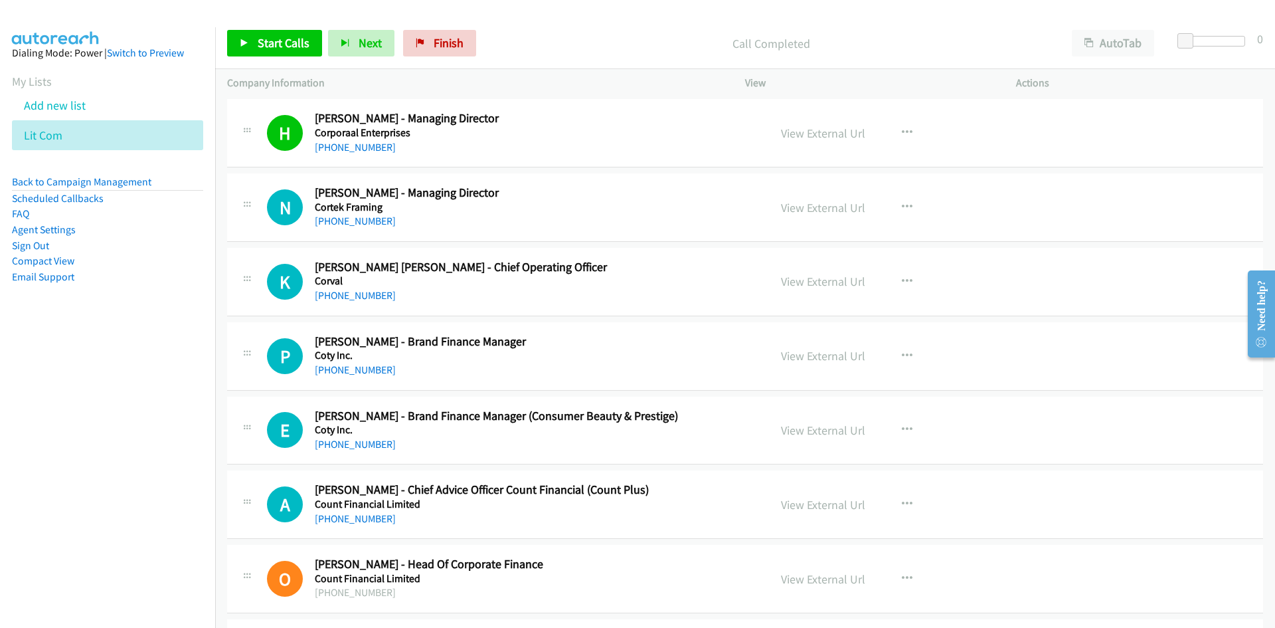
scroll to position [2524, 0]
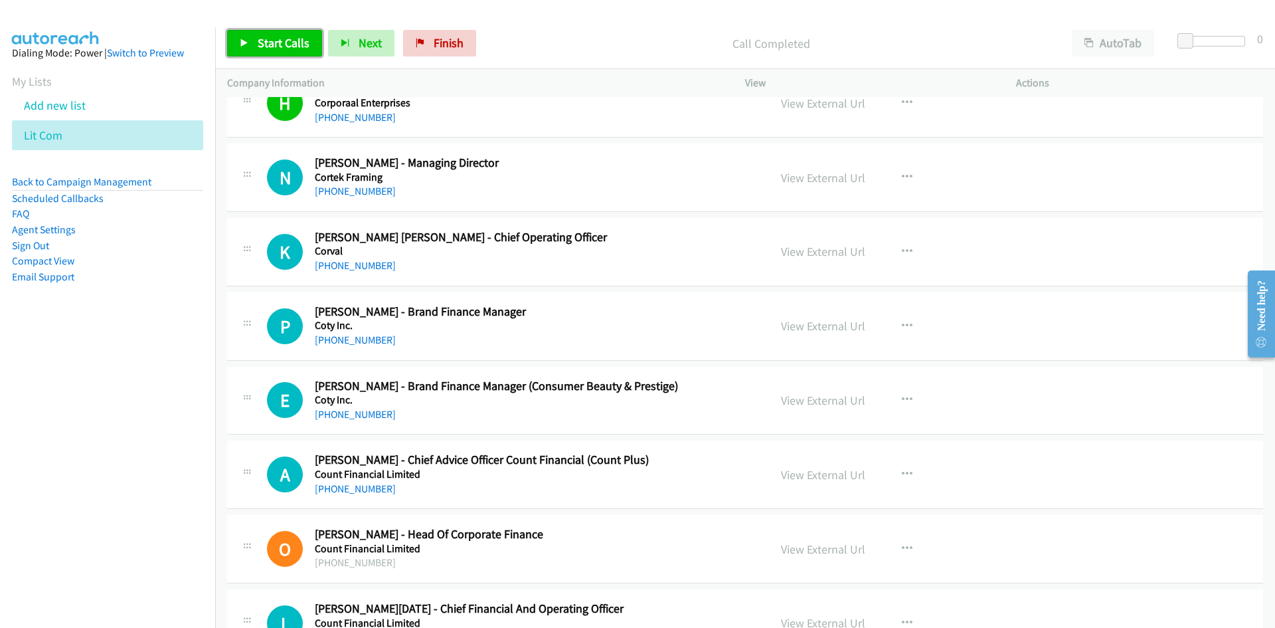
click at [240, 33] on link "Start Calls" at bounding box center [274, 43] width 95 height 27
click at [241, 35] on link "Pause" at bounding box center [263, 43] width 73 height 27
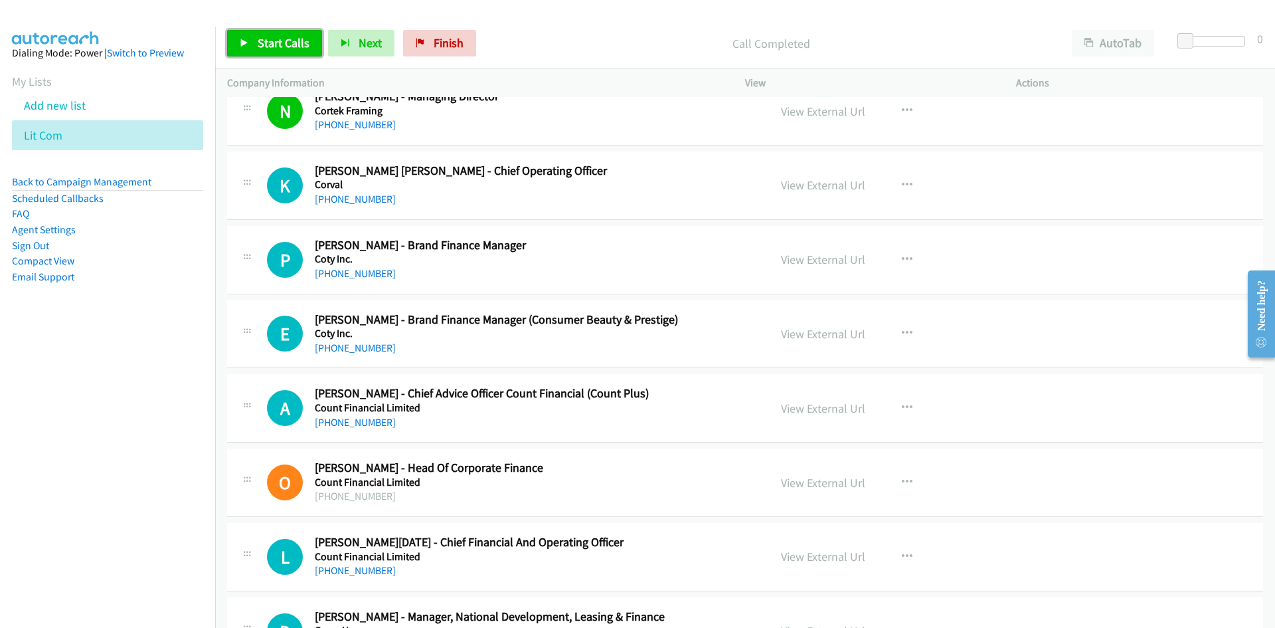
click at [284, 50] on span "Start Calls" at bounding box center [284, 42] width 52 height 15
click at [246, 40] on icon at bounding box center [244, 43] width 9 height 9
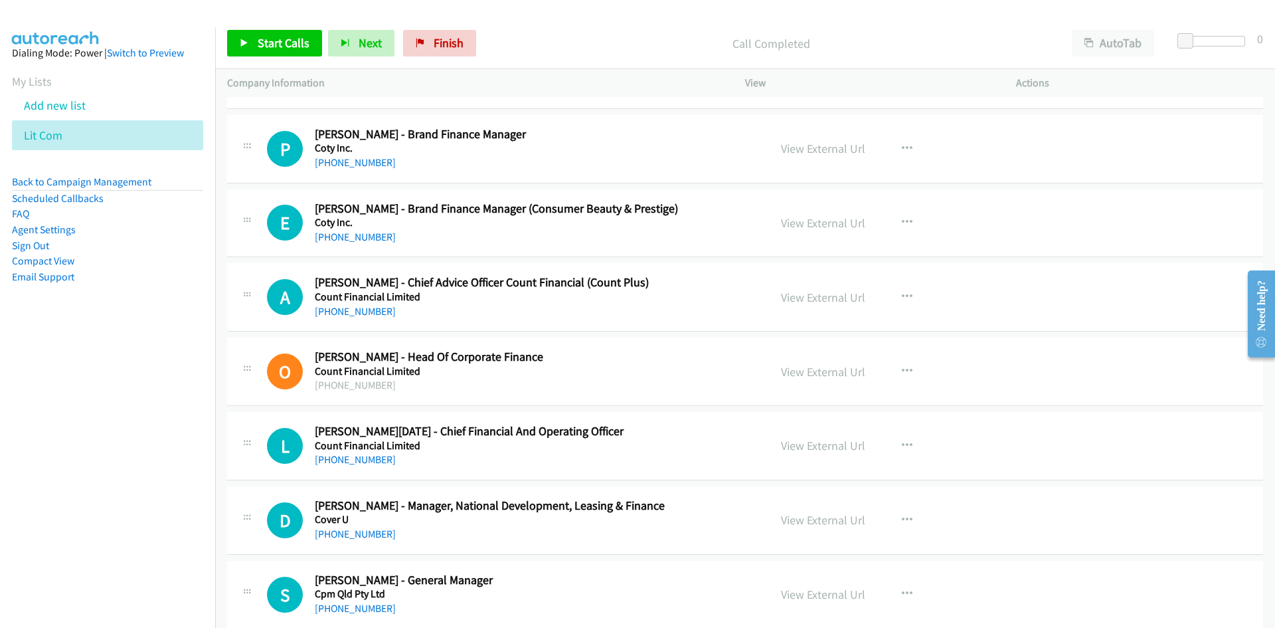
scroll to position [2723, 0]
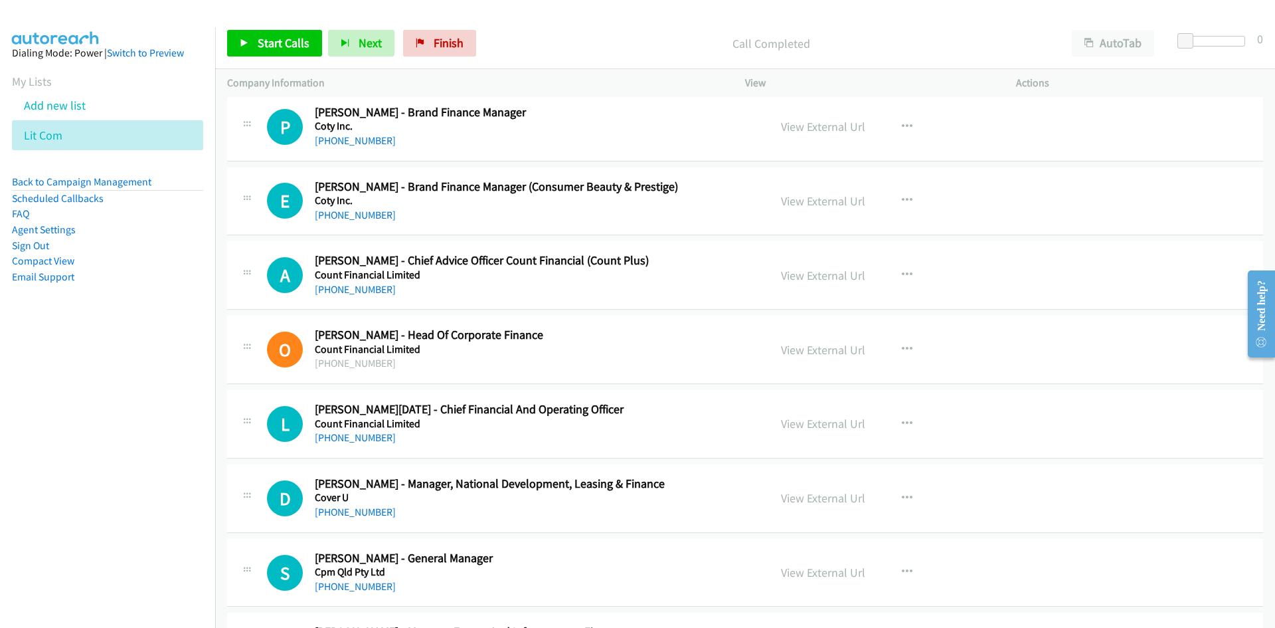
click at [305, 60] on div "Start Calls Pause Next Finish Call Completed AutoTab AutoTab 0" at bounding box center [745, 43] width 1060 height 51
click at [293, 53] on link "Start Calls" at bounding box center [274, 43] width 95 height 27
click at [285, 49] on span "Pause" at bounding box center [273, 42] width 30 height 15
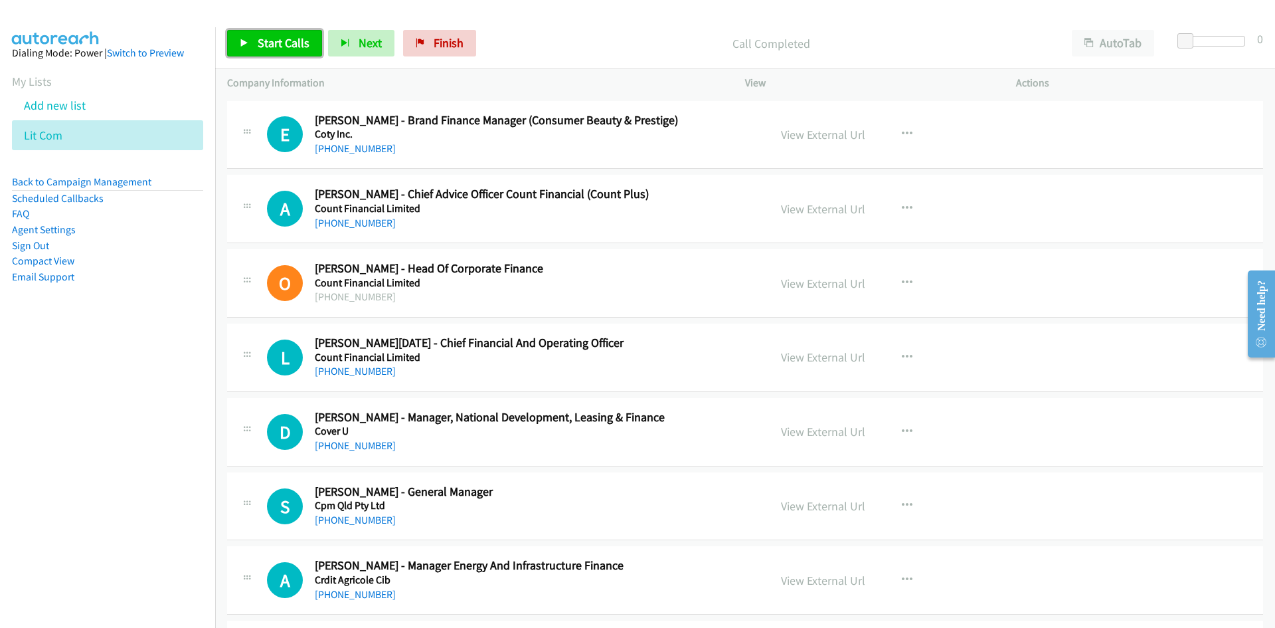
click at [294, 49] on span "Start Calls" at bounding box center [284, 42] width 52 height 15
click at [293, 49] on link "Pause" at bounding box center [263, 43] width 73 height 27
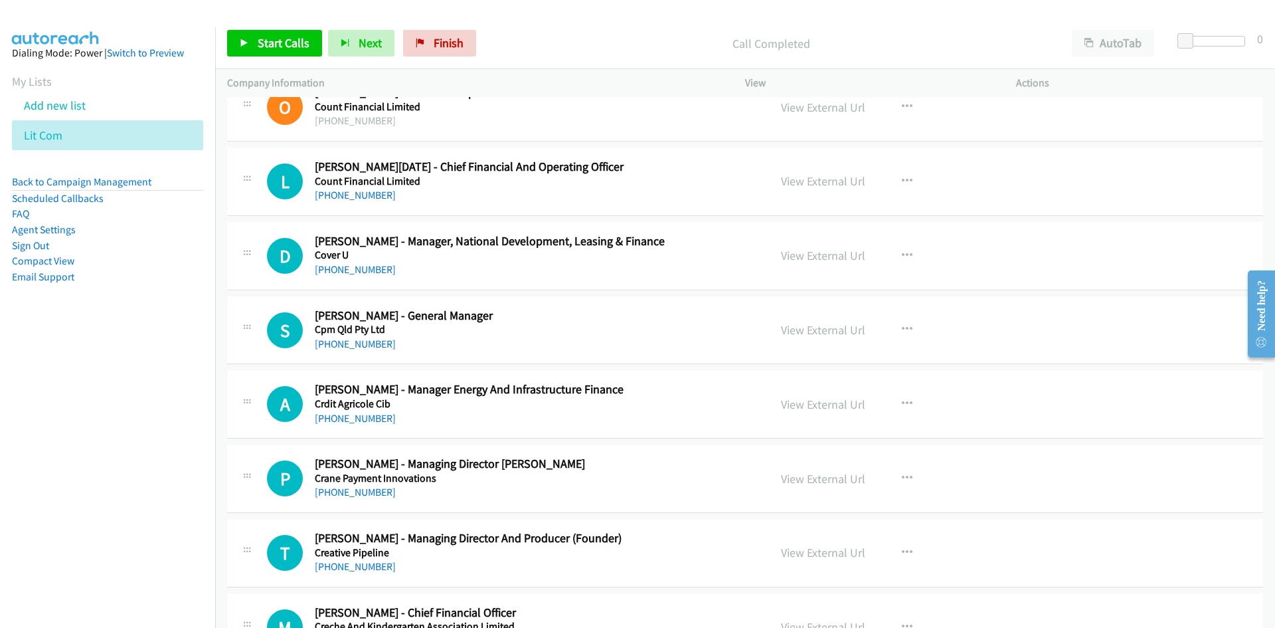
scroll to position [2989, 0]
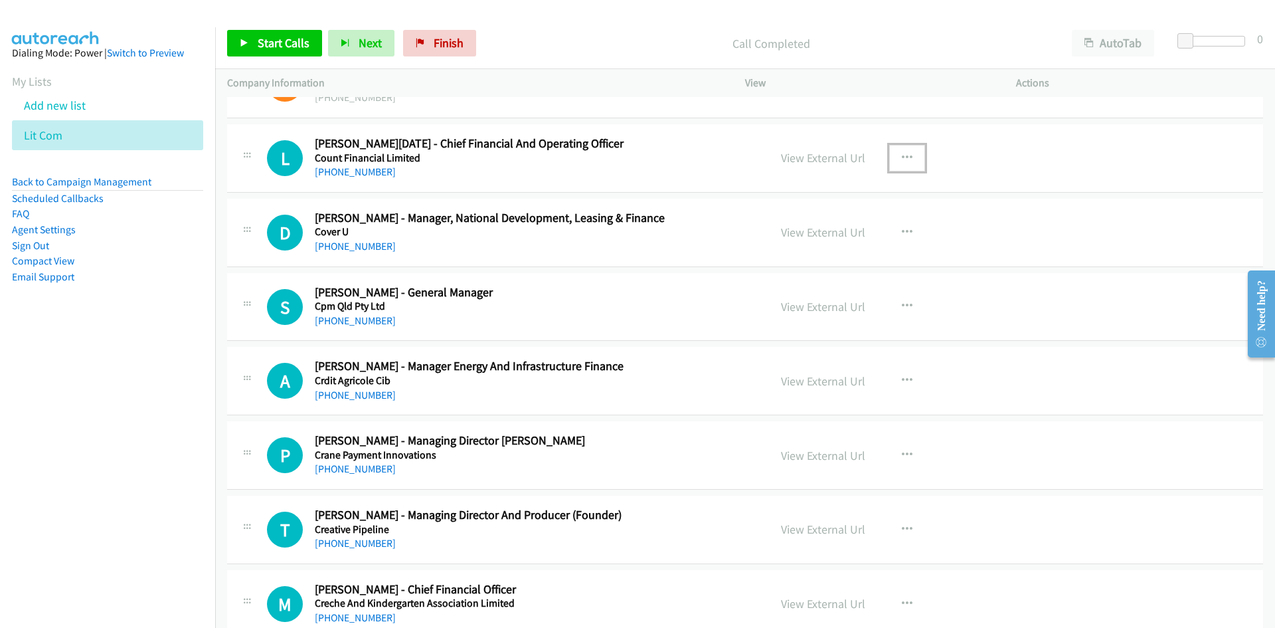
click at [899, 163] on button "button" at bounding box center [907, 158] width 36 height 27
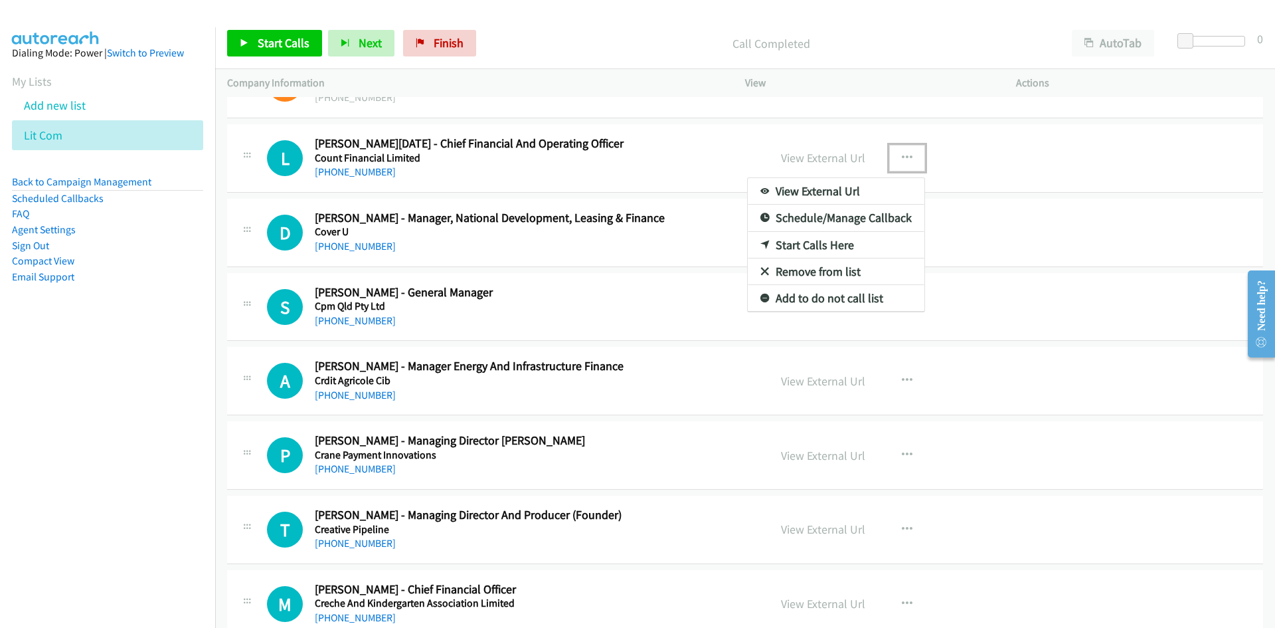
click at [760, 246] on icon at bounding box center [764, 245] width 9 height 9
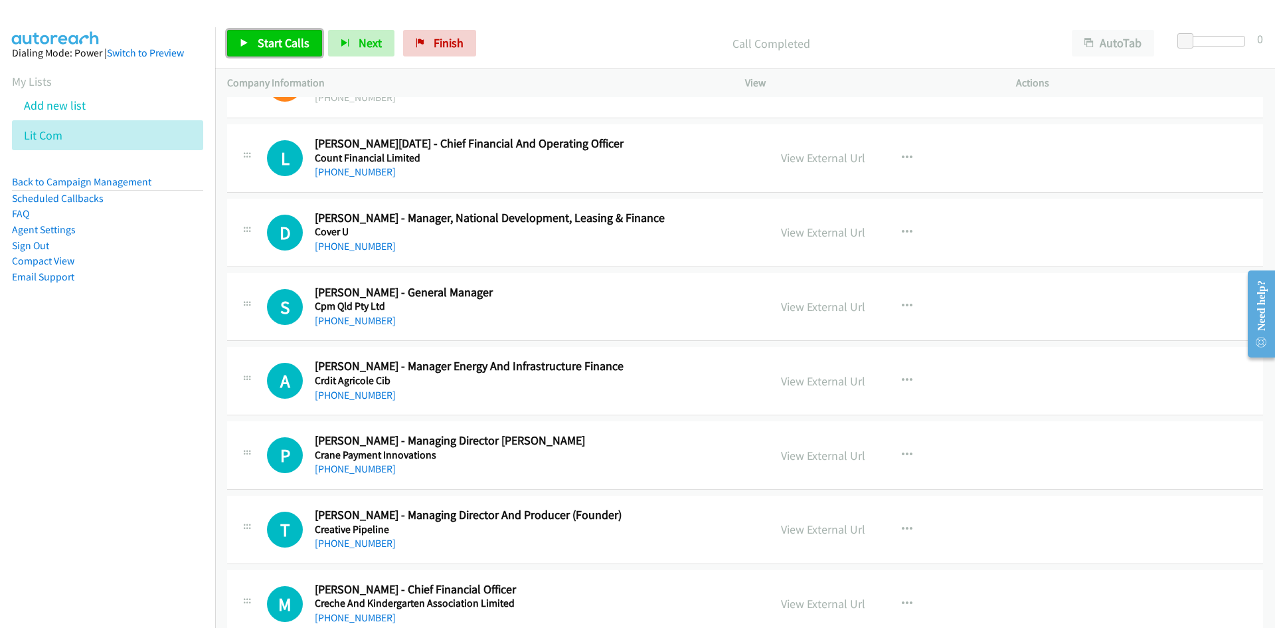
click at [276, 53] on link "Start Calls" at bounding box center [274, 43] width 95 height 27
click at [241, 39] on icon at bounding box center [244, 43] width 9 height 9
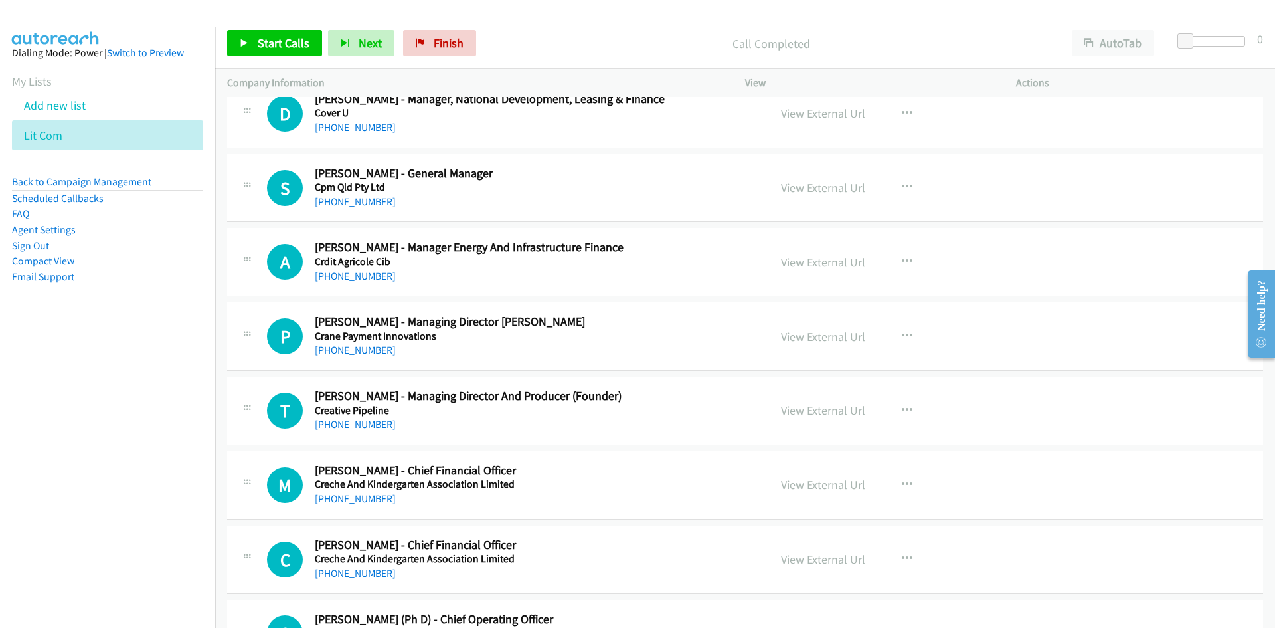
scroll to position [3122, 0]
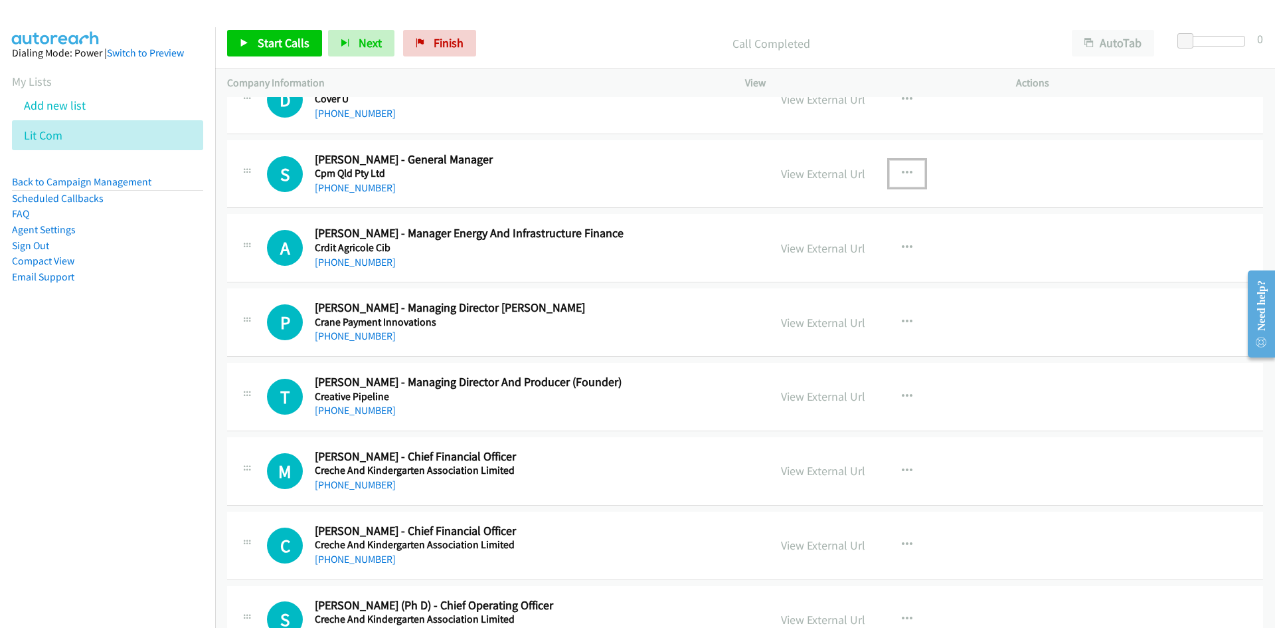
click at [902, 170] on icon "button" at bounding box center [907, 173] width 11 height 11
click at [752, 263] on link "Start Calls Here" at bounding box center [836, 260] width 177 height 27
click at [317, 56] on link "Start Calls" at bounding box center [274, 43] width 95 height 27
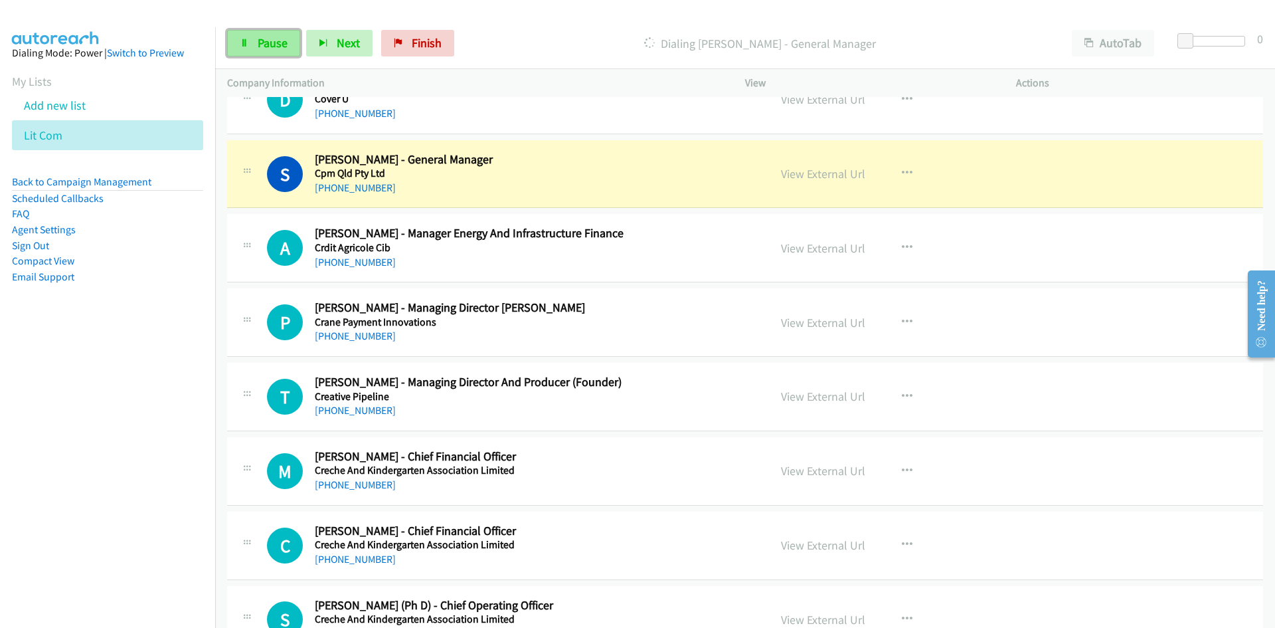
click at [292, 52] on link "Pause" at bounding box center [263, 43] width 73 height 27
click at [802, 175] on link "View External Url" at bounding box center [823, 173] width 84 height 15
